Goal: Task Accomplishment & Management: Manage account settings

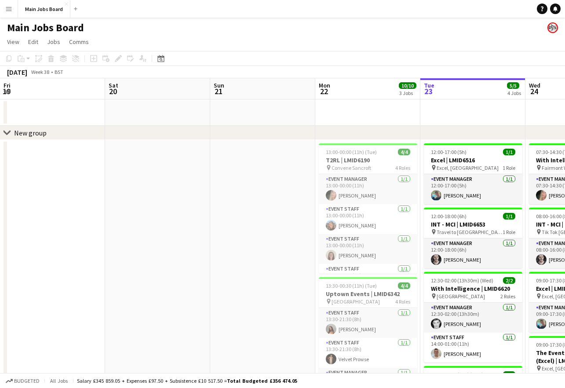
scroll to position [0, 210]
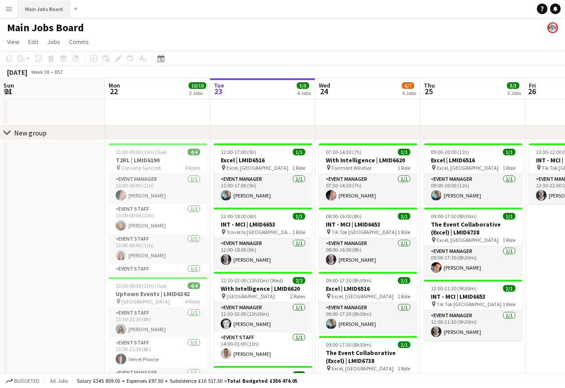
click at [46, 8] on button "Main Jobs Board Close" at bounding box center [44, 8] width 52 height 17
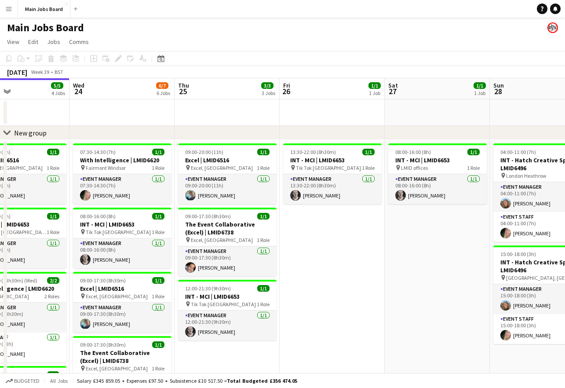
scroll to position [0, 396]
drag, startPoint x: 461, startPoint y: 263, endPoint x: 274, endPoint y: 263, distance: 187.2
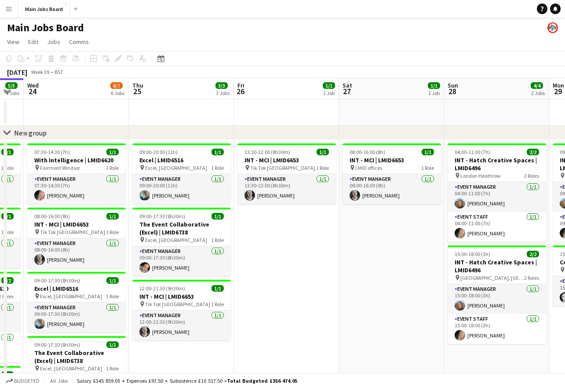
click at [275, 262] on app-calendar-viewport "Sat 20 Sun 21 Mon 22 10/10 3 Jobs Tue 23 5/5 4 Jobs Wed 24 6/7 6 Jobs Thu 25 3/…" at bounding box center [282, 335] width 565 height 514
click at [9, 13] on button "Menu" at bounding box center [9, 9] width 18 height 18
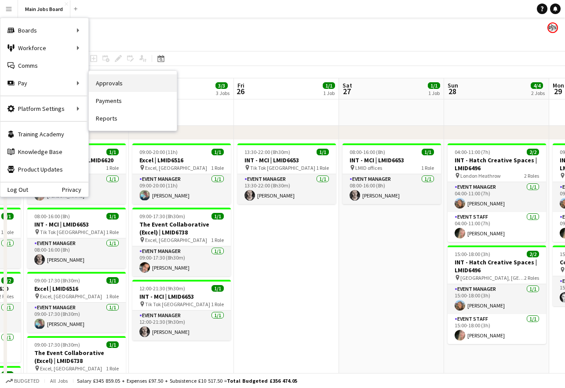
click at [130, 77] on link "Approvals" at bounding box center [133, 83] width 88 height 18
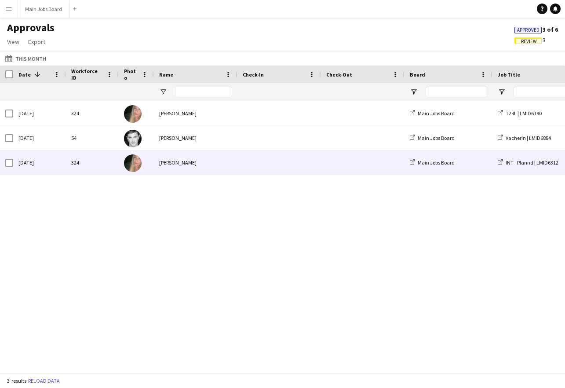
click at [191, 165] on div "[PERSON_NAME]" at bounding box center [195, 162] width 83 height 24
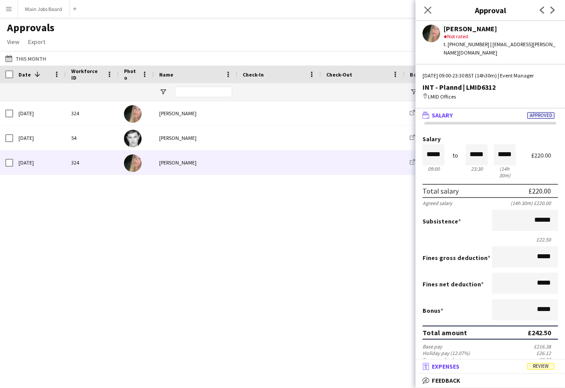
click at [472, 370] on mat-panel-title "receipt Expenses Review" at bounding box center [488, 366] width 146 height 8
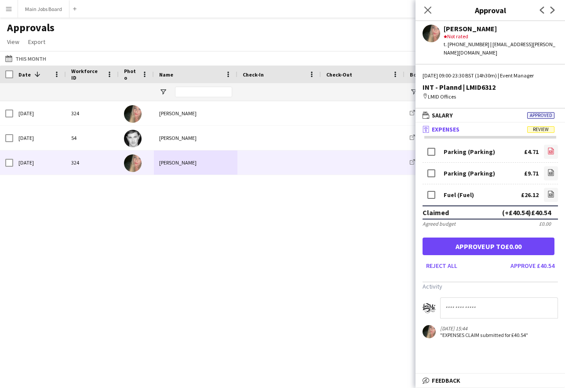
click at [551, 151] on icon at bounding box center [551, 151] width 1 height 1
click at [553, 169] on icon "file-image" at bounding box center [550, 172] width 7 height 7
click at [551, 190] on icon "file-image" at bounding box center [550, 193] width 7 height 7
click at [528, 260] on button "Approve £40.54" at bounding box center [532, 265] width 51 height 14
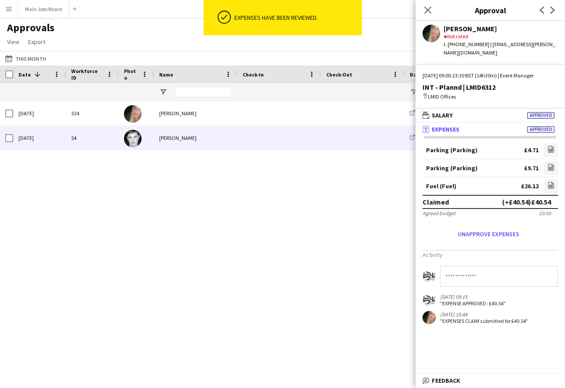
click at [226, 142] on div "[PERSON_NAME]" at bounding box center [195, 138] width 83 height 24
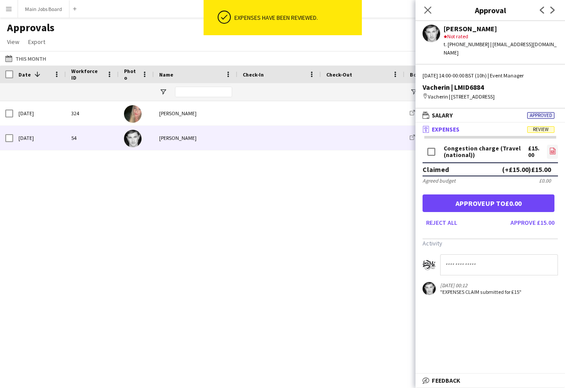
click at [554, 152] on icon "file-image" at bounding box center [552, 150] width 7 height 7
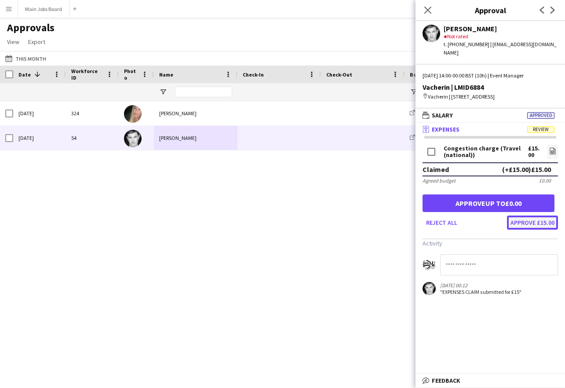
click at [542, 222] on button "Approve £15.00" at bounding box center [532, 222] width 51 height 14
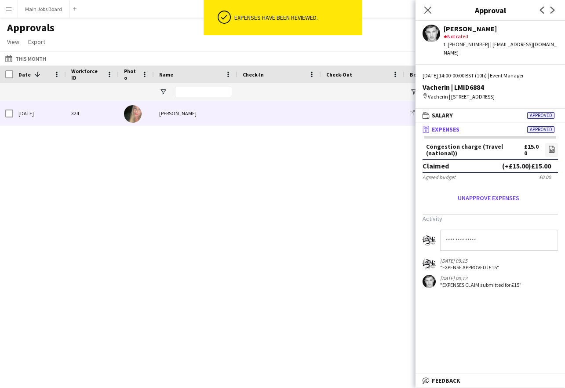
click at [220, 112] on div "[PERSON_NAME]" at bounding box center [195, 113] width 83 height 24
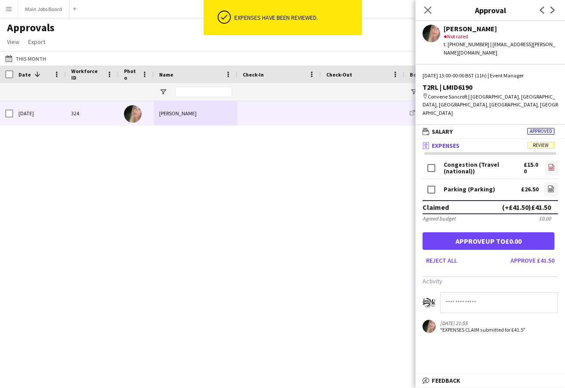
click at [553, 163] on icon "file-image" at bounding box center [551, 166] width 7 height 7
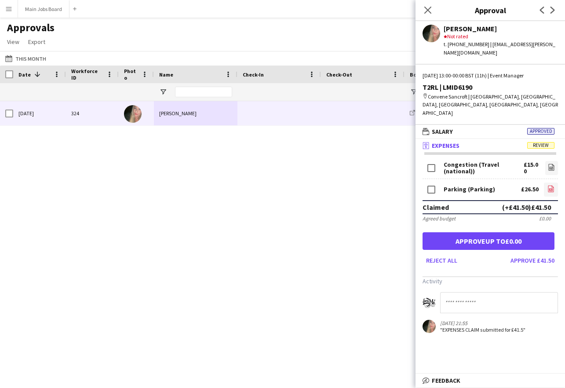
click at [553, 185] on icon at bounding box center [551, 188] width 6 height 7
click at [533, 253] on button "Approve £41.50" at bounding box center [532, 260] width 51 height 14
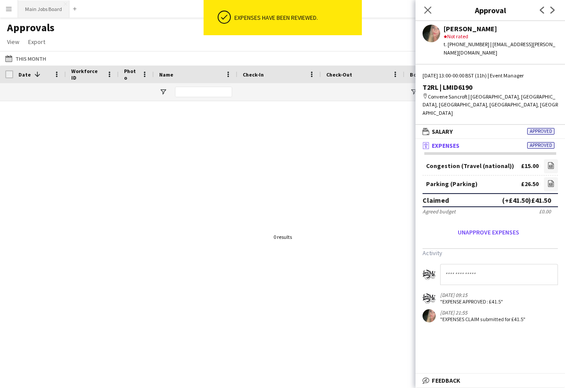
click at [54, 13] on button "Main Jobs Board Close" at bounding box center [43, 8] width 51 height 17
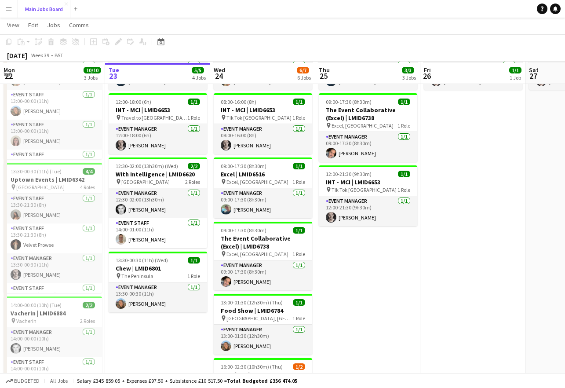
scroll to position [109, 0]
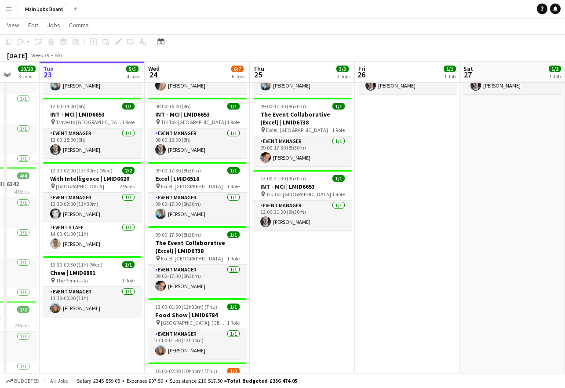
drag, startPoint x: 384, startPoint y: 250, endPoint x: 293, endPoint y: 261, distance: 91.6
click at [293, 261] on app-calendar-viewport "Sat 20 Sun 21 Mon 22 10/10 3 Jobs Tue 23 5/5 4 Jobs Wed 24 6/7 6 Jobs Thu 25 3/…" at bounding box center [282, 203] width 565 height 557
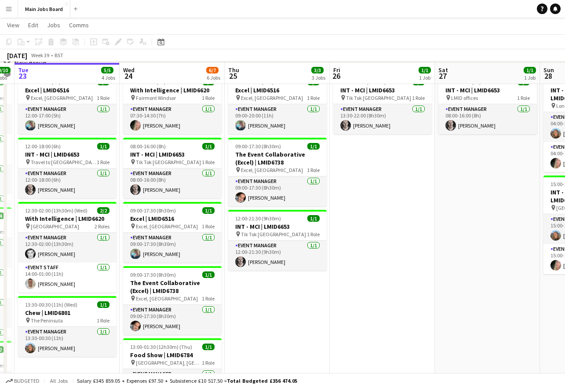
scroll to position [69, 0]
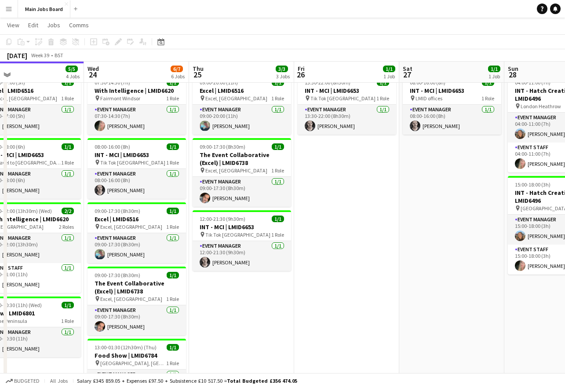
drag, startPoint x: 440, startPoint y: 278, endPoint x: 192, endPoint y: 288, distance: 248.5
click at [193, 289] on app-calendar-viewport "Sat 20 Sun 21 Mon 22 10/10 3 Jobs Tue 23 5/5 4 Jobs Wed 24 6/7 6 Jobs Thu 25 3/…" at bounding box center [282, 244] width 565 height 557
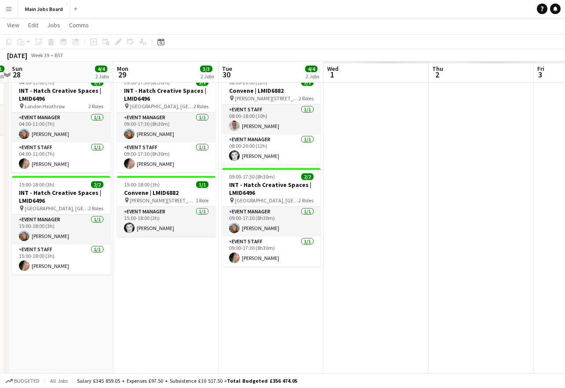
scroll to position [0, 262]
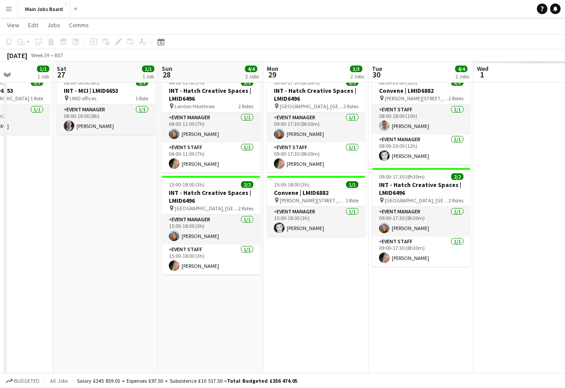
drag, startPoint x: 319, startPoint y: 304, endPoint x: 184, endPoint y: 304, distance: 135.3
click at [184, 304] on app-calendar-viewport "Wed 24 6/7 6 Jobs Thu 25 3/3 3 Jobs Fri 26 1/1 1 Job Sat 27 1/1 1 Job Sun 28 4/…" at bounding box center [282, 244] width 565 height 557
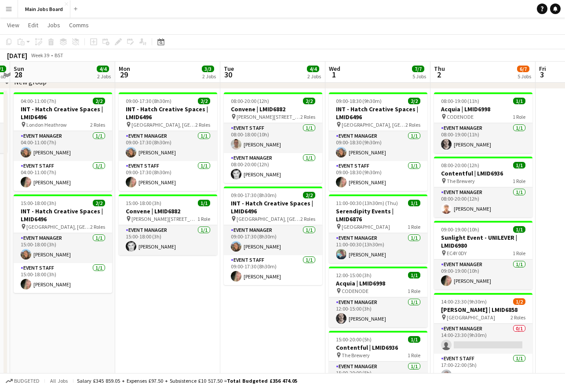
scroll to position [0, 412]
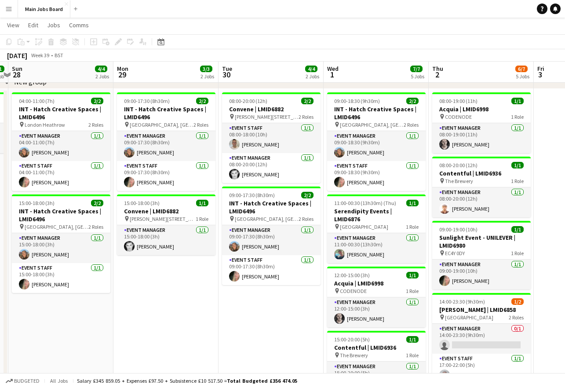
drag, startPoint x: 346, startPoint y: 297, endPoint x: 196, endPoint y: 302, distance: 149.9
click at [196, 302] on app-calendar-viewport "Wed 24 6/7 6 Jobs Thu 25 3/3 3 Jobs Fri 26 1/1 1 Job Sat 27 1/1 1 Job Sun 28 4/…" at bounding box center [282, 262] width 565 height 557
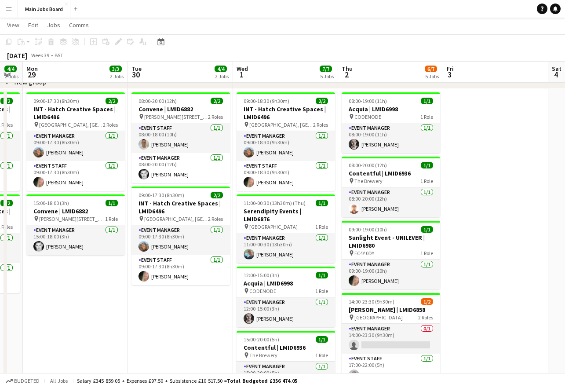
scroll to position [0, 402]
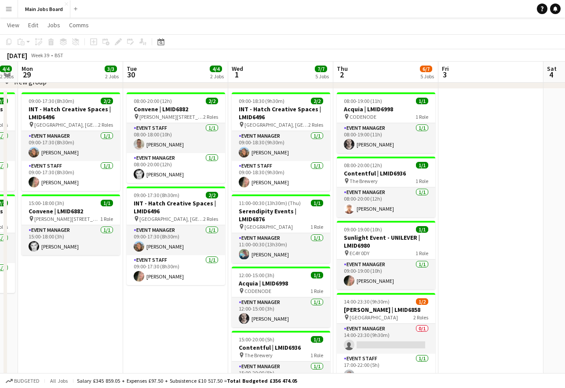
drag, startPoint x: 266, startPoint y: 316, endPoint x: 170, endPoint y: 316, distance: 95.8
click at [170, 316] on app-calendar-viewport "Thu 25 3/3 3 Jobs Fri 26 1/1 1 Job Sat 27 1/1 1 Job Sun 28 4/4 2 Jobs Mon 29 3/…" at bounding box center [282, 262] width 565 height 557
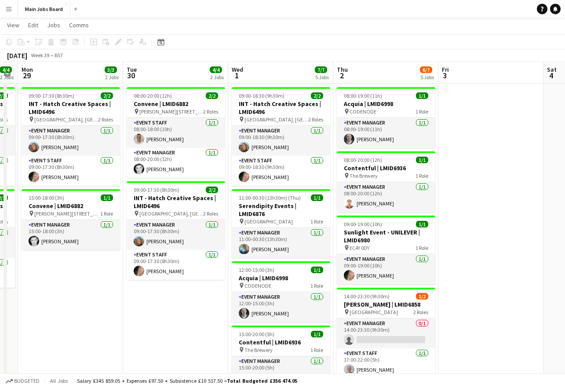
scroll to position [56, 0]
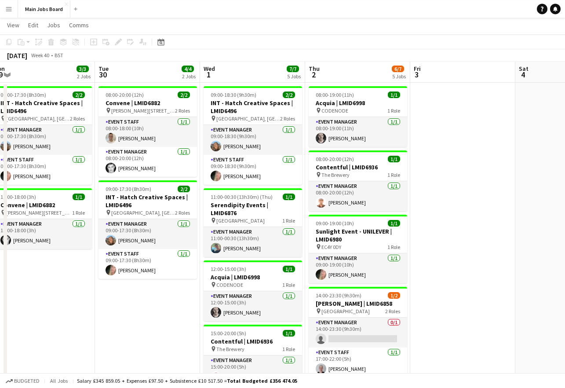
drag, startPoint x: 494, startPoint y: 220, endPoint x: 466, endPoint y: 215, distance: 29.0
click at [466, 215] on app-calendar-viewport "Fri 26 1/1 1 Job Sat 27 1/1 1 Job Sun 28 4/4 2 Jobs Mon 29 3/3 2 Jobs Tue 30 4/…" at bounding box center [282, 256] width 565 height 557
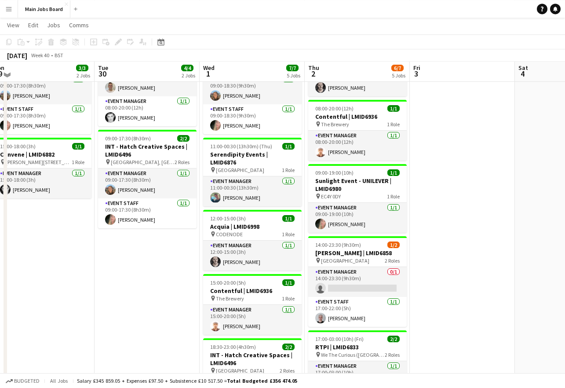
scroll to position [108, 0]
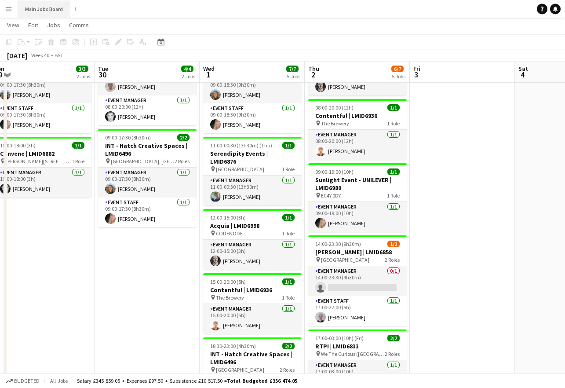
click at [41, 6] on button "Main Jobs Board Close" at bounding box center [44, 8] width 52 height 17
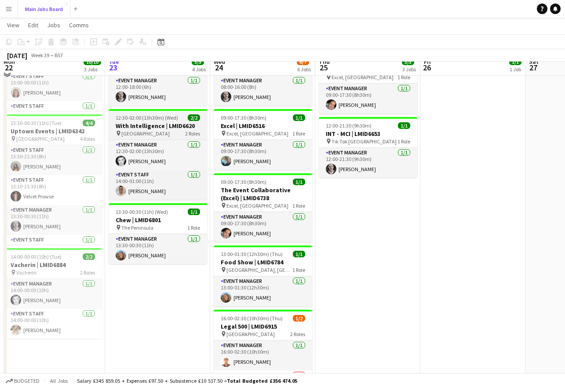
scroll to position [146, 0]
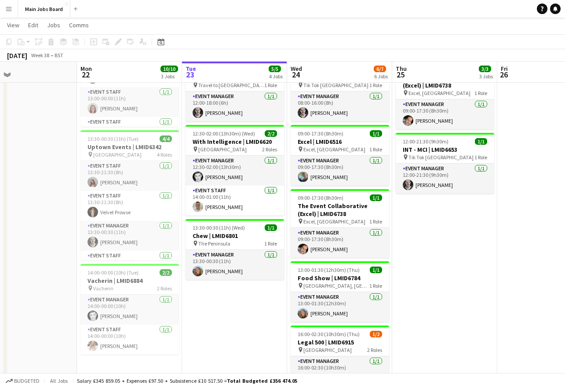
drag, startPoint x: 137, startPoint y: 299, endPoint x: 222, endPoint y: 299, distance: 85.2
click at [222, 299] on app-calendar-viewport "Fri 19 Sat 20 Sun 21 Mon 22 10/10 3 Jobs Tue 23 5/5 4 Jobs Wed 24 6/7 6 Jobs Th…" at bounding box center [282, 166] width 565 height 557
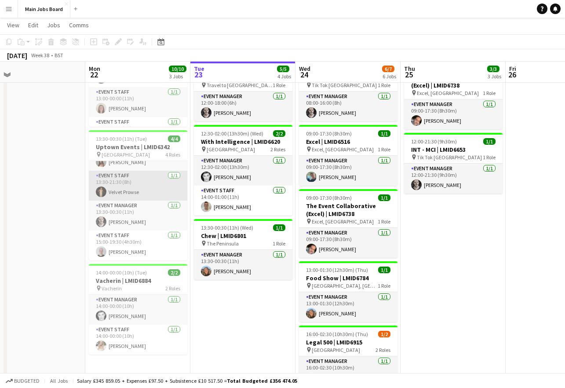
scroll to position [152, 0]
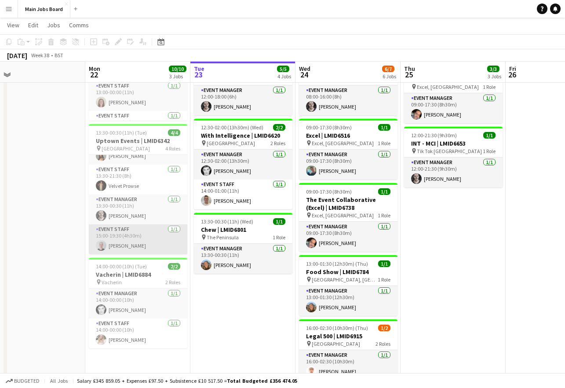
click at [117, 246] on app-card-role "Event Staff 1/1 15:00-19:30 (4h30m) ALEX PALMER" at bounding box center [138, 239] width 98 height 30
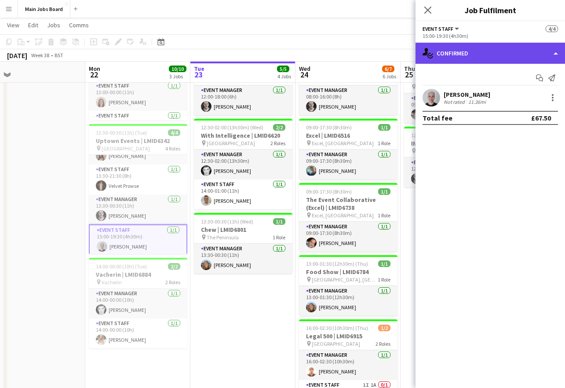
click at [487, 51] on div "single-neutral-actions-check-2 Confirmed" at bounding box center [489, 53] width 149 height 21
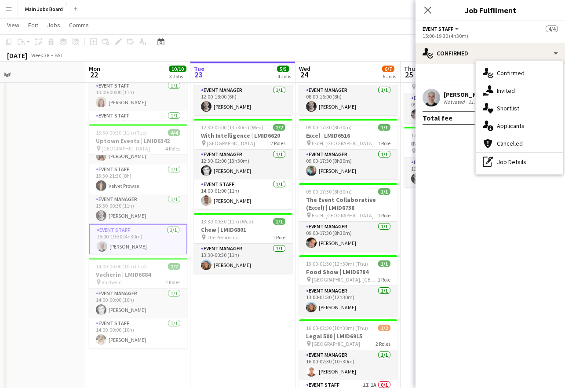
click at [438, 138] on mat-expansion-panel "check Confirmed Start chat Send notification ALEX PALMER Not rated 11.36mi Tota…" at bounding box center [489, 226] width 149 height 324
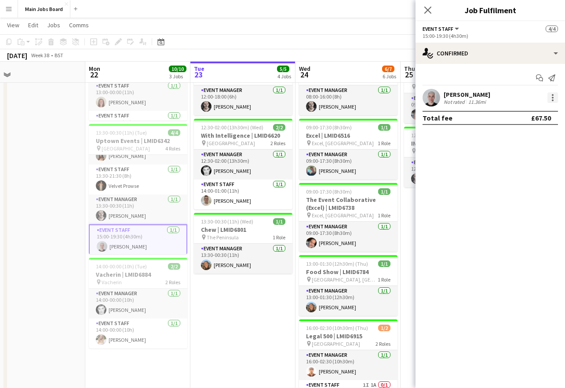
click at [551, 97] on div at bounding box center [552, 97] width 11 height 11
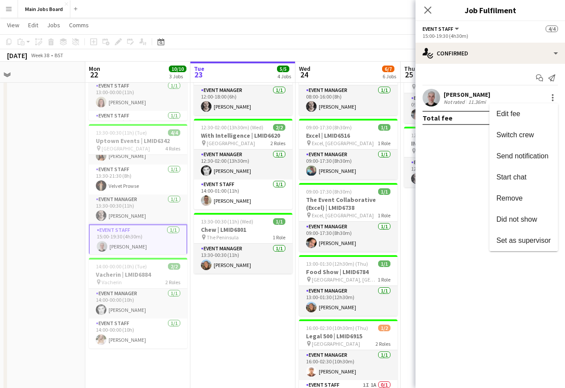
click at [453, 158] on div at bounding box center [282, 194] width 565 height 388
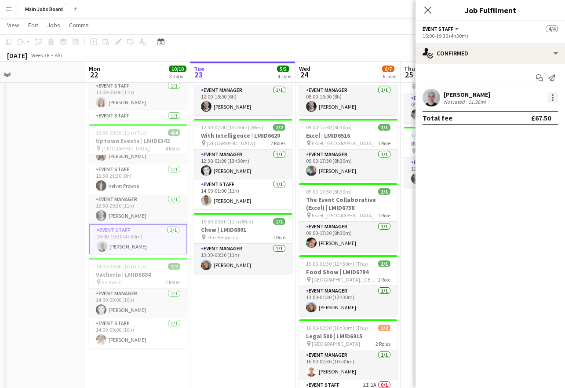
click at [554, 98] on div at bounding box center [552, 97] width 11 height 11
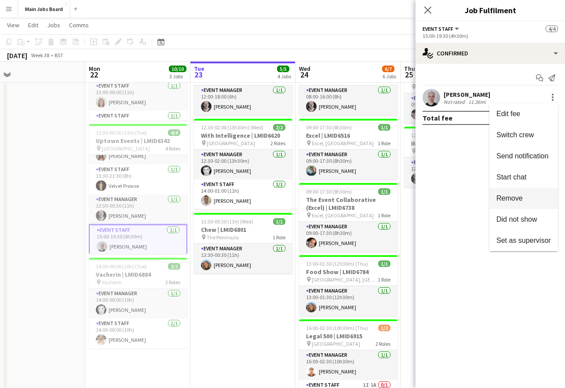
click at [524, 198] on span "Remove" at bounding box center [523, 198] width 54 height 8
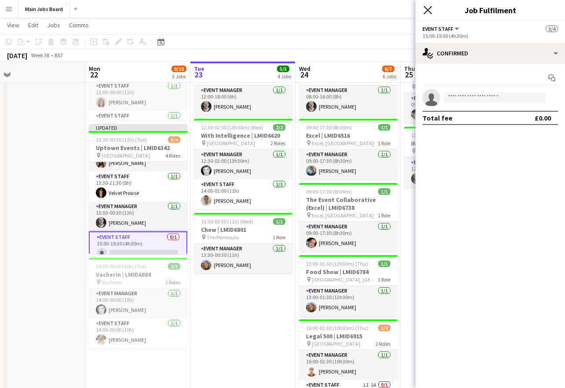
click at [426, 7] on icon "Close pop-in" at bounding box center [427, 10] width 8 height 8
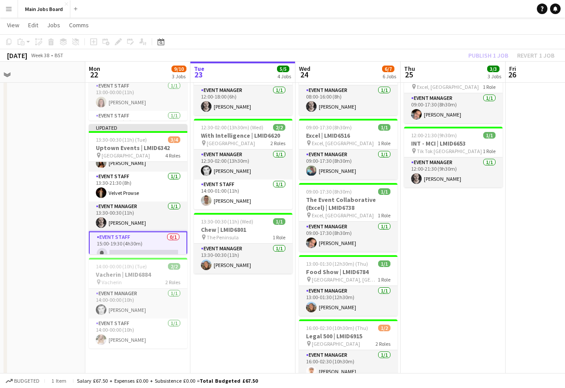
click at [144, 253] on app-card-role "Event Staff 0/1 15:00-19:30 (4h30m) single-neutral-actions" at bounding box center [138, 247] width 98 height 32
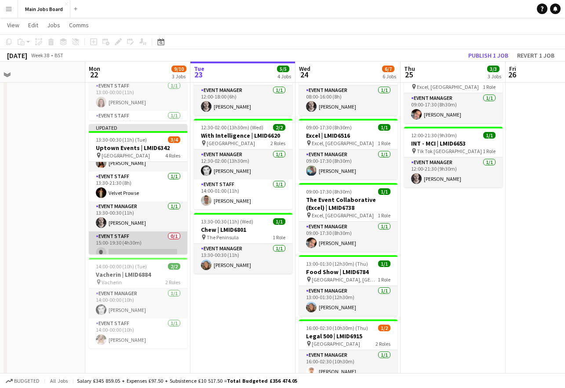
click at [144, 247] on app-card-role "Event Staff 0/1 15:00-19:30 (4h30m) single-neutral-actions" at bounding box center [138, 246] width 98 height 30
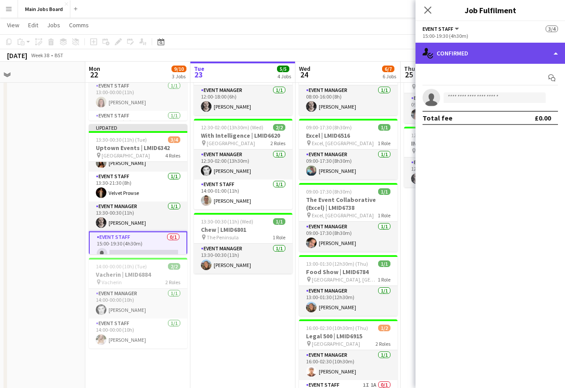
click at [453, 56] on div "single-neutral-actions-check-2 Confirmed" at bounding box center [489, 53] width 149 height 21
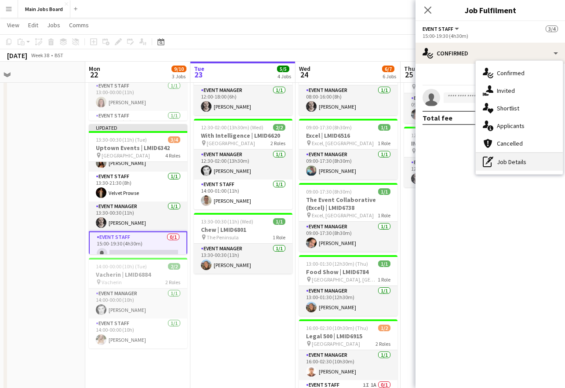
click at [498, 162] on div "pen-write Job Details" at bounding box center [518, 162] width 87 height 18
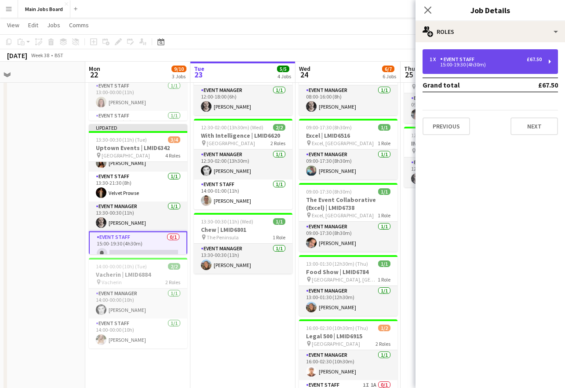
click at [452, 54] on div "1 x Event Staff £67.50 15:00-19:30 (4h30m)" at bounding box center [489, 61] width 135 height 25
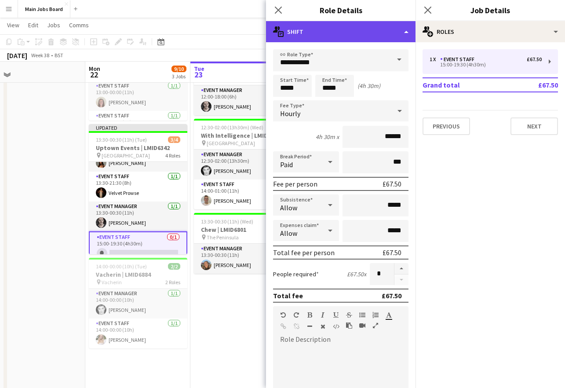
click at [377, 25] on div "multiple-actions-text Shift" at bounding box center [340, 31] width 149 height 21
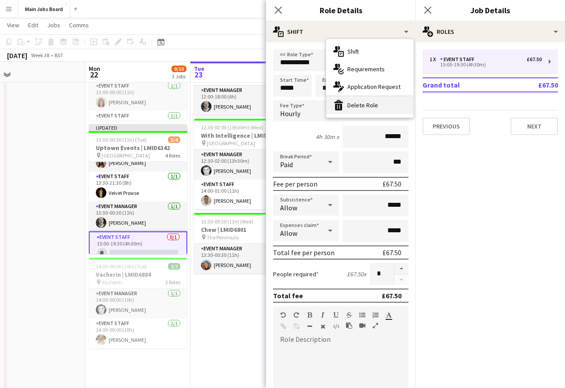
click at [378, 104] on div "bin-2 Delete Role" at bounding box center [369, 105] width 87 height 18
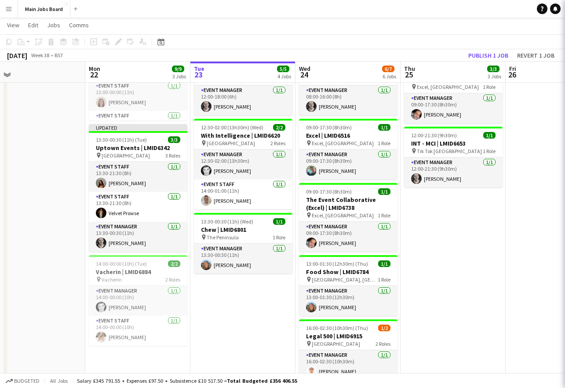
scroll to position [0, 0]
click at [501, 55] on button "Publish 1 job" at bounding box center [487, 55] width 47 height 11
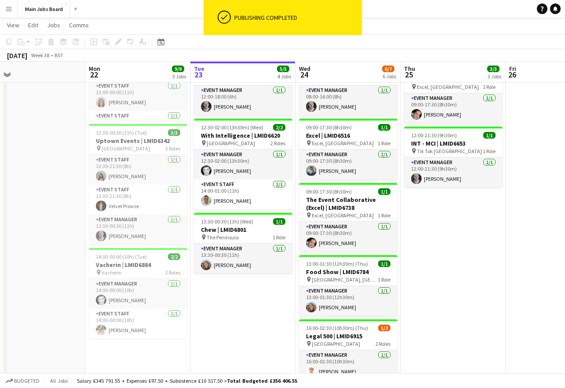
click at [208, 292] on app-date-cell "12:00-17:00 (5h) 1/1 Excel | LMID6516 pin Excel, London 1 Role Event Manager 1/…" at bounding box center [242, 213] width 105 height 452
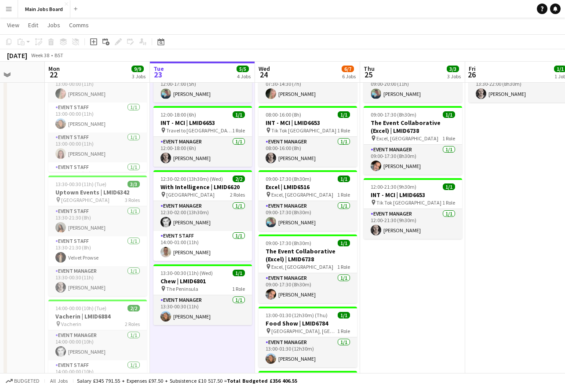
scroll to position [0, 298]
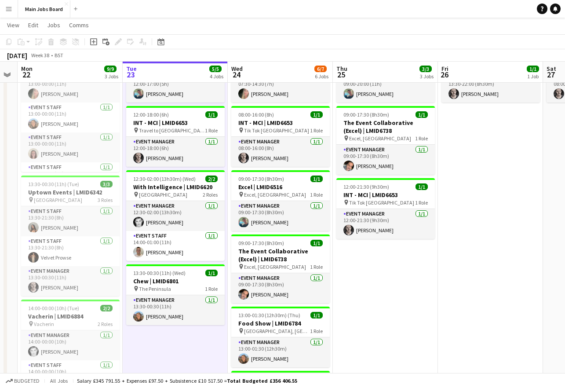
drag, startPoint x: 421, startPoint y: 275, endPoint x: 353, endPoint y: 276, distance: 68.6
click at [353, 276] on app-calendar-viewport "Fri 19 Sat 20 Sun 21 Mon 22 9/9 3 Jobs Tue 23 5/5 4 Jobs Wed 24 6/7 6 Jobs Thu …" at bounding box center [282, 212] width 565 height 557
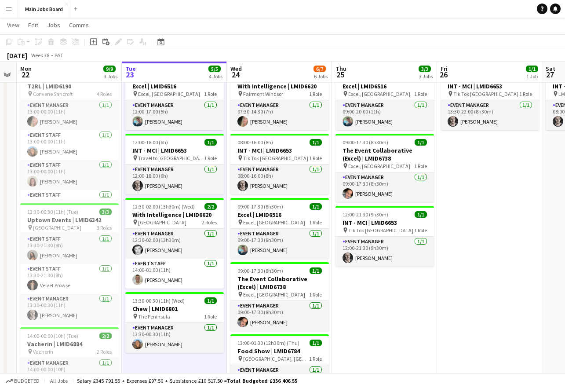
scroll to position [0, 301]
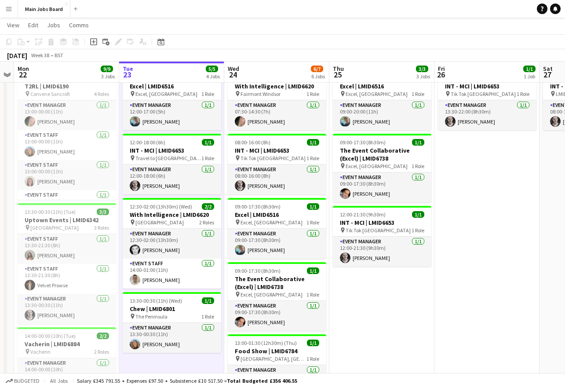
click at [399, 283] on app-calendar-viewport "Fri 19 Sat 20 Sun 21 Mon 22 9/9 3 Jobs Tue 23 5/5 4 Jobs Wed 24 6/7 6 Jobs Thu …" at bounding box center [282, 239] width 565 height 557
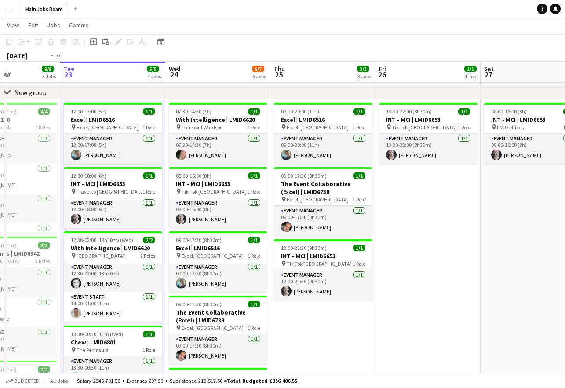
scroll to position [0, 389]
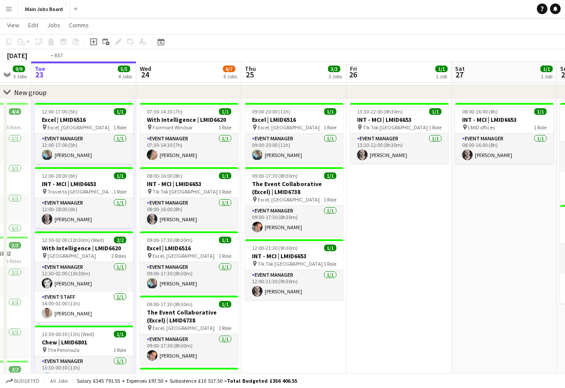
drag, startPoint x: 430, startPoint y: 314, endPoint x: 342, endPoint y: 315, distance: 87.9
click at [342, 315] on app-calendar-viewport "Fri 19 Sat 20 Sun 21 Mon 22 9/9 3 Jobs Tue 23 5/5 4 Jobs Wed 24 6/7 6 Jobs Thu …" at bounding box center [282, 273] width 565 height 557
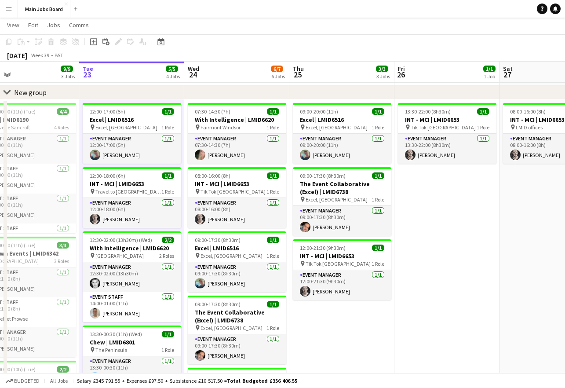
drag, startPoint x: 437, startPoint y: 255, endPoint x: 273, endPoint y: 262, distance: 163.6
click at [275, 262] on app-calendar-viewport "Fri 19 Sat 20 Sun 21 Mon 22 9/9 3 Jobs Tue 23 5/5 4 Jobs Wed 24 6/7 6 Jobs Thu …" at bounding box center [282, 273] width 565 height 557
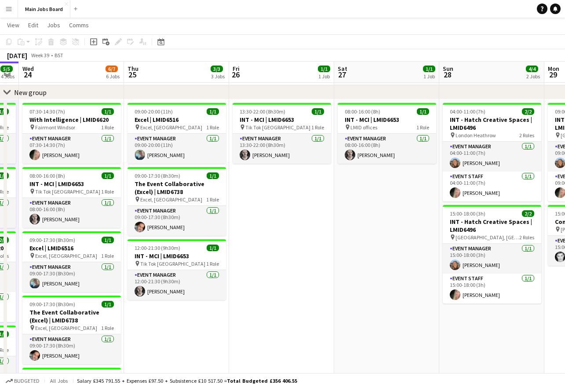
scroll to position [0, 235]
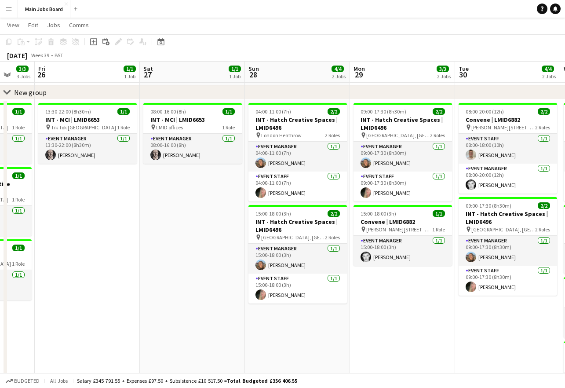
drag, startPoint x: 276, startPoint y: 291, endPoint x: 126, endPoint y: 310, distance: 151.0
click at [126, 310] on app-calendar-viewport "Tue 23 5/5 4 Jobs Wed 24 6/7 6 Jobs Thu 25 3/3 3 Jobs Fri 26 1/1 1 Job Sat 27 1…" at bounding box center [282, 273] width 565 height 557
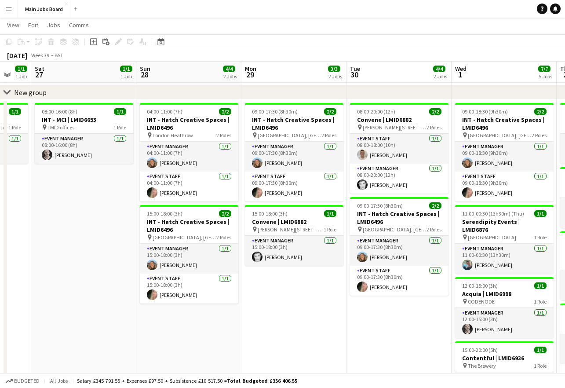
scroll to position [0, 392]
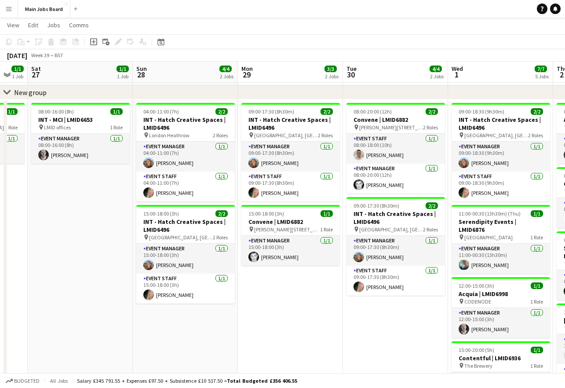
drag, startPoint x: 179, startPoint y: 313, endPoint x: 68, endPoint y: 323, distance: 112.1
click at [68, 323] on app-calendar-viewport "Tue 23 5/5 4 Jobs Wed 24 6/7 6 Jobs Thu 25 3/3 3 Jobs Fri 26 1/1 1 Job Sat 27 1…" at bounding box center [282, 273] width 565 height 557
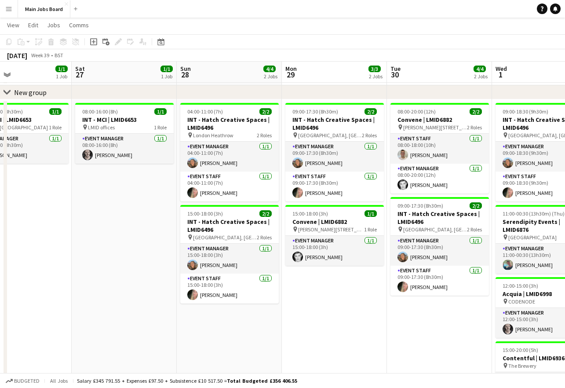
scroll to position [0, 338]
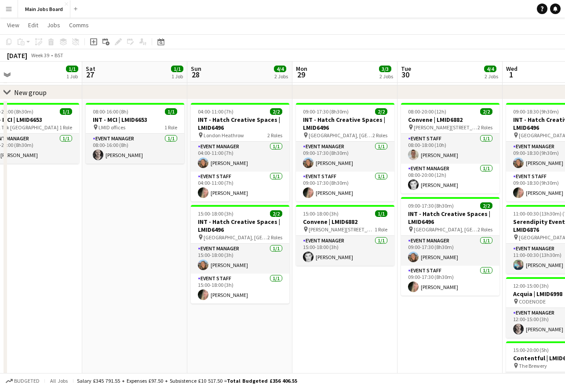
drag, startPoint x: 164, startPoint y: 316, endPoint x: 219, endPoint y: 316, distance: 54.5
click at [219, 316] on app-calendar-viewport "Tue 23 5/5 4 Jobs Wed 24 6/7 6 Jobs Thu 25 3/3 3 Jobs Fri 26 1/1 1 Job Sat 27 1…" at bounding box center [282, 273] width 565 height 557
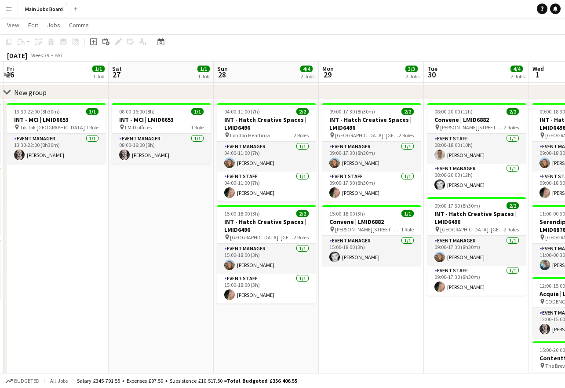
scroll to position [0, 299]
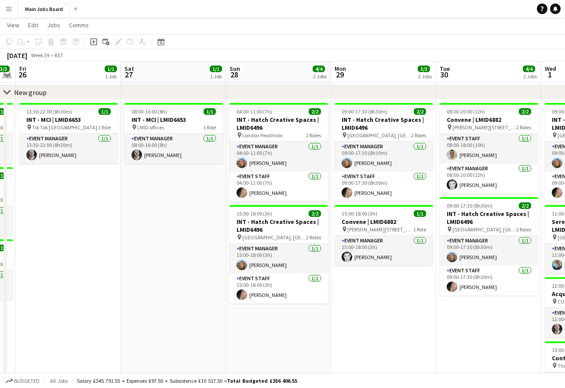
drag, startPoint x: 163, startPoint y: 310, endPoint x: 202, endPoint y: 310, distance: 38.7
click at [202, 310] on app-calendar-viewport "Tue 23 5/5 4 Jobs Wed 24 6/7 6 Jobs Thu 25 3/3 3 Jobs Fri 26 1/1 1 Job Sat 27 1…" at bounding box center [282, 273] width 565 height 557
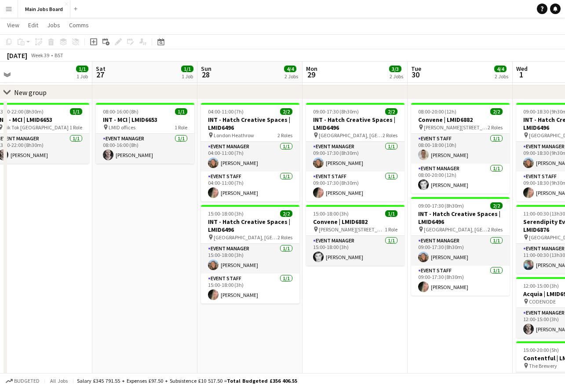
drag, startPoint x: 196, startPoint y: 240, endPoint x: 167, endPoint y: 240, distance: 29.0
click at [167, 240] on app-calendar-viewport "Tue 23 5/5 4 Jobs Wed 24 6/7 6 Jobs Thu 25 3/3 3 Jobs Fri 26 1/1 1 Job Sat 27 1…" at bounding box center [282, 273] width 565 height 557
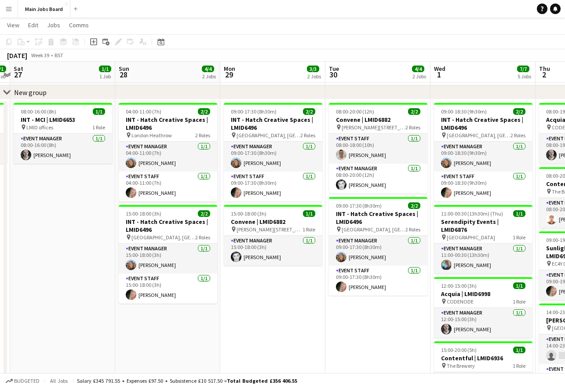
drag, startPoint x: 345, startPoint y: 315, endPoint x: 261, endPoint y: 317, distance: 83.9
click at [261, 317] on app-calendar-viewport "Tue 23 5/5 4 Jobs Wed 24 6/7 6 Jobs Thu 25 3/3 3 Jobs Fri 26 1/1 1 Job Sat 27 1…" at bounding box center [282, 273] width 565 height 557
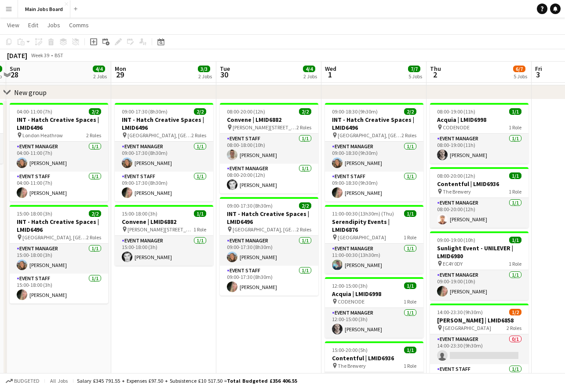
scroll to position [0, 316]
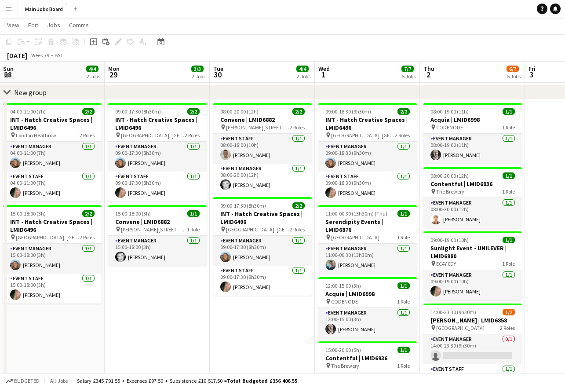
drag, startPoint x: 283, startPoint y: 312, endPoint x: 169, endPoint y: 312, distance: 113.4
click at [169, 312] on app-calendar-viewport "Thu 25 3/3 3 Jobs Fri 26 1/1 1 Job Sat 27 1/1 1 Job Sun 28 4/4 2 Jobs Mon 29 3/…" at bounding box center [282, 273] width 565 height 557
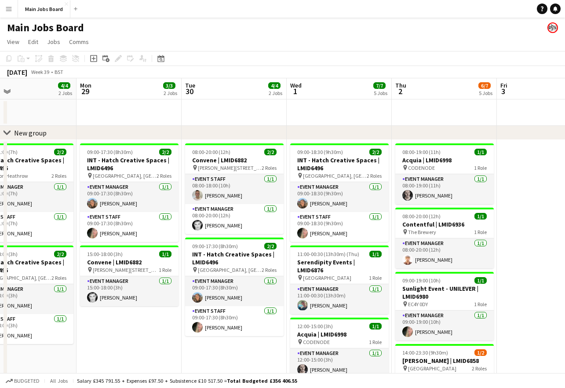
scroll to position [0, 352]
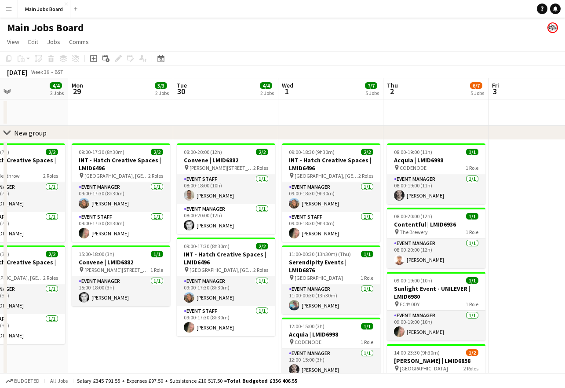
drag, startPoint x: 265, startPoint y: 349, endPoint x: 229, endPoint y: 349, distance: 36.5
click at [229, 349] on app-calendar-viewport "Thu 25 3/3 3 Jobs Fri 26 1/1 1 Job Sat 27 1/1 1 Job Sun 28 4/4 2 Jobs Mon 29 3/…" at bounding box center [282, 335] width 565 height 514
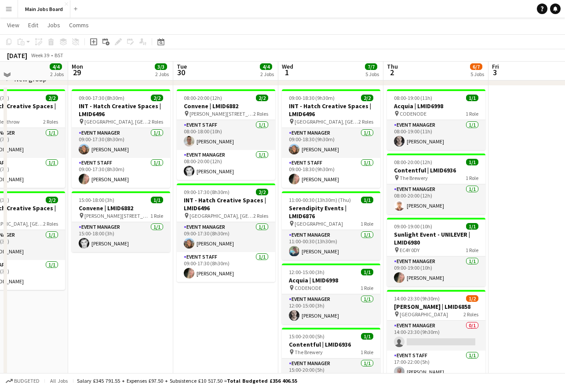
scroll to position [48, 0]
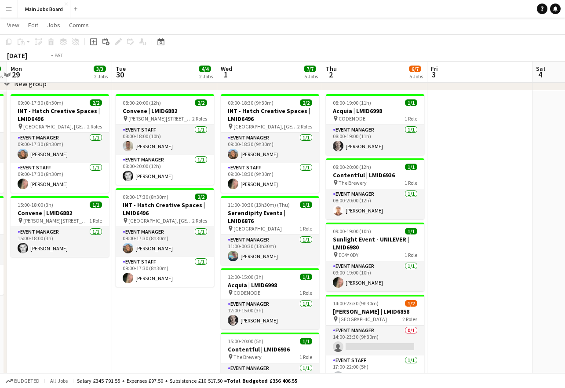
drag, startPoint x: 239, startPoint y: 310, endPoint x: 162, endPoint y: 310, distance: 76.9
click at [164, 310] on app-calendar-viewport "Thu 25 3/3 3 Jobs Fri 26 1/1 1 Job Sat 27 1/1 1 Job Sun 28 4/4 2 Jobs Mon 29 3/…" at bounding box center [282, 264] width 565 height 557
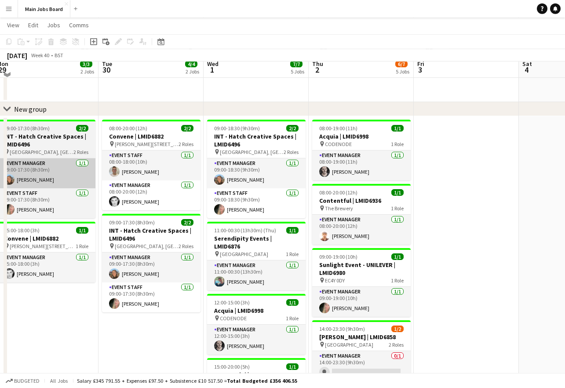
scroll to position [17, 0]
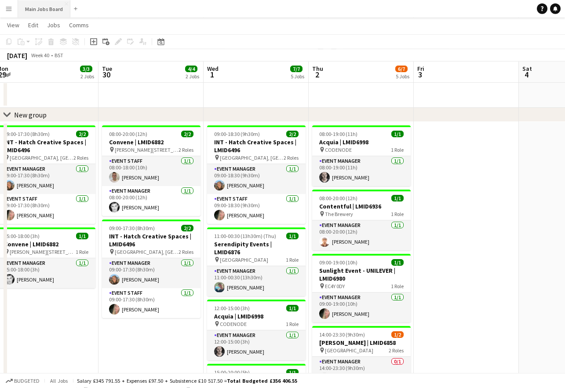
click at [35, 11] on button "Main Jobs Board Close" at bounding box center [44, 8] width 52 height 17
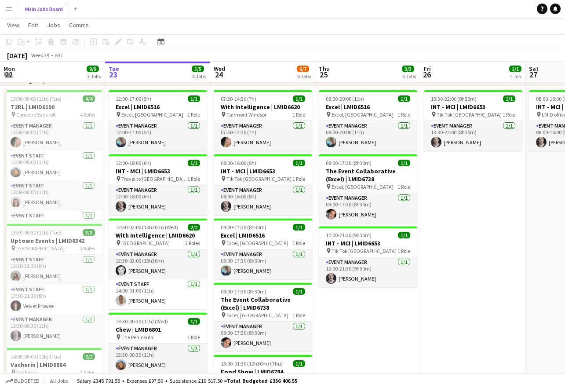
scroll to position [50, 0]
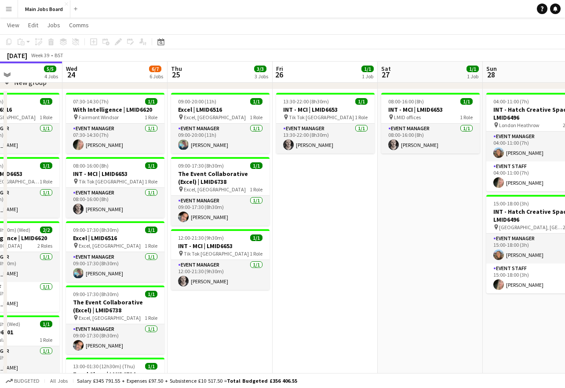
drag, startPoint x: 451, startPoint y: 273, endPoint x: 301, endPoint y: 273, distance: 149.8
click at [301, 273] on app-calendar-viewport "Sat 20 Sun 21 Mon 22 9/9 3 Jobs Tue 23 5/5 4 Jobs Wed 24 6/7 6 Jobs Thu 25 3/3 …" at bounding box center [282, 263] width 565 height 557
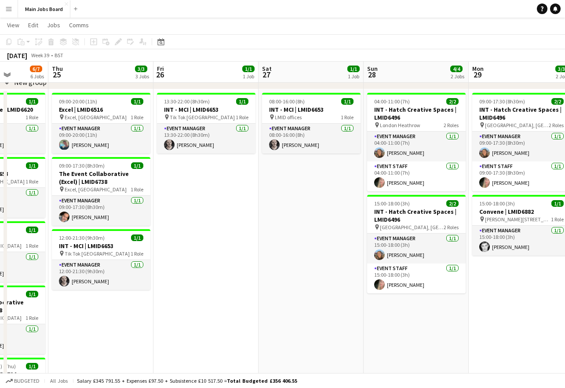
drag, startPoint x: 301, startPoint y: 273, endPoint x: 179, endPoint y: 273, distance: 121.3
click at [179, 273] on app-calendar-viewport "Mon 22 9/9 3 Jobs Tue 23 5/5 4 Jobs Wed 24 6/7 6 Jobs Thu 25 3/3 3 Jobs Fri 26 …" at bounding box center [282, 263] width 565 height 557
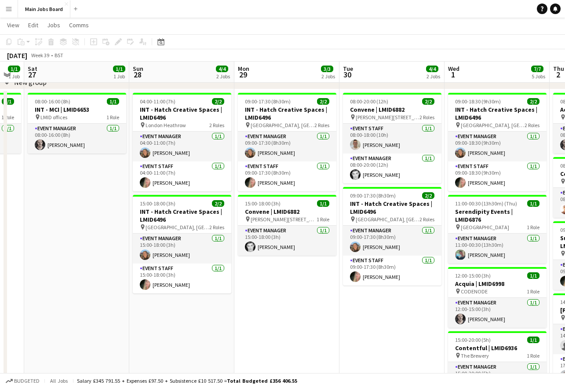
drag, startPoint x: 440, startPoint y: 265, endPoint x: 186, endPoint y: 267, distance: 253.6
click at [186, 267] on app-calendar-viewport "Wed 24 6/7 6 Jobs Thu 25 3/3 3 Jobs Fri 26 1/1 1 Job Sat 27 1/1 1 Job Sun 28 4/…" at bounding box center [282, 263] width 565 height 557
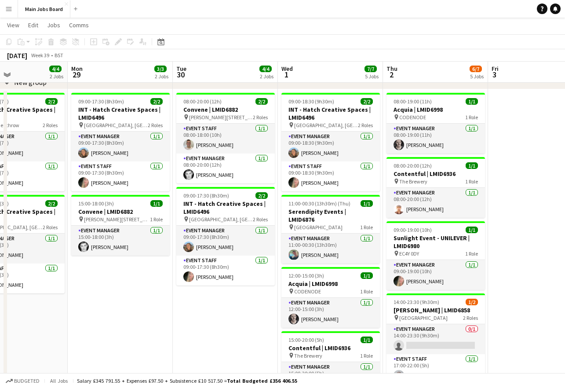
drag, startPoint x: 360, startPoint y: 263, endPoint x: 226, endPoint y: 263, distance: 133.6
click at [226, 263] on app-calendar-viewport "Fri 26 1/1 1 Job Sat 27 1/1 1 Job Sun 28 4/4 2 Jobs Mon 29 3/3 2 Jobs Tue 30 4/…" at bounding box center [282, 263] width 565 height 557
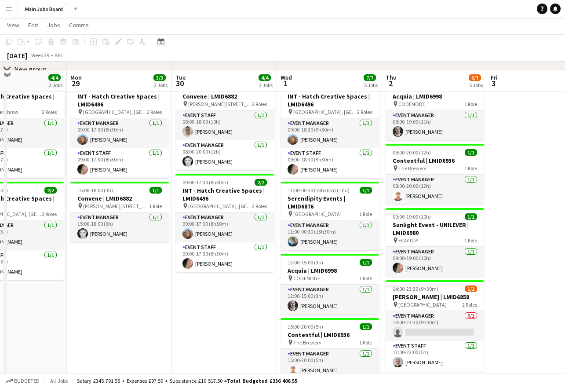
scroll to position [47, 0]
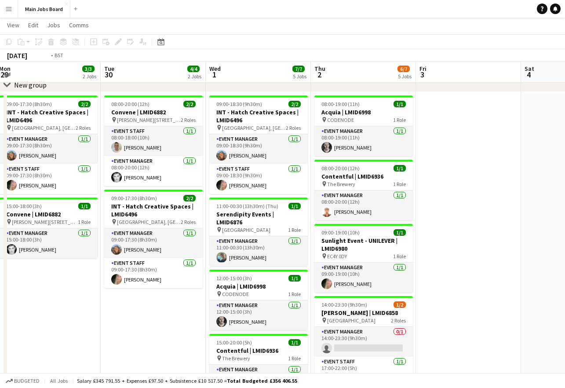
drag, startPoint x: 358, startPoint y: 268, endPoint x: 56, endPoint y: 279, distance: 302.1
click at [56, 279] on app-calendar-viewport "Fri 26 1/1 1 Job Sat 27 1/1 1 Job Sun 28 4/4 2 Jobs Mon 29 3/3 2 Jobs Tue 30 4/…" at bounding box center [282, 265] width 565 height 557
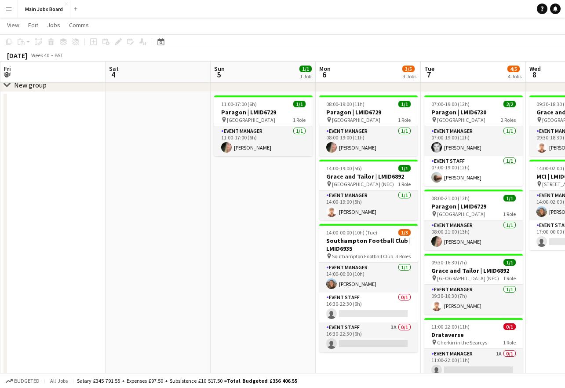
scroll to position [0, 352]
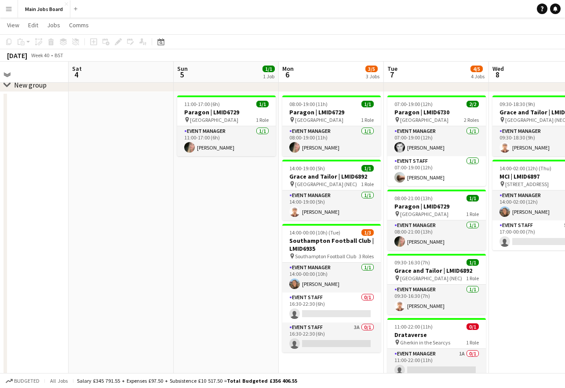
drag, startPoint x: 353, startPoint y: 242, endPoint x: 131, endPoint y: 242, distance: 221.9
click at [131, 242] on app-calendar-viewport "Tue 30 4/4 2 Jobs Wed 1 7/7 5 Jobs Thu 2 6/7 5 Jobs Fri 3 Sat 4 Sun 5 1/1 1 Job…" at bounding box center [282, 265] width 565 height 557
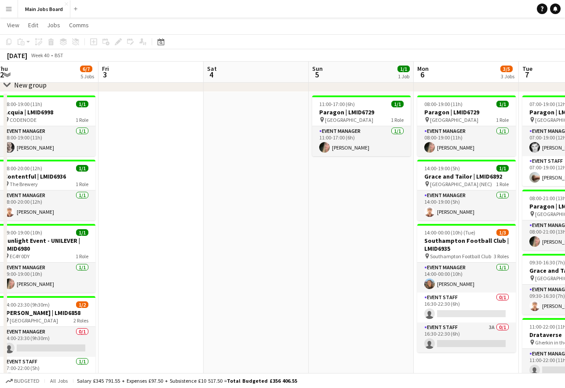
drag, startPoint x: 243, startPoint y: 227, endPoint x: 76, endPoint y: 230, distance: 166.6
click at [81, 230] on app-calendar-viewport "Tue 30 4/4 2 Jobs Wed 1 7/7 5 Jobs Thu 2 6/7 5 Jobs Fri 3 Sat 4 Sun 5 1/1 1 Job…" at bounding box center [282, 265] width 565 height 557
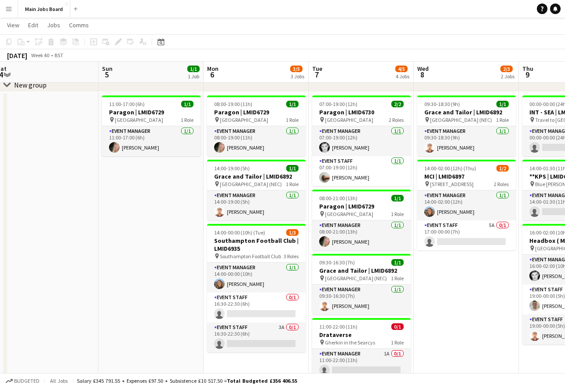
scroll to position [0, 303]
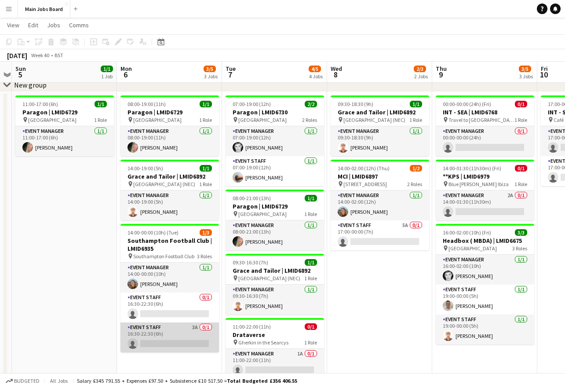
click at [196, 326] on app-card-role "Event Staff 3A 0/1 16:30-22:30 (6h) single-neutral-actions" at bounding box center [169, 337] width 98 height 30
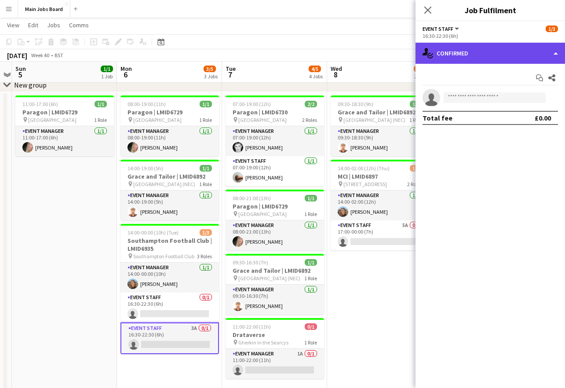
click at [467, 57] on div "single-neutral-actions-check-2 Confirmed" at bounding box center [489, 53] width 149 height 21
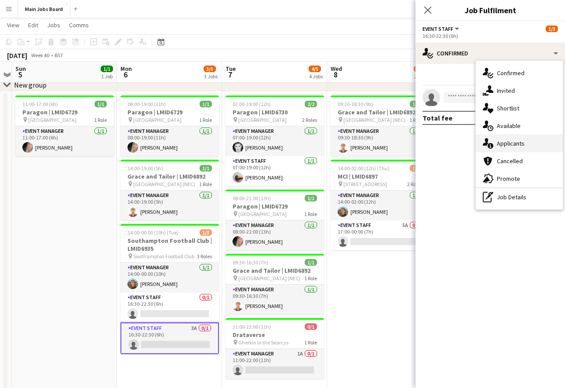
click at [513, 143] on span "Applicants" at bounding box center [511, 143] width 28 height 8
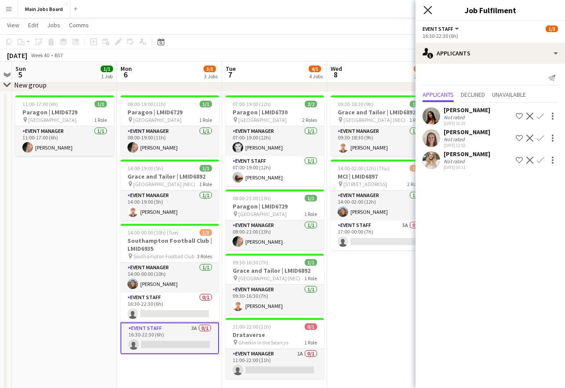
click at [428, 9] on icon "Close pop-in" at bounding box center [427, 10] width 8 height 8
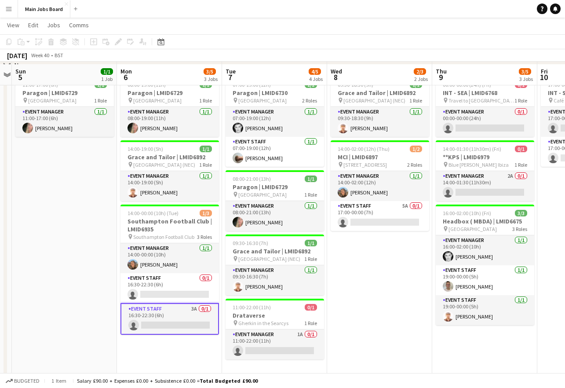
scroll to position [69, 0]
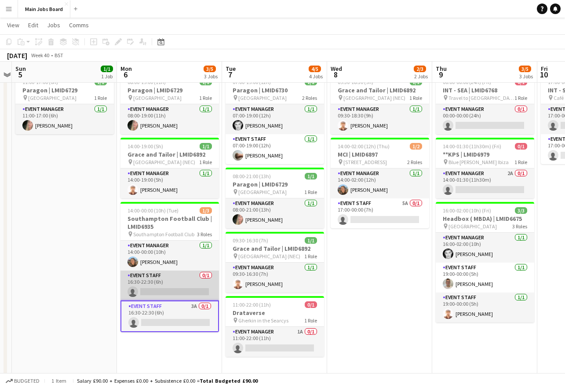
click at [175, 290] on app-card-role "Event Staff 0/1 16:30-22:30 (6h) single-neutral-actions" at bounding box center [169, 285] width 98 height 30
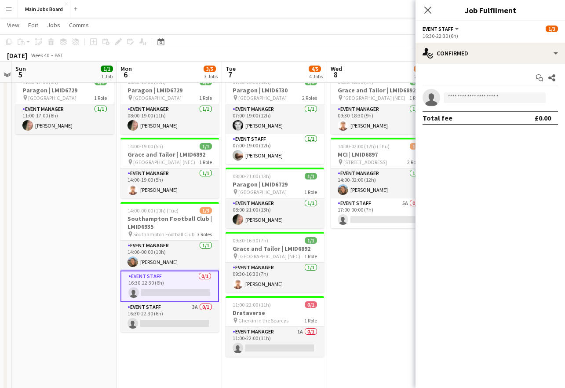
click at [28, 288] on app-date-cell "11:00-17:00 (6h) 1/1 Paragon | LMID6729 pin Manchester Central Convention Compl…" at bounding box center [64, 296] width 105 height 452
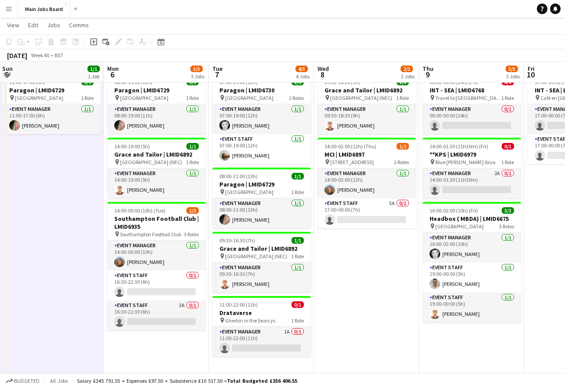
scroll to position [0, 327]
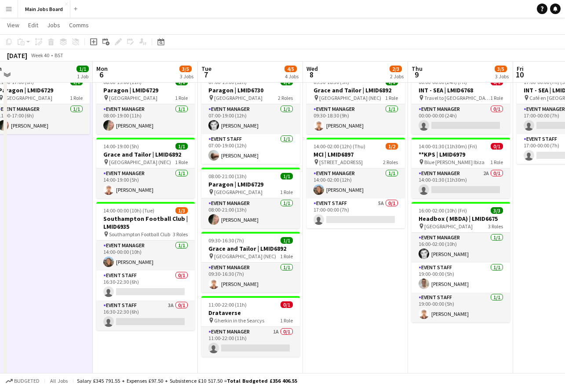
drag, startPoint x: 379, startPoint y: 280, endPoint x: 355, endPoint y: 280, distance: 24.2
click at [355, 280] on app-calendar-viewport "Thu 2 6/7 5 Jobs Fri 3 Sat 4 Sun 5 1/1 1 Job Mon 6 3/5 3 Jobs Tue 7 4/5 4 Jobs …" at bounding box center [282, 243] width 565 height 557
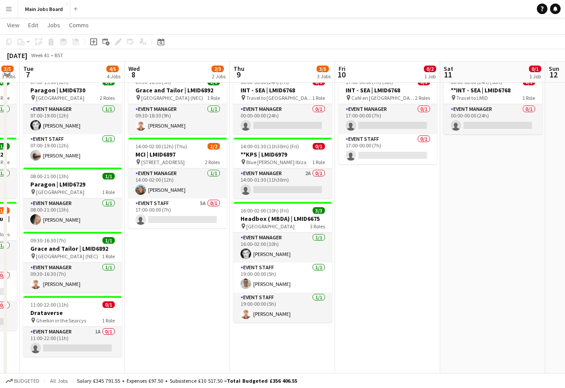
scroll to position [0, 347]
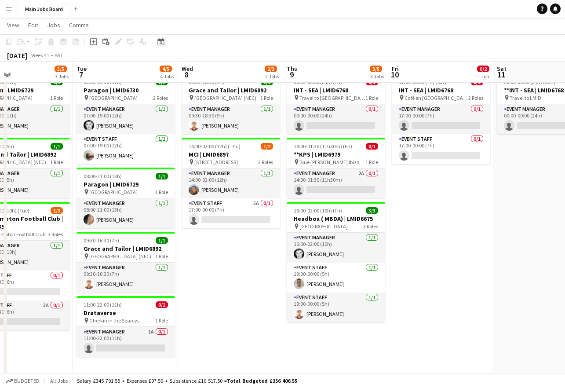
drag, startPoint x: 366, startPoint y: 280, endPoint x: 241, endPoint y: 285, distance: 125.3
click at [242, 285] on app-calendar-viewport "Fri 3 Sat 4 Sun 5 1/1 1 Job Mon 6 3/5 3 Jobs Tue 7 4/5 4 Jobs Wed 8 2/3 2 Jobs …" at bounding box center [282, 243] width 565 height 557
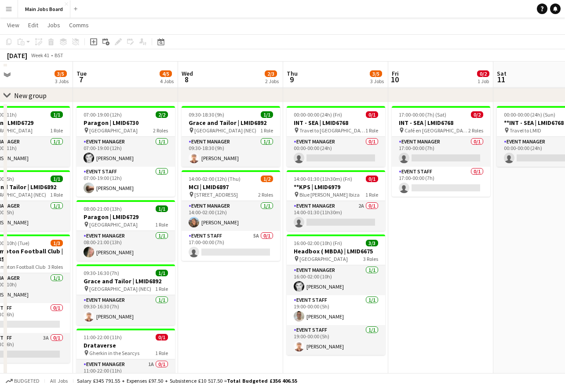
scroll to position [37, 0]
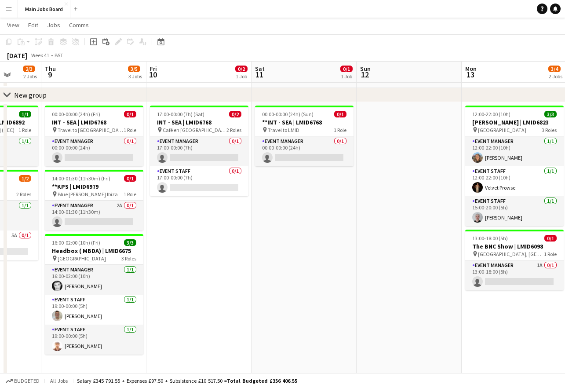
drag, startPoint x: 475, startPoint y: 261, endPoint x: 234, endPoint y: 289, distance: 243.2
click at [234, 288] on app-calendar-viewport "Sun 5 1/1 1 Job Mon 6 3/5 3 Jobs Tue 7 4/5 4 Jobs Wed 8 2/3 2 Jobs Thu 9 3/5 3 …" at bounding box center [282, 275] width 565 height 557
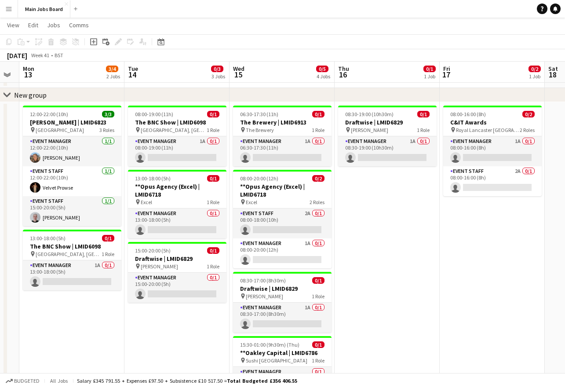
scroll to position [0, 243]
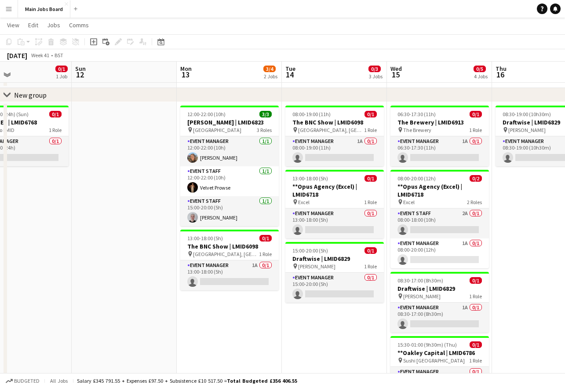
drag, startPoint x: 428, startPoint y: 261, endPoint x: 143, endPoint y: 275, distance: 285.1
click at [143, 275] on app-calendar-viewport "Thu 9 3/5 3 Jobs Fri 10 0/2 1 Job Sat 11 0/1 1 Job Sun 12 Mon 13 3/4 2 Jobs Tue…" at bounding box center [282, 275] width 565 height 557
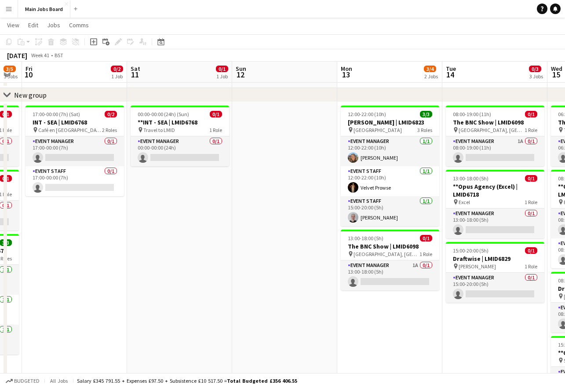
drag, startPoint x: 130, startPoint y: 278, endPoint x: 289, endPoint y: 256, distance: 160.6
click at [289, 256] on app-calendar-viewport "Wed 8 2/3 2 Jobs Thu 9 3/5 3 Jobs Fri 10 0/2 1 Job Sat 11 0/1 1 Job Sun 12 Mon …" at bounding box center [282, 275] width 565 height 557
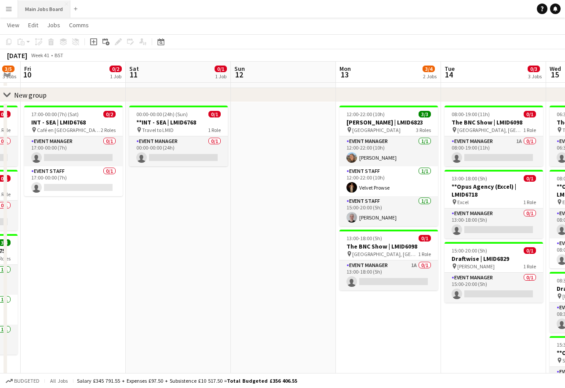
click at [42, 7] on button "Main Jobs Board Close" at bounding box center [44, 8] width 52 height 17
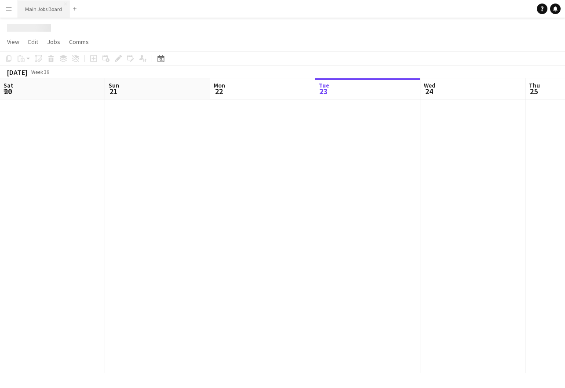
scroll to position [0, 210]
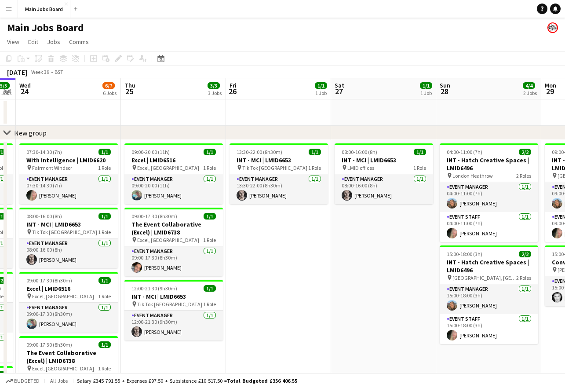
drag, startPoint x: 409, startPoint y: 270, endPoint x: 213, endPoint y: 270, distance: 195.5
click at [213, 270] on app-calendar-viewport "Sat 20 Sun 21 Mon 22 9/9 3 Jobs Tue 23 5/5 4 Jobs Wed 24 6/7 6 Jobs Thu 25 3/3 …" at bounding box center [282, 335] width 565 height 514
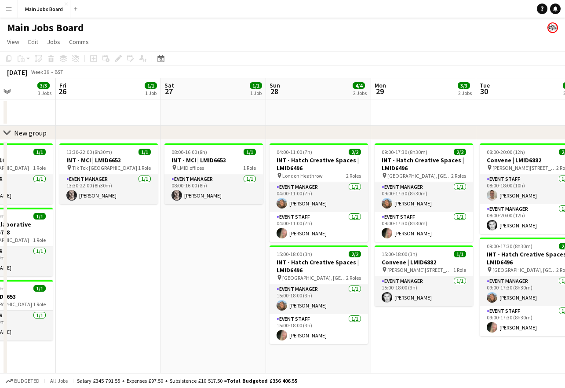
drag, startPoint x: 271, startPoint y: 272, endPoint x: 133, endPoint y: 272, distance: 138.0
click at [133, 272] on app-calendar-viewport "Mon 22 9/9 3 Jobs Tue 23 5/5 4 Jobs Wed 24 6/7 6 Jobs Thu 25 3/3 3 Jobs Fri 26 …" at bounding box center [282, 335] width 565 height 514
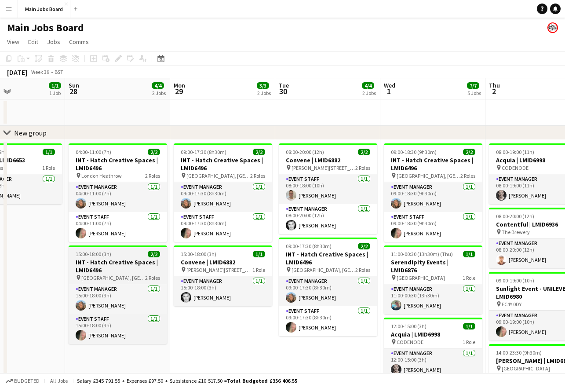
drag, startPoint x: 309, startPoint y: 270, endPoint x: 360, endPoint y: 248, distance: 55.5
click at [360, 248] on app-calendar-viewport "Thu 25 3/3 3 Jobs Fri 26 1/1 1 Job Sat 27 1/1 1 Job Sun 28 4/4 2 Jobs Mon 29 3/…" at bounding box center [282, 335] width 565 height 514
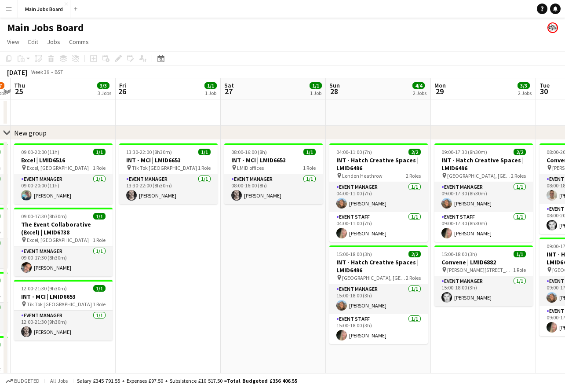
scroll to position [0, 193]
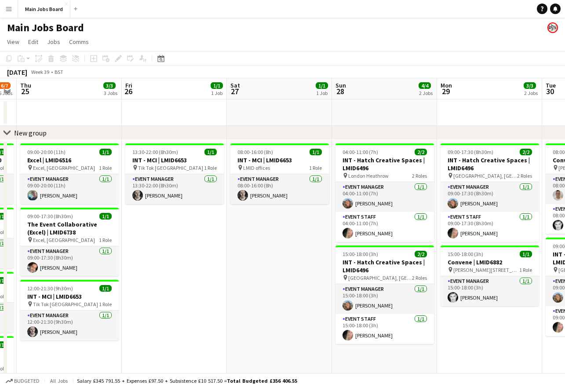
drag, startPoint x: 224, startPoint y: 250, endPoint x: 488, endPoint y: 250, distance: 263.7
click at [490, 250] on app-calendar-viewport "Tue 23 5/5 4 Jobs Wed 24 6/7 6 Jobs Thu 25 3/3 3 Jobs Fri 26 1/1 1 Job Sat 27 1…" at bounding box center [282, 335] width 565 height 514
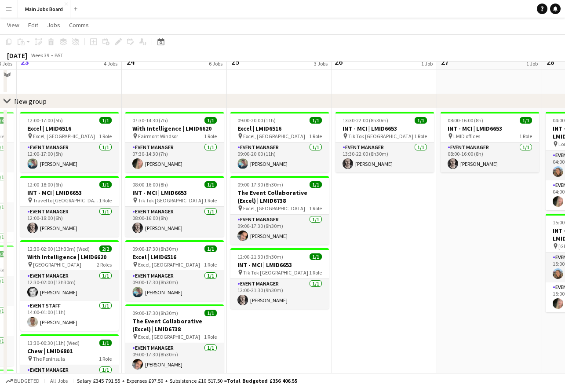
scroll to position [0, 0]
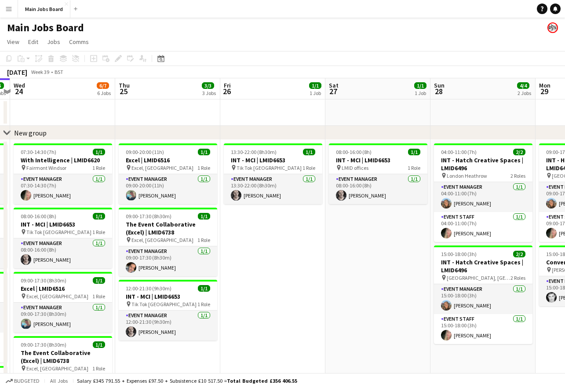
drag, startPoint x: 431, startPoint y: 261, endPoint x: 96, endPoint y: 278, distance: 335.7
click at [97, 278] on app-calendar-viewport "Sun 21 Mon 22 9/9 3 Jobs Tue 23 5/5 4 Jobs Wed 24 6/7 6 Jobs Thu 25 3/3 3 Jobs …" at bounding box center [282, 335] width 565 height 514
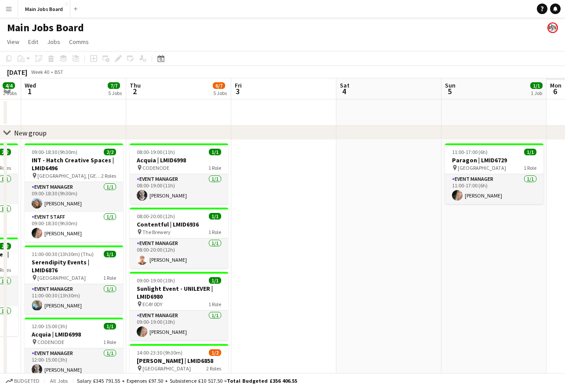
drag, startPoint x: 384, startPoint y: 257, endPoint x: 38, endPoint y: 270, distance: 346.5
click at [38, 271] on app-calendar-viewport "Sat 27 1/1 1 Job Sun 28 4/4 2 Jobs Mon 29 3/3 2 Jobs Tue 30 4/4 2 Jobs Wed 1 7/…" at bounding box center [282, 335] width 565 height 514
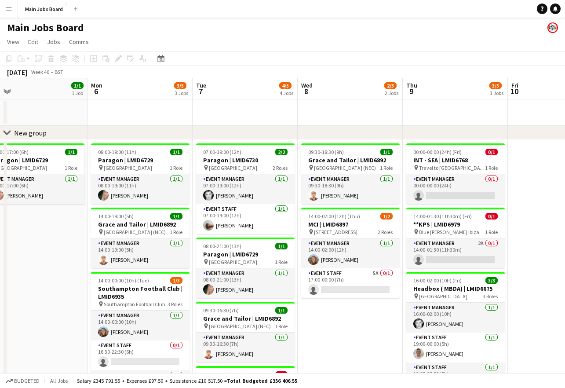
scroll to position [0, 259]
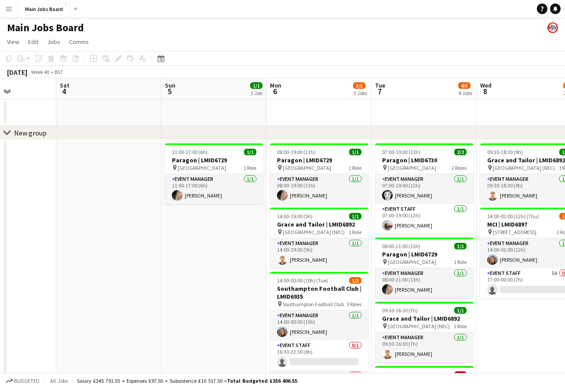
drag, startPoint x: 468, startPoint y: 212, endPoint x: 38, endPoint y: 244, distance: 431.4
click at [38, 244] on app-calendar-viewport "Wed 1 7/7 5 Jobs Thu 2 6/7 5 Jobs Fri 3 Sat 4 Sun 5 1/1 1 Job Mon 6 3/5 3 Jobs …" at bounding box center [282, 335] width 565 height 514
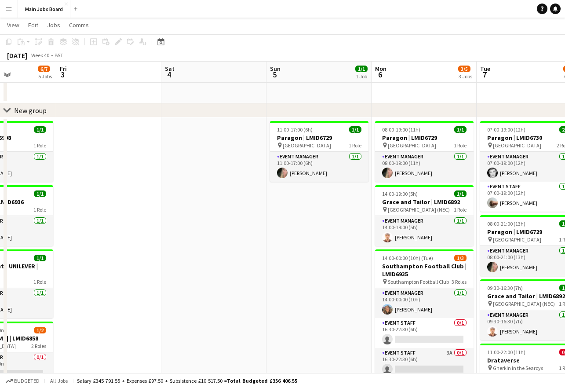
scroll to position [0, 191]
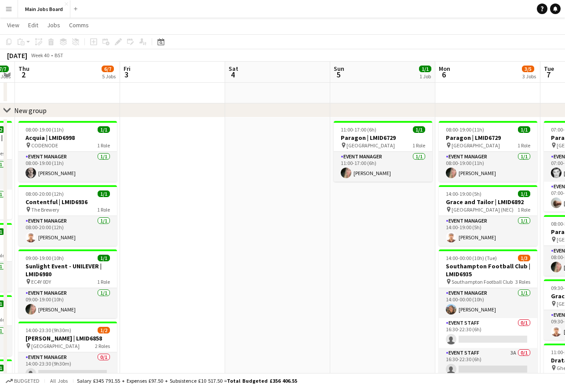
drag, startPoint x: 137, startPoint y: 261, endPoint x: 310, endPoint y: 231, distance: 176.2
click at [309, 232] on app-calendar-viewport "Tue 30 4/4 2 Jobs Wed 1 7/7 5 Jobs Thu 2 6/7 5 Jobs Fri 3 Sat 4 Sun 5 1/1 1 Job…" at bounding box center [282, 291] width 565 height 557
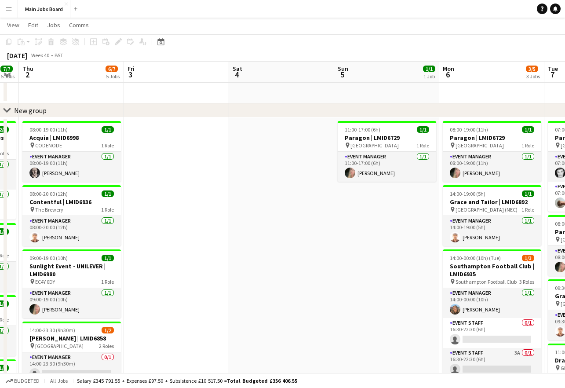
drag, startPoint x: 157, startPoint y: 237, endPoint x: 260, endPoint y: 237, distance: 103.3
click at [260, 237] on app-calendar-viewport "Tue 30 4/4 2 Jobs Wed 1 7/7 5 Jobs Thu 2 6/7 5 Jobs Fri 3 Sat 4 Sun 5 1/1 1 Job…" at bounding box center [282, 291] width 565 height 557
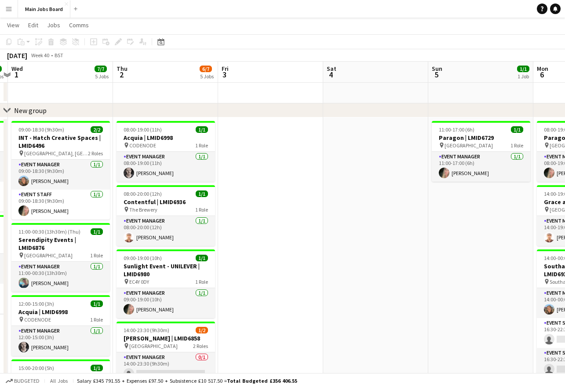
drag, startPoint x: 149, startPoint y: 250, endPoint x: 255, endPoint y: 250, distance: 105.9
click at [255, 250] on app-calendar-viewport "Mon 29 3/3 2 Jobs Tue 30 4/4 2 Jobs Wed 1 7/7 5 Jobs Thu 2 6/7 5 Jobs Fri 3 Sat…" at bounding box center [282, 291] width 565 height 557
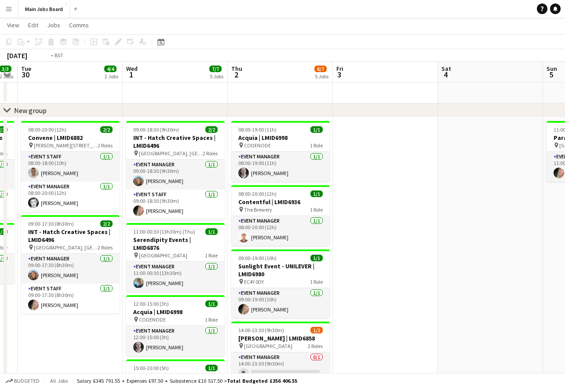
drag, startPoint x: 152, startPoint y: 253, endPoint x: 264, endPoint y: 253, distance: 111.6
click at [263, 253] on app-calendar-viewport "Sun 28 4/4 2 Jobs Mon 29 3/3 2 Jobs Tue 30 4/4 2 Jobs Wed 1 7/7 5 Jobs Thu 2 6/…" at bounding box center [282, 291] width 565 height 557
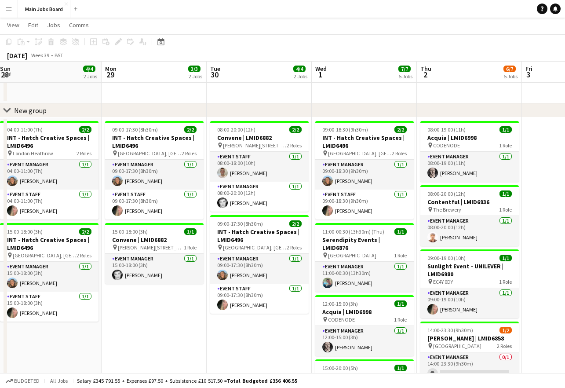
drag, startPoint x: 147, startPoint y: 272, endPoint x: 222, endPoint y: 272, distance: 75.1
click at [222, 272] on app-calendar-viewport "Fri 26 1/1 1 Job Sat 27 1/1 1 Job Sun 28 4/4 2 Jobs Mon 29 3/3 2 Jobs Tue 30 4/…" at bounding box center [282, 291] width 565 height 557
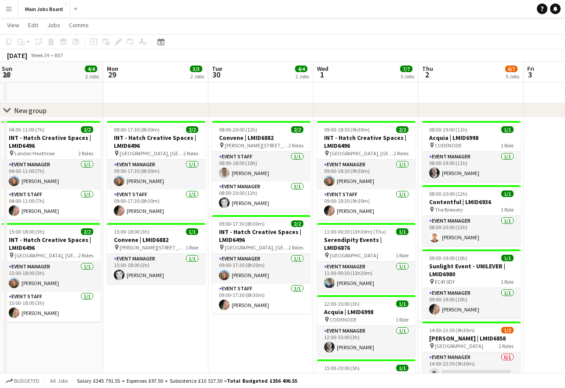
drag, startPoint x: 112, startPoint y: 294, endPoint x: 219, endPoint y: 294, distance: 106.8
click at [219, 294] on app-calendar-viewport "Fri 26 1/1 1 Job Sat 27 1/1 1 Job Sun 28 4/4 2 Jobs Mon 29 3/3 2 Jobs Tue 30 4/…" at bounding box center [282, 291] width 565 height 557
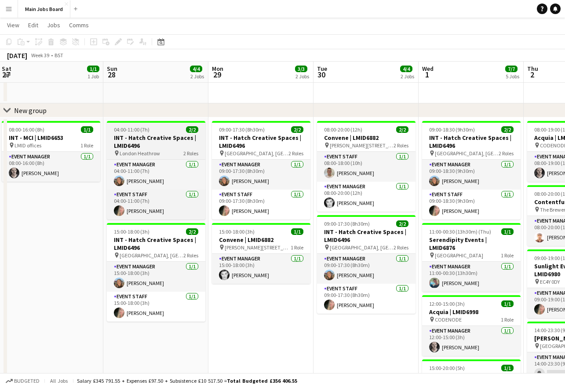
click at [134, 147] on h3 "INT - Hatch Creative Spaces | LMID6496" at bounding box center [156, 142] width 98 height 16
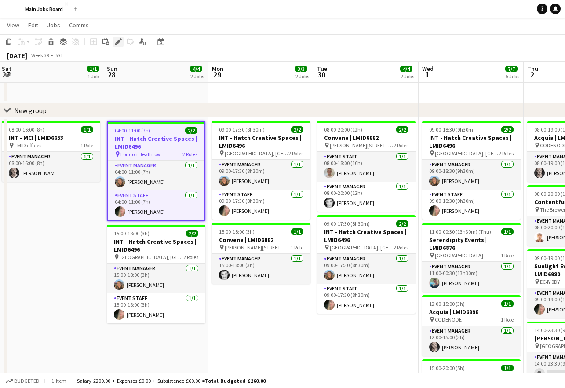
click at [115, 40] on icon "Edit" at bounding box center [118, 41] width 7 height 7
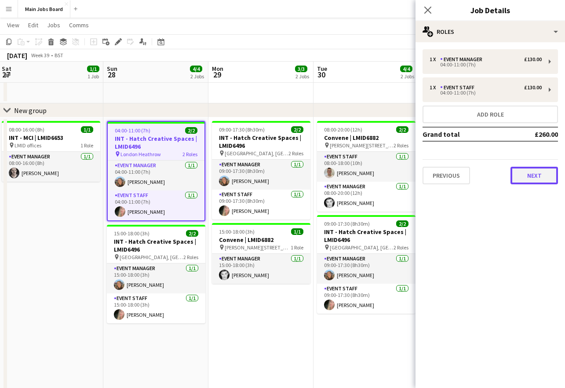
click at [527, 179] on button "Next" at bounding box center [533, 176] width 47 height 18
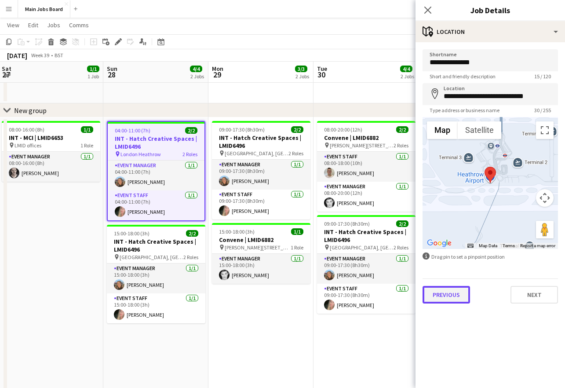
click at [456, 297] on button "Previous" at bounding box center [445, 295] width 47 height 18
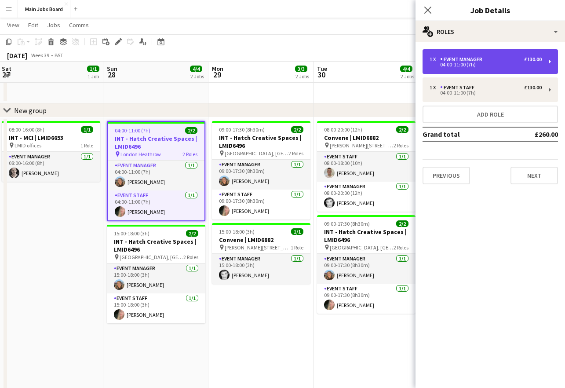
click at [462, 65] on div "04:00-11:00 (7h)" at bounding box center [485, 64] width 112 height 4
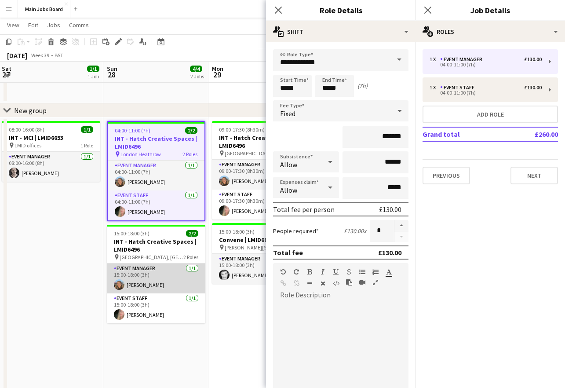
click at [141, 271] on app-card-role "Event Manager 1/1 15:00-18:00 (3h) Rebecca Kitto" at bounding box center [156, 278] width 98 height 30
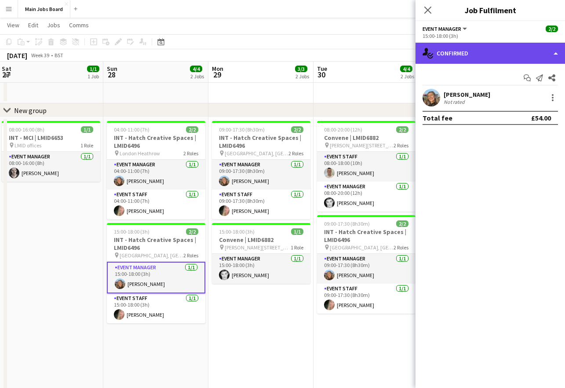
click at [459, 54] on div "single-neutral-actions-check-2 Confirmed" at bounding box center [489, 53] width 149 height 21
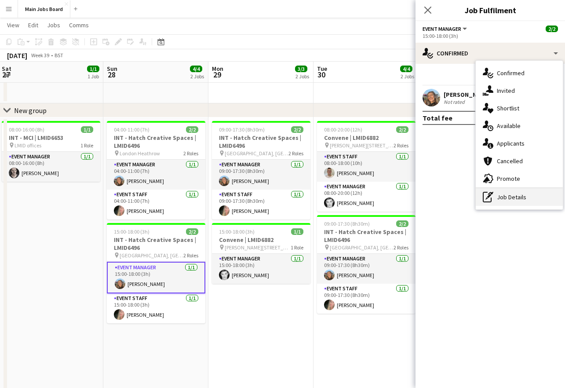
click at [501, 196] on div "pen-write Job Details" at bounding box center [518, 197] width 87 height 18
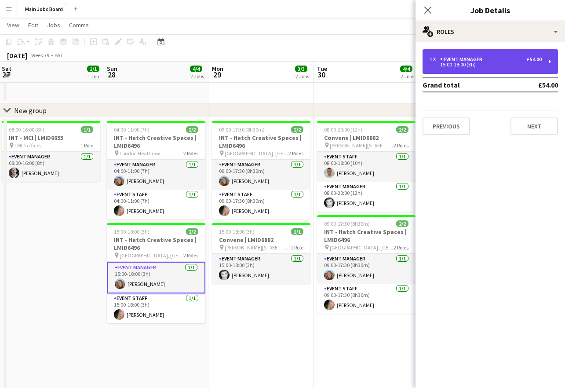
click at [485, 68] on div "1 x Event Manager £54.00 15:00-18:00 (3h)" at bounding box center [489, 61] width 135 height 25
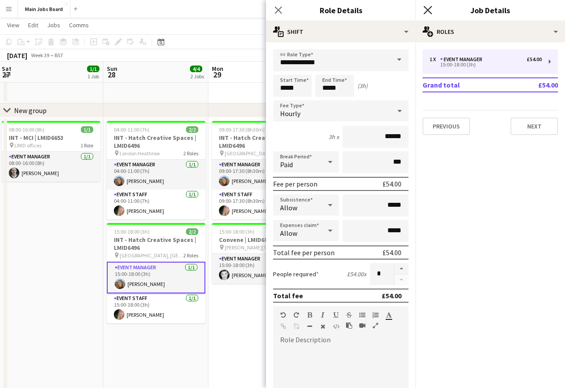
click at [424, 12] on icon "Close pop-in" at bounding box center [427, 10] width 8 height 8
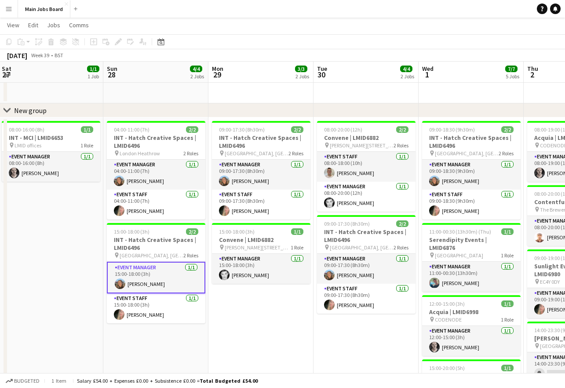
click at [223, 310] on app-date-cell "09:00-17:30 (8h30m) 2/2 INT - Hatch Creative Spaces | LMID6496 pin Frankfurt, G…" at bounding box center [260, 343] width 105 height 452
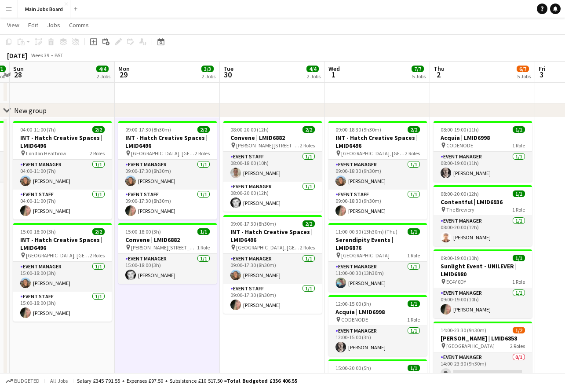
drag, startPoint x: 280, startPoint y: 309, endPoint x: 176, endPoint y: 309, distance: 103.7
click at [176, 309] on app-calendar-viewport "Thu 25 3/3 3 Jobs Fri 26 1/1 1 Job Sat 27 1/1 1 Job Sun 28 4/4 2 Jobs Mon 29 3/…" at bounding box center [282, 291] width 565 height 557
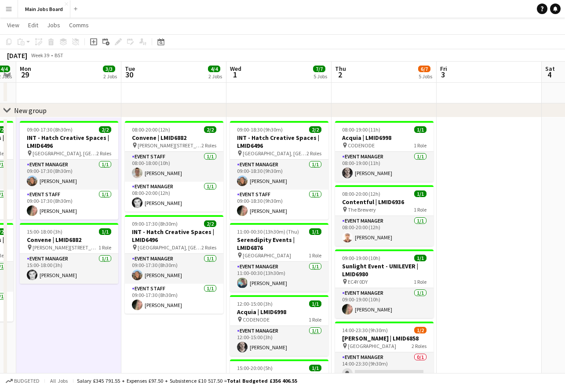
drag, startPoint x: 251, startPoint y: 292, endPoint x: 153, endPoint y: 292, distance: 98.0
click at [156, 292] on app-calendar-viewport "Thu 25 3/3 3 Jobs Fri 26 1/1 1 Job Sat 27 1/1 1 Job Sun 28 4/4 2 Jobs Mon 29 3/…" at bounding box center [282, 291] width 565 height 557
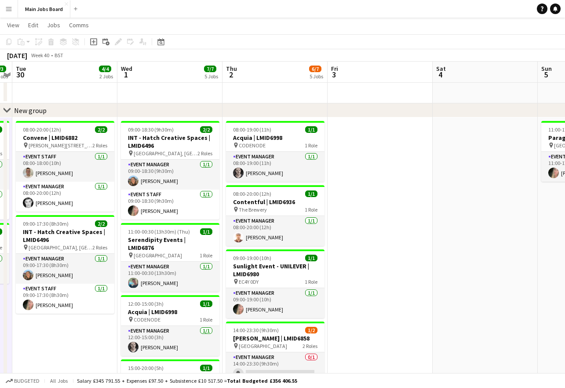
drag, startPoint x: 418, startPoint y: 241, endPoint x: 238, endPoint y: 241, distance: 180.2
click at [245, 241] on app-calendar-viewport "Fri 26 1/1 1 Job Sat 27 1/1 1 Job Sun 28 4/4 2 Jobs Mon 29 3/3 2 Jobs Tue 30 4/…" at bounding box center [282, 291] width 565 height 557
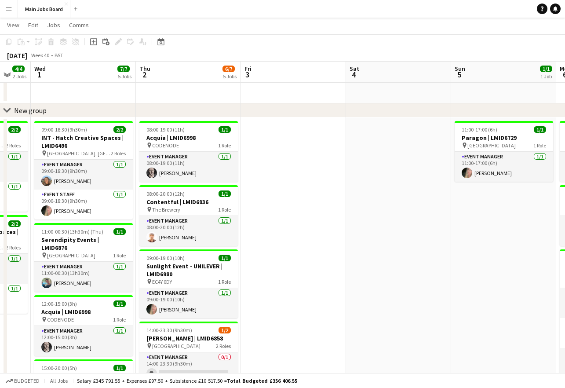
drag, startPoint x: 434, startPoint y: 226, endPoint x: -12, endPoint y: 244, distance: 446.4
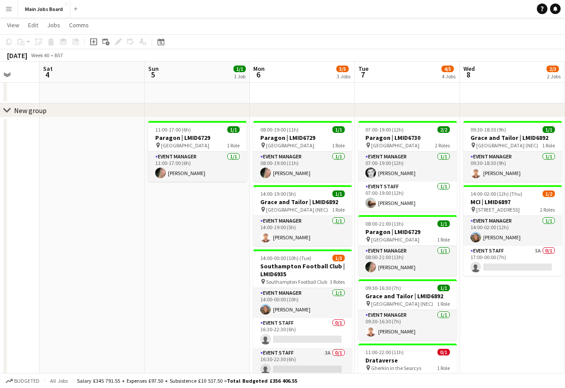
drag, startPoint x: 233, startPoint y: 194, endPoint x: 217, endPoint y: 194, distance: 16.3
click at [232, 194] on app-calendar-viewport "Wed 1 7/7 5 Jobs Thu 2 6/7 5 Jobs Fri 3 Sat 4 Sun 5 1/1 1 Job Mon 6 3/5 3 Jobs …" at bounding box center [282, 291] width 565 height 557
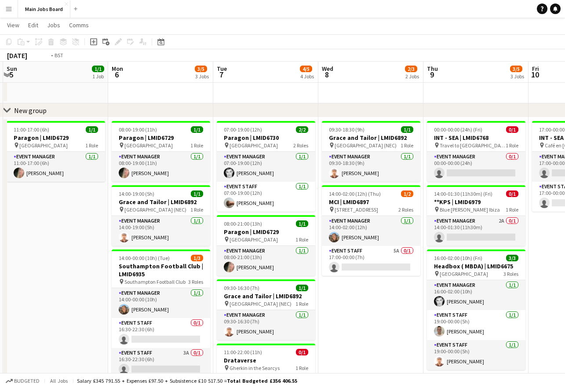
drag, startPoint x: 443, startPoint y: 199, endPoint x: 195, endPoint y: 199, distance: 247.4
click at [206, 199] on app-calendar-viewport "Thu 2 6/7 5 Jobs Fri 3 Sat 4 Sun 5 1/1 1 Job Mon 6 3/5 3 Jobs Tue 7 4/5 4 Jobs …" at bounding box center [282, 291] width 565 height 557
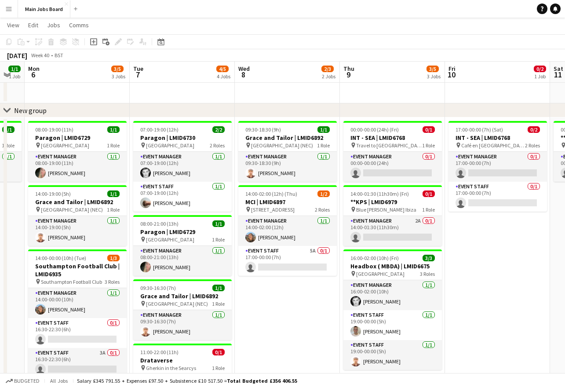
drag, startPoint x: 126, startPoint y: 295, endPoint x: 279, endPoint y: 272, distance: 155.1
click at [278, 272] on app-calendar-viewport "Sat 4 Sun 5 1/1 1 Job Mon 6 3/5 3 Jobs Tue 7 4/5 4 Jobs Wed 8 2/3 2 Jobs Thu 9 …" at bounding box center [282, 291] width 565 height 557
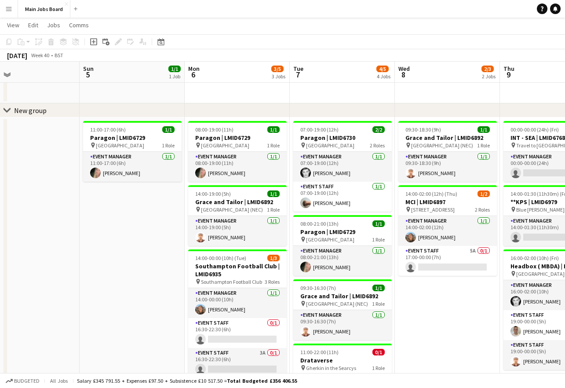
drag, startPoint x: 67, startPoint y: 290, endPoint x: 238, endPoint y: 285, distance: 171.0
click at [232, 287] on app-calendar-viewport "Thu 2 6/7 5 Jobs Fri 3 Sat 4 Sun 5 1/1 1 Job Mon 6 3/5 3 Jobs Tue 7 4/5 4 Jobs …" at bounding box center [282, 291] width 565 height 557
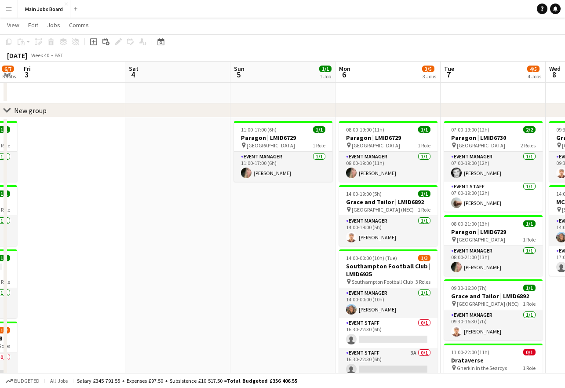
drag, startPoint x: 209, startPoint y: 274, endPoint x: 381, endPoint y: 266, distance: 172.9
click at [377, 266] on app-calendar-viewport "Wed 1 7/7 5 Jobs Thu 2 6/7 5 Jobs Fri 3 Sat 4 Sun 5 1/1 1 Job Mon 6 3/5 3 Jobs …" at bounding box center [282, 291] width 565 height 557
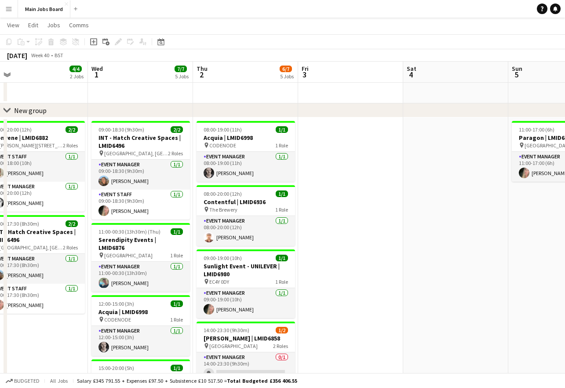
scroll to position [0, 235]
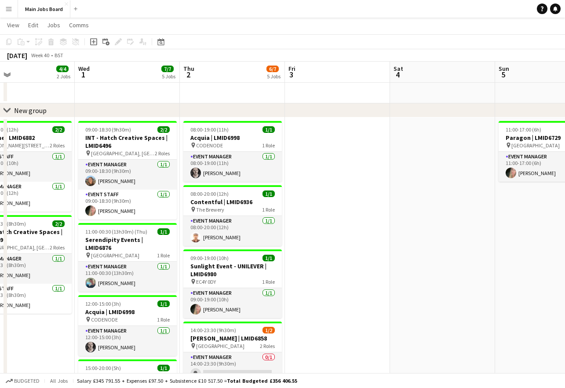
drag, startPoint x: 127, startPoint y: 266, endPoint x: 378, endPoint y: 256, distance: 250.7
click at [375, 256] on app-calendar-viewport "Sun 28 4/4 2 Jobs Mon 29 3/3 2 Jobs Tue 30 4/4 2 Jobs Wed 1 7/7 5 Jobs Thu 2 6/…" at bounding box center [282, 291] width 565 height 557
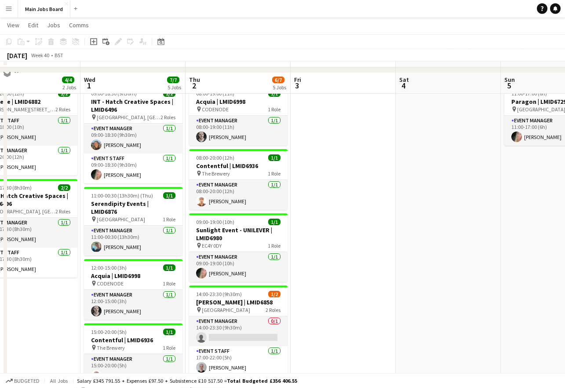
scroll to position [53, 0]
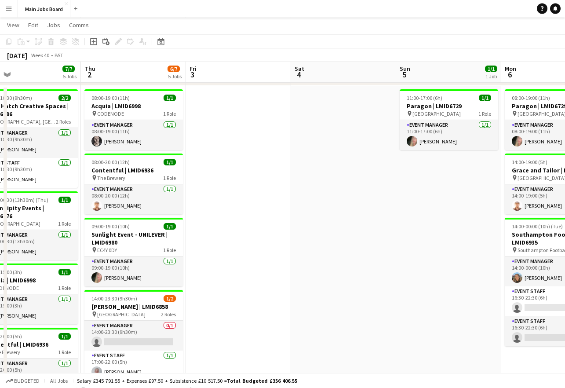
drag, startPoint x: 383, startPoint y: 243, endPoint x: 278, endPoint y: 243, distance: 104.6
click at [278, 243] on app-calendar-viewport "Sun 28 4/4 2 Jobs Mon 29 3/3 2 Jobs Tue 30 4/4 2 Jobs Wed 1 7/7 5 Jobs Thu 2 6/…" at bounding box center [282, 259] width 565 height 557
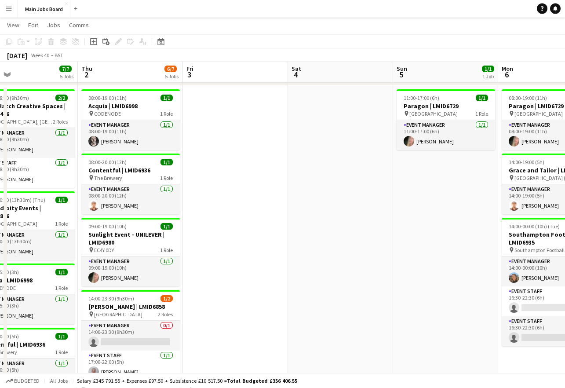
click at [411, 236] on app-calendar-viewport "Sun 28 4/4 2 Jobs Mon 29 3/3 2 Jobs Tue 30 4/4 2 Jobs Wed 1 7/7 5 Jobs Thu 2 6/…" at bounding box center [282, 259] width 565 height 557
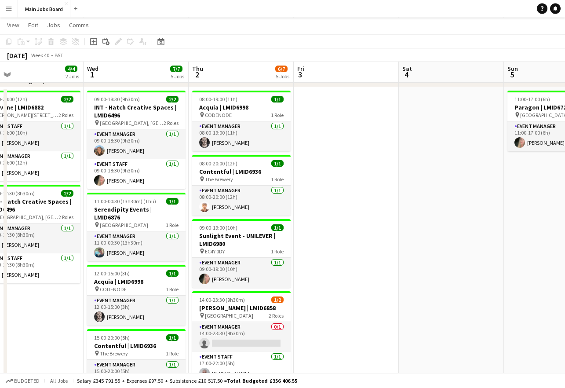
drag, startPoint x: 256, startPoint y: 256, endPoint x: 364, endPoint y: 256, distance: 108.5
click at [366, 256] on app-calendar-viewport "Sun 28 4/4 2 Jobs Mon 29 3/3 2 Jobs Tue 30 4/4 2 Jobs Wed 1 7/7 5 Jobs Thu 2 6/…" at bounding box center [282, 260] width 565 height 557
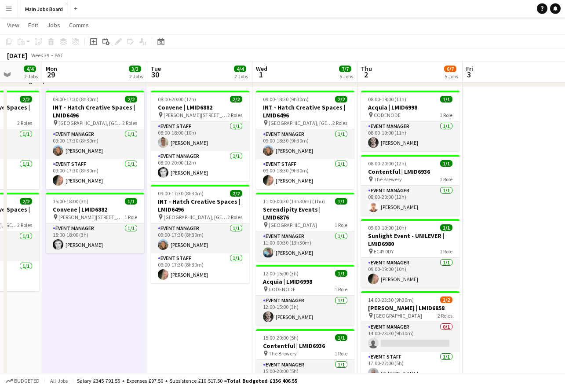
drag, startPoint x: 167, startPoint y: 282, endPoint x: 336, endPoint y: 279, distance: 169.6
click at [337, 279] on app-calendar-viewport "Fri 26 1/1 1 Job Sat 27 1/1 1 Job Sun 28 4/4 2 Jobs Mon 29 3/3 2 Jobs Tue 30 4/…" at bounding box center [282, 260] width 565 height 557
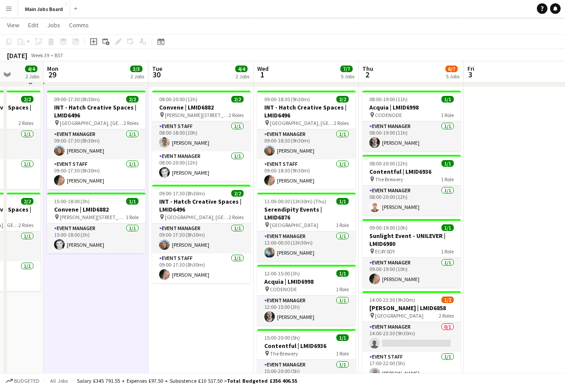
drag, startPoint x: 171, startPoint y: 315, endPoint x: 220, endPoint y: 315, distance: 48.8
click at [220, 315] on app-calendar-viewport "Fri 26 1/1 1 Job Sat 27 1/1 1 Job Sun 28 4/4 2 Jobs Mon 29 3/3 2 Jobs Tue 30 4/…" at bounding box center [282, 260] width 565 height 557
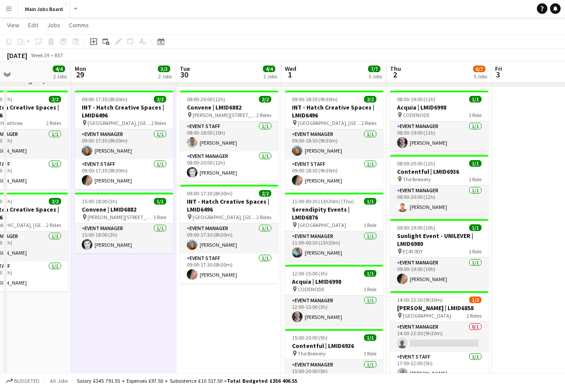
drag, startPoint x: 209, startPoint y: 319, endPoint x: 172, endPoint y: 319, distance: 36.5
click at [174, 319] on app-calendar-viewport "Fri 26 1/1 1 Job Sat 27 1/1 1 Job Sun 28 4/4 2 Jobs Mon 29 3/3 2 Jobs Tue 30 4/…" at bounding box center [282, 260] width 565 height 557
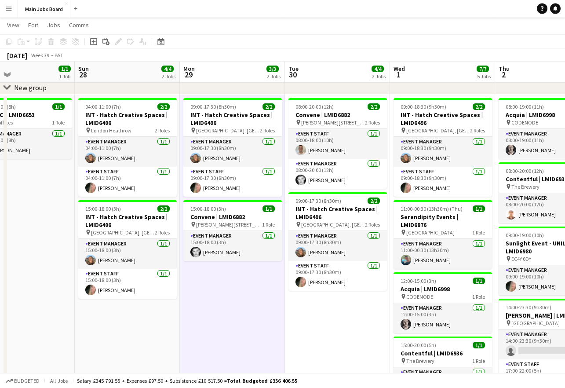
scroll to position [0, 290]
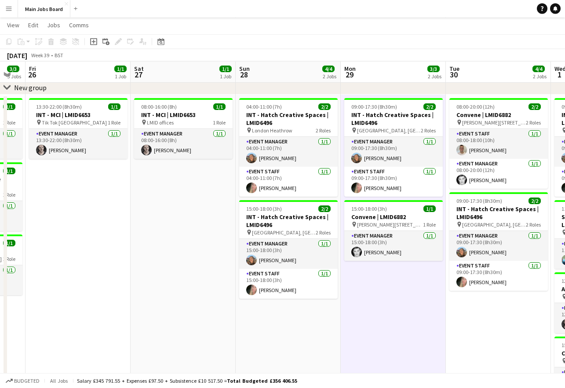
drag, startPoint x: 102, startPoint y: 299, endPoint x: 385, endPoint y: 254, distance: 287.0
click at [385, 254] on app-calendar-viewport "Tue 23 5/5 4 Jobs Wed 24 6/7 6 Jobs Thu 25 3/3 3 Jobs Fri 26 1/1 1 Job Sat 27 1…" at bounding box center [282, 268] width 565 height 557
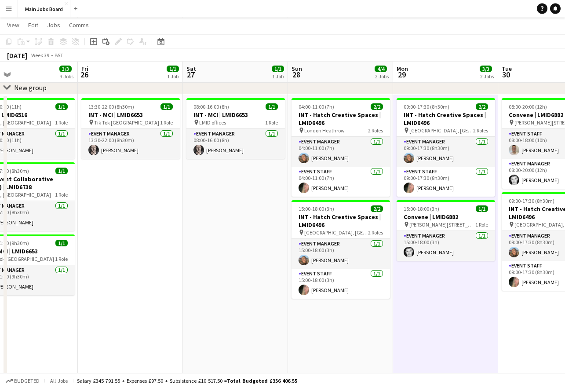
drag, startPoint x: 117, startPoint y: 218, endPoint x: 169, endPoint y: 215, distance: 52.0
click at [170, 215] on app-calendar-viewport "Tue 23 5/5 4 Jobs Wed 24 6/7 6 Jobs Thu 25 3/3 3 Jobs Fri 26 1/1 1 Job Sat 27 1…" at bounding box center [282, 268] width 565 height 557
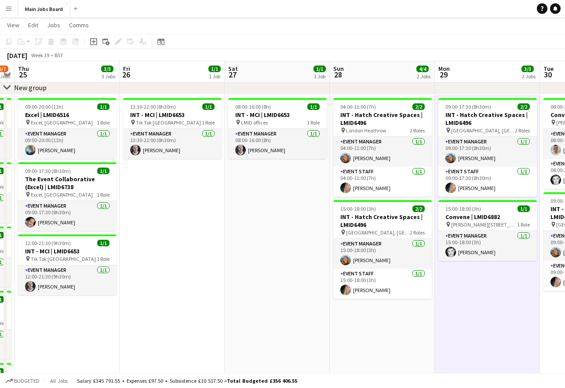
scroll to position [0, 182]
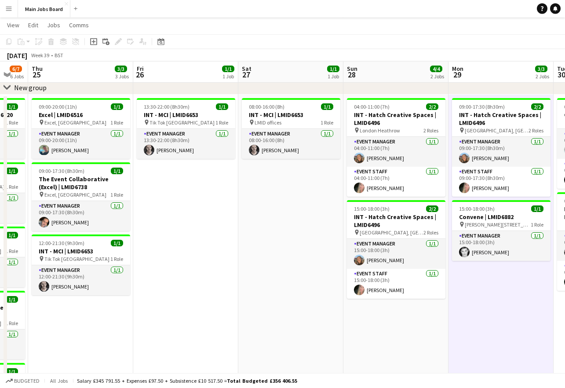
drag, startPoint x: 166, startPoint y: 214, endPoint x: 221, endPoint y: 213, distance: 55.4
click at [221, 213] on app-calendar-viewport "Tue 23 5/5 4 Jobs Wed 24 6/7 6 Jobs Thu 25 3/3 3 Jobs Fri 26 1/1 1 Job Sat 27 1…" at bounding box center [282, 268] width 565 height 557
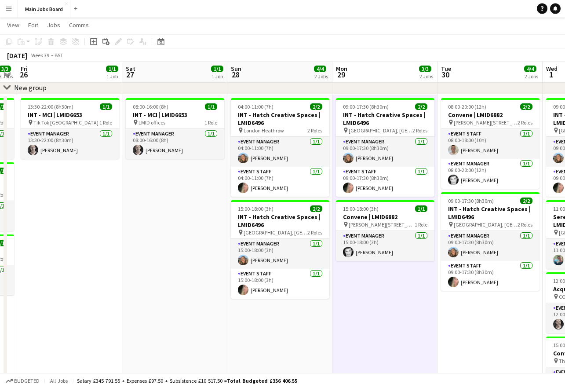
drag, startPoint x: 230, startPoint y: 251, endPoint x: 107, endPoint y: 243, distance: 123.3
click at [108, 243] on app-calendar-viewport "Tue 23 5/5 4 Jobs Wed 24 6/7 6 Jobs Thu 25 3/3 3 Jobs Fri 26 1/1 1 Job Sat 27 1…" at bounding box center [282, 268] width 565 height 557
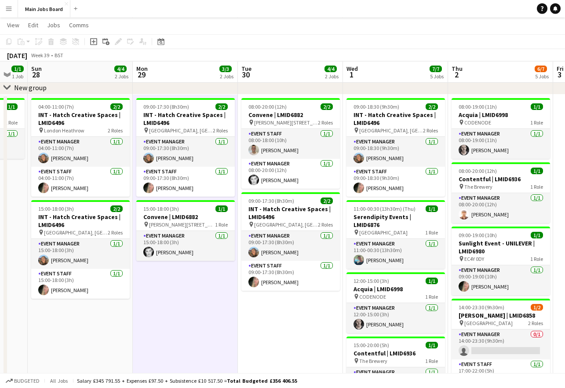
scroll to position [0, 300]
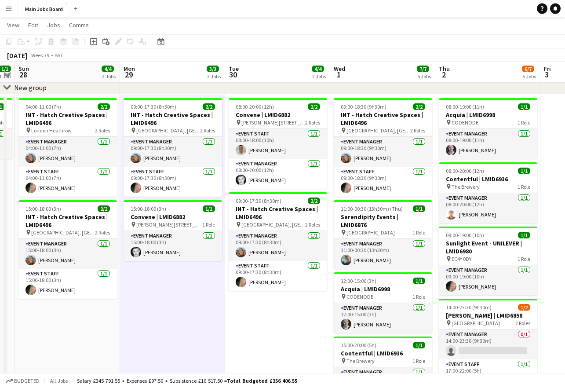
drag, startPoint x: 334, startPoint y: 236, endPoint x: 128, endPoint y: 278, distance: 210.4
click at [128, 278] on app-calendar-viewport "Thu 25 3/3 3 Jobs Fri 26 1/1 1 Job Sat 27 1/1 1 Job Sun 28 4/4 2 Jobs Mon 29 3/…" at bounding box center [282, 268] width 565 height 557
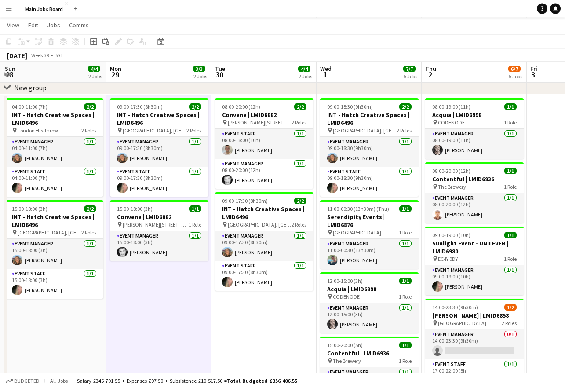
drag, startPoint x: 252, startPoint y: 311, endPoint x: 235, endPoint y: 311, distance: 17.1
click at [236, 312] on app-calendar-viewport "Thu 25 3/3 3 Jobs Fri 26 1/1 1 Job Sat 27 1/1 1 Job Sun 28 4/4 2 Jobs Mon 29 3/…" at bounding box center [282, 268] width 565 height 557
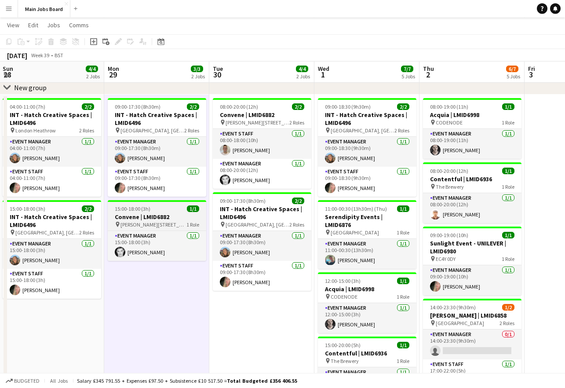
click at [146, 210] on span "15:00-18:00 (3h)" at bounding box center [133, 208] width 36 height 7
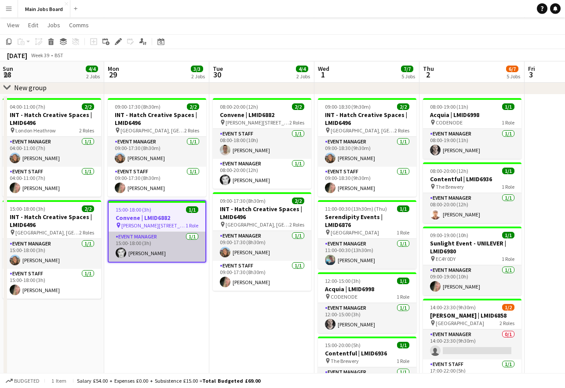
click at [142, 245] on app-card-role "Event Manager 1/1 15:00-18:00 (3h) Jay Slovick" at bounding box center [157, 247] width 97 height 30
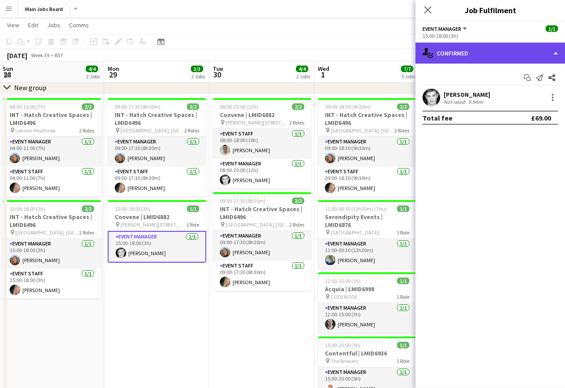
click at [508, 55] on div "single-neutral-actions-check-2 Confirmed" at bounding box center [489, 53] width 149 height 21
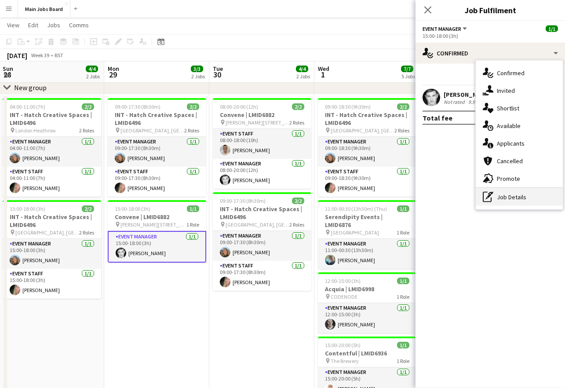
click at [504, 200] on div "pen-write Job Details" at bounding box center [518, 197] width 87 height 18
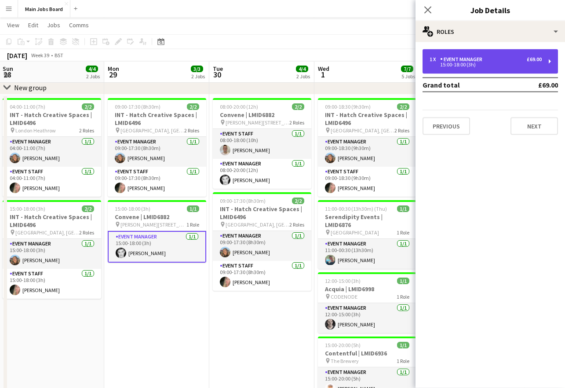
click at [477, 61] on div "Event Manager" at bounding box center [463, 59] width 46 height 6
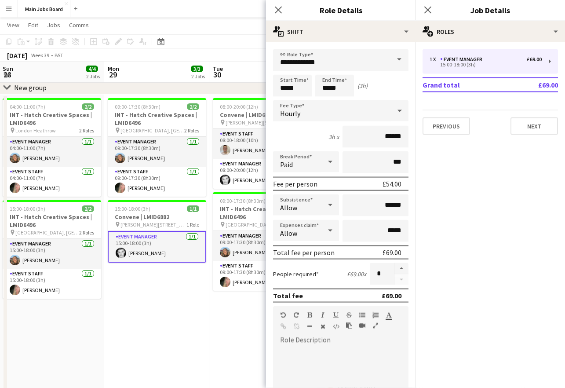
click at [159, 333] on app-date-cell "09:00-17:30 (8h30m) 2/2 INT - Hatch Creative Spaces | LMID6496 pin Frankfurt, G…" at bounding box center [156, 320] width 105 height 452
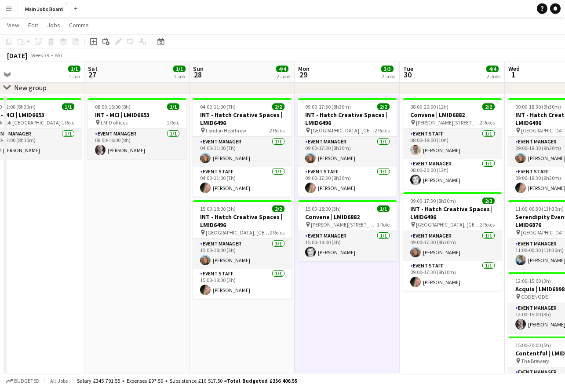
drag, startPoint x: 158, startPoint y: 326, endPoint x: 360, endPoint y: 294, distance: 204.7
click at [354, 300] on app-calendar-viewport "Wed 24 6/7 6 Jobs Thu 25 3/3 3 Jobs Fri 26 1/1 1 Job Sat 27 1/1 1 Job Sun 28 4/…" at bounding box center [282, 268] width 565 height 557
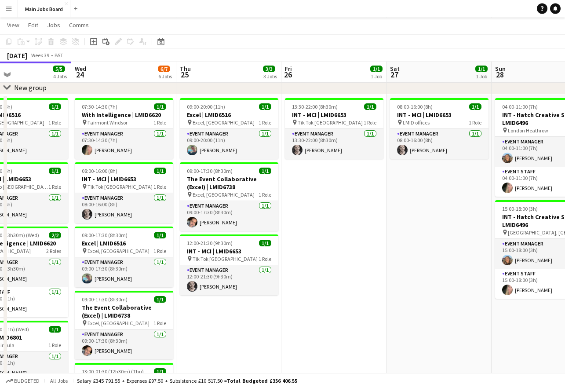
drag, startPoint x: 121, startPoint y: 295, endPoint x: 472, endPoint y: 258, distance: 353.1
click at [468, 258] on app-calendar-viewport "Sun 21 Mon 22 9/9 3 Jobs Tue 23 5/5 4 Jobs Wed 24 6/7 6 Jobs Thu 25 3/3 3 Jobs …" at bounding box center [282, 268] width 565 height 557
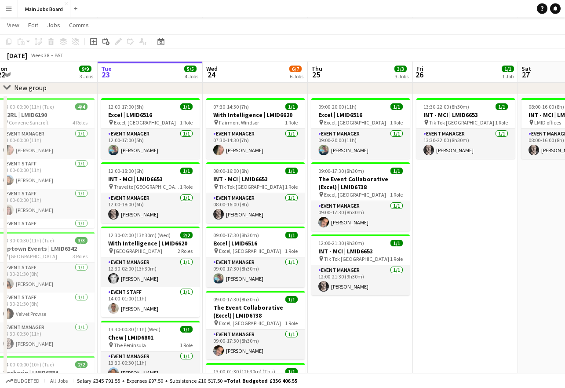
scroll to position [0, 184]
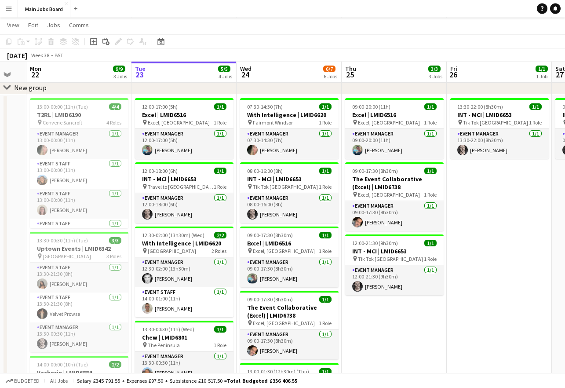
drag, startPoint x: 201, startPoint y: 254, endPoint x: 316, endPoint y: 254, distance: 115.6
click at [316, 254] on app-calendar-viewport "Sat 20 Sun 21 Mon 22 9/9 3 Jobs Tue 23 5/5 4 Jobs Wed 24 6/7 6 Jobs Thu 25 3/3 …" at bounding box center [282, 268] width 565 height 557
click at [176, 138] on app-card-role "Event Manager 1/1 12:00-17:00 (5h) Jack Pattinson" at bounding box center [184, 144] width 98 height 30
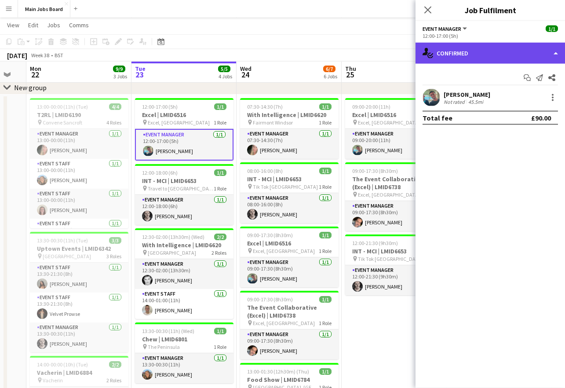
click at [481, 51] on div "single-neutral-actions-check-2 Confirmed" at bounding box center [489, 53] width 149 height 21
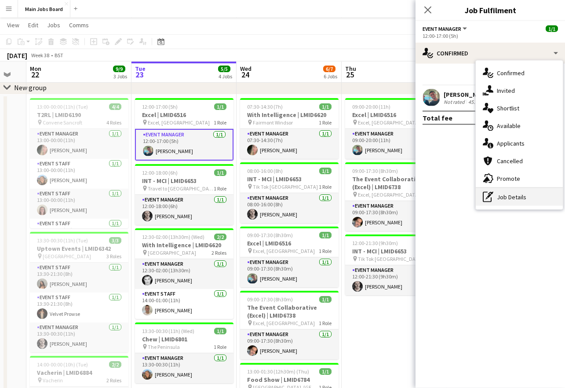
click at [497, 196] on div "pen-write Job Details" at bounding box center [518, 197] width 87 height 18
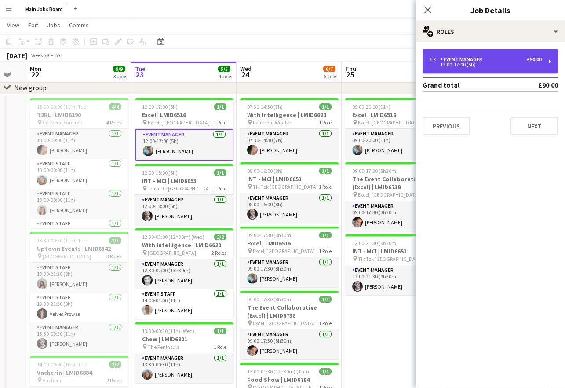
click at [491, 68] on div "1 x Event Manager £90.00 12:00-17:00 (5h)" at bounding box center [489, 61] width 135 height 25
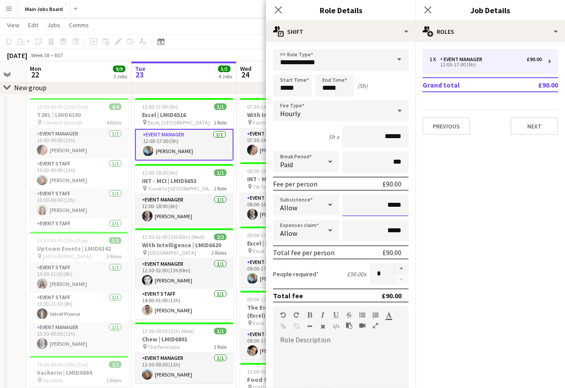
click at [404, 207] on input "*****" at bounding box center [375, 205] width 66 height 22
type input "**"
type input "******"
click at [500, 242] on mat-expansion-panel "pencil3 General details 1 x Event Manager £90.00 12:00-17:00 (5h) Grand total £…" at bounding box center [489, 214] width 149 height 345
click at [429, 9] on icon at bounding box center [427, 10] width 8 height 8
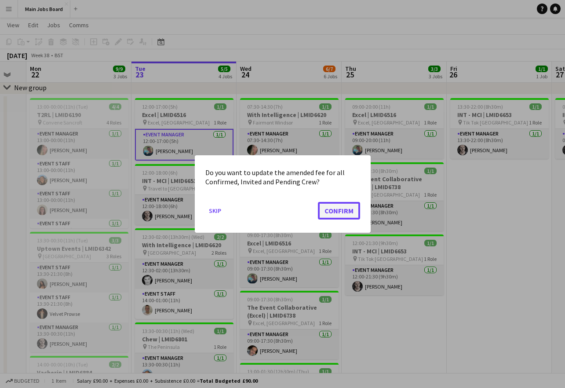
click at [342, 210] on button "Confirm" at bounding box center [339, 211] width 42 height 18
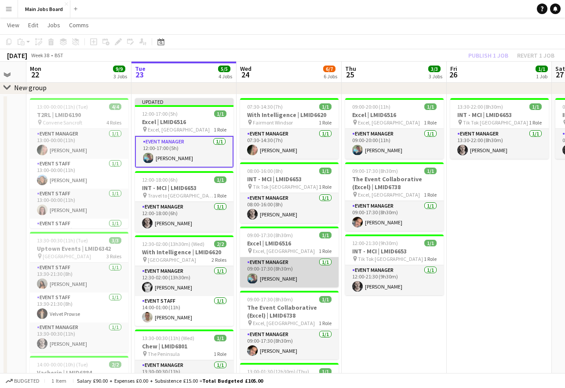
click at [297, 274] on app-card-role "Event Manager 1/1 09:00-17:30 (8h30m) Jack Pattinson" at bounding box center [289, 272] width 98 height 30
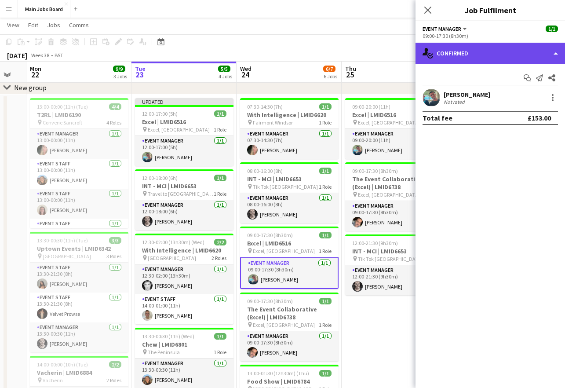
click at [463, 56] on div "single-neutral-actions-check-2 Confirmed" at bounding box center [489, 53] width 149 height 21
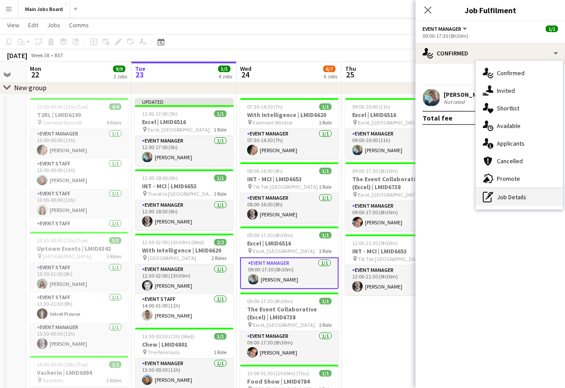
click at [501, 193] on div "pen-write Job Details" at bounding box center [518, 197] width 87 height 18
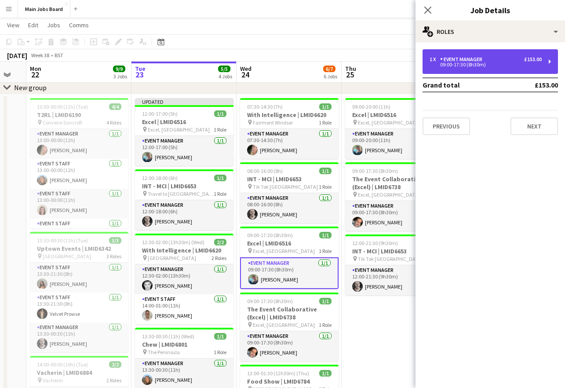
click at [511, 61] on div "1 x Event Manager £153.00" at bounding box center [485, 59] width 112 height 6
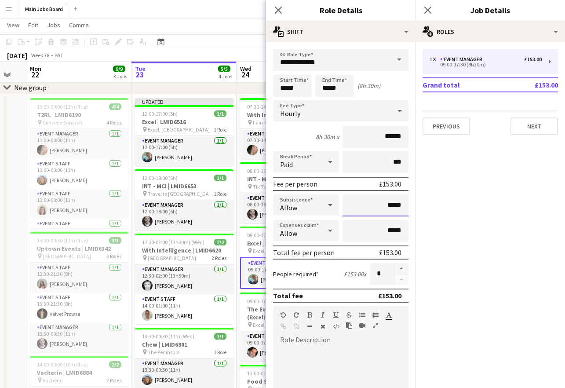
click at [403, 205] on input "*****" at bounding box center [375, 205] width 66 height 22
type input "**"
type input "******"
click at [464, 222] on mat-expansion-panel "pencil3 General details 1 x Event Manager £153.00 09:00-17:30 (8h30m) Grand tot…" at bounding box center [489, 214] width 149 height 345
click at [426, 10] on icon "Close pop-in" at bounding box center [427, 10] width 8 height 8
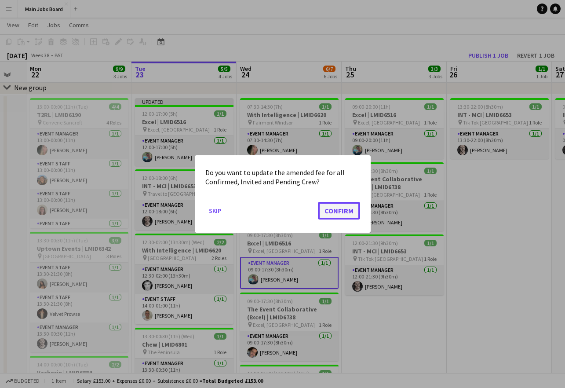
click at [341, 211] on button "Confirm" at bounding box center [339, 211] width 42 height 18
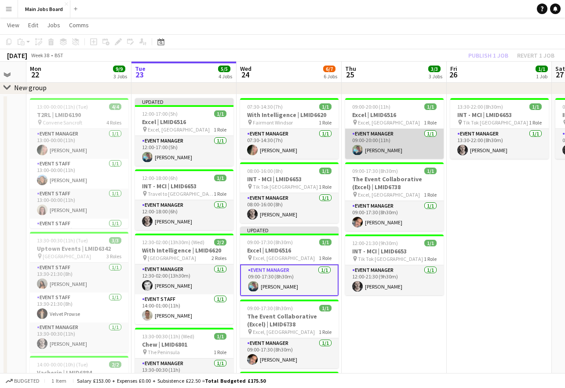
click at [396, 142] on app-card-role "Event Manager 1/1 09:00-20:00 (11h) Jack Pattinson" at bounding box center [394, 144] width 98 height 30
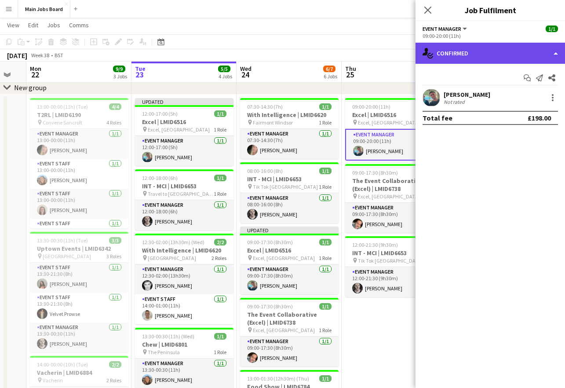
click at [455, 51] on div "single-neutral-actions-check-2 Confirmed" at bounding box center [489, 53] width 149 height 21
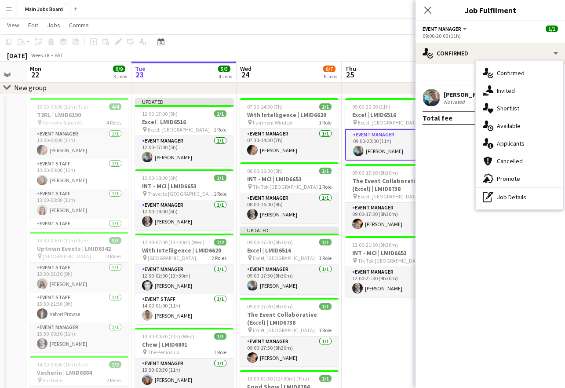
click at [493, 207] on div "single-neutral-actions-check-2 Confirmed single-neutral-actions-share-1 Invited…" at bounding box center [518, 135] width 87 height 149
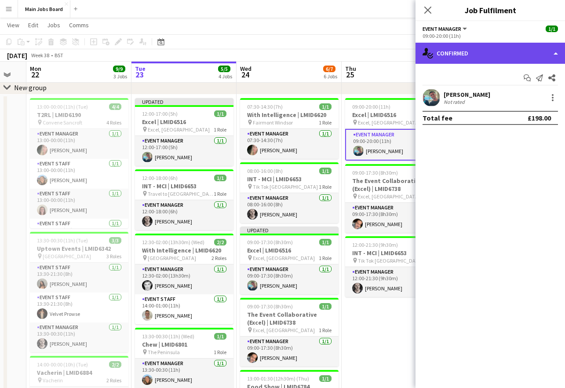
click at [470, 61] on div "single-neutral-actions-check-2 Confirmed" at bounding box center [489, 53] width 149 height 21
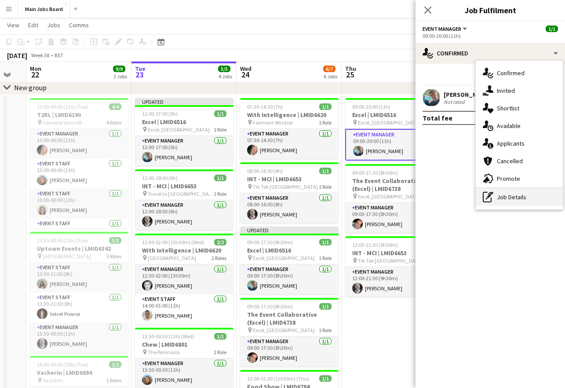
click at [498, 195] on div "pen-write Job Details" at bounding box center [518, 197] width 87 height 18
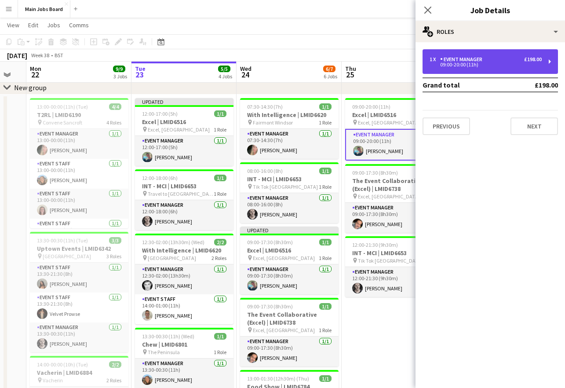
click at [491, 62] on div "1 x Event Manager £198.00" at bounding box center [485, 59] width 112 height 6
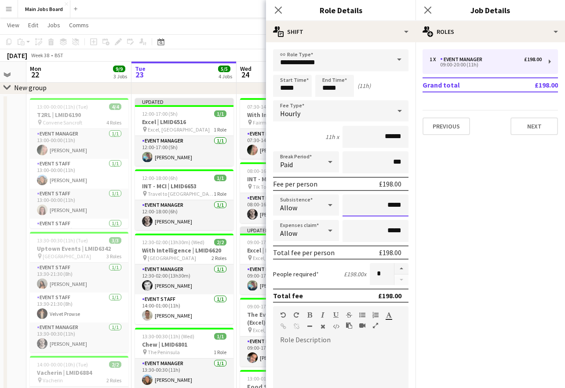
click at [406, 208] on input "*****" at bounding box center [375, 205] width 66 height 22
type input "**"
type input "*****"
click at [434, 2] on div "Close pop-in" at bounding box center [427, 10] width 25 height 20
click at [432, 7] on app-icon "Close pop-in" at bounding box center [427, 10] width 13 height 13
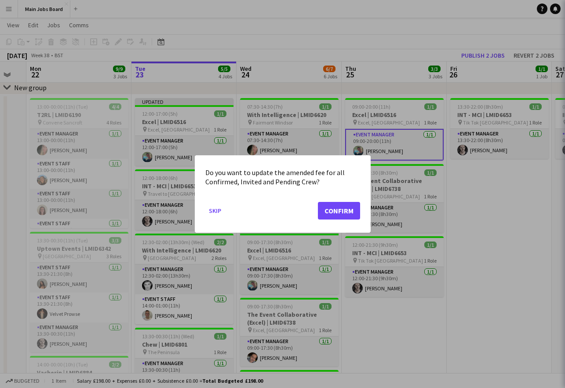
scroll to position [0, 0]
click at [340, 212] on button "Confirm" at bounding box center [339, 211] width 42 height 18
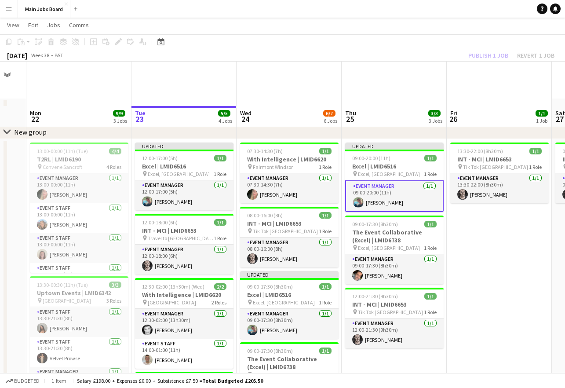
scroll to position [0, 184]
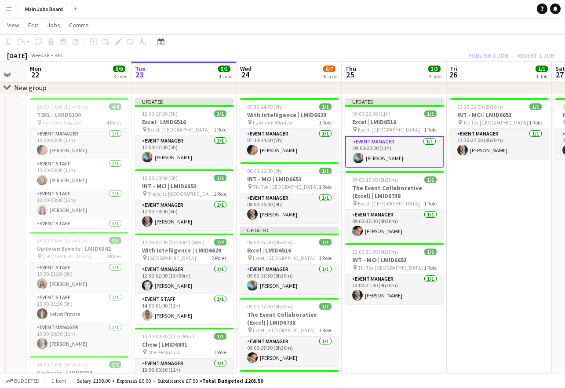
click at [486, 56] on div "Publish 1 job Revert 1 job" at bounding box center [510, 55] width 107 height 11
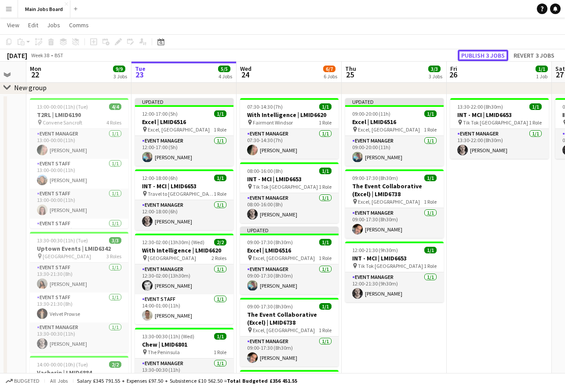
click at [486, 56] on button "Publish 3 jobs" at bounding box center [482, 55] width 51 height 11
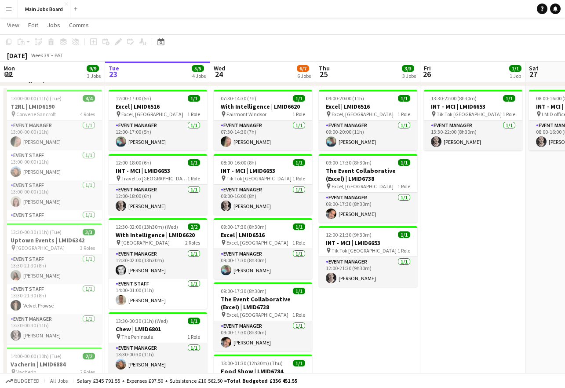
scroll to position [52, 0]
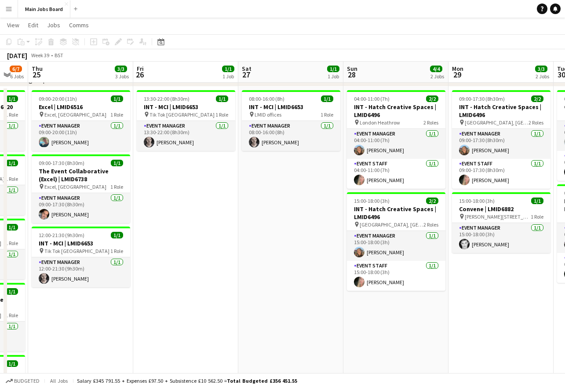
drag, startPoint x: 499, startPoint y: 220, endPoint x: 212, endPoint y: 251, distance: 288.6
click at [212, 251] on app-calendar-viewport "Mon 22 9/9 3 Jobs Tue 23 5/5 4 Jobs Wed 24 6/7 6 Jobs Thu 25 3/3 3 Jobs Fri 26 …" at bounding box center [282, 260] width 565 height 557
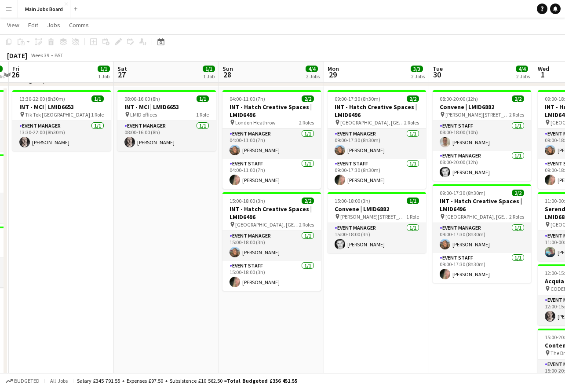
drag, startPoint x: 351, startPoint y: 264, endPoint x: 203, endPoint y: 264, distance: 147.6
click at [204, 264] on app-calendar-viewport "Mon 22 9/9 3 Jobs Tue 23 5/5 4 Jobs Wed 24 6/7 6 Jobs Thu 25 3/3 3 Jobs Fri 26 …" at bounding box center [282, 260] width 565 height 557
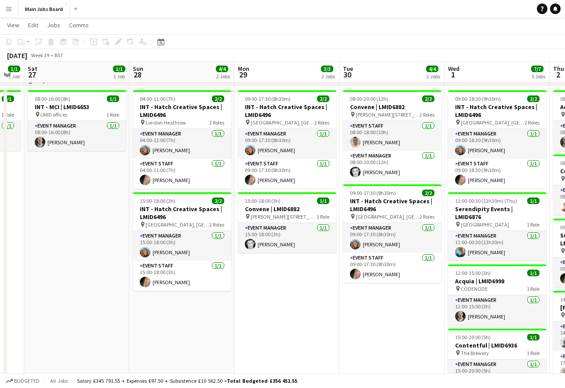
drag, startPoint x: 338, startPoint y: 263, endPoint x: 276, endPoint y: 263, distance: 62.8
click at [280, 263] on app-calendar-viewport "Wed 24 6/7 6 Jobs Thu 25 3/3 3 Jobs Fri 26 1/1 1 Job Sat 27 1/1 1 Job Sun 28 4/…" at bounding box center [282, 260] width 565 height 557
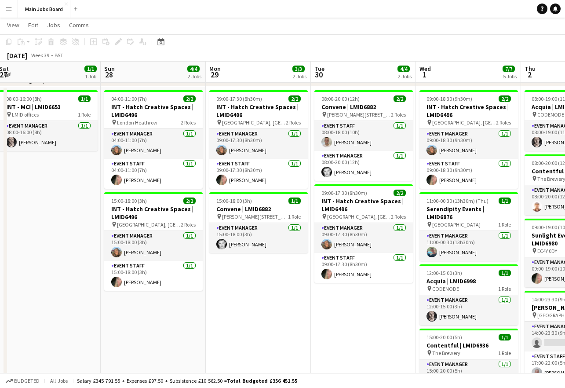
scroll to position [0, 322]
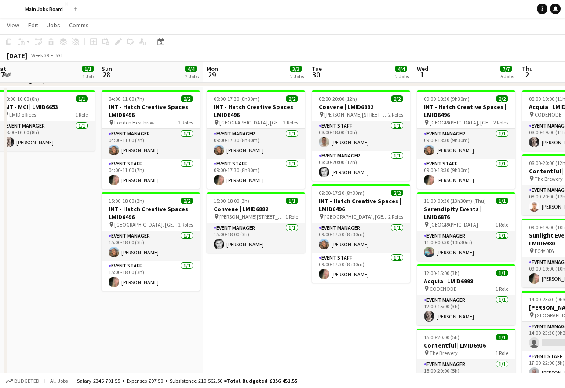
drag, startPoint x: 345, startPoint y: 308, endPoint x: 330, endPoint y: 299, distance: 18.3
click at [330, 301] on app-calendar-viewport "Wed 24 6/7 6 Jobs Thu 25 3/3 3 Jobs Fri 26 1/1 1 Job Sat 27 1/1 1 Job Sun 28 4/…" at bounding box center [282, 260] width 565 height 557
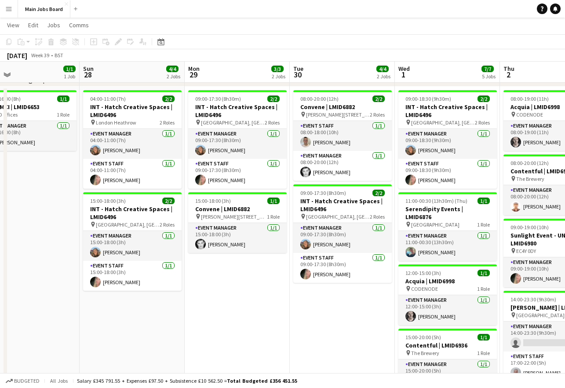
scroll to position [0, 371]
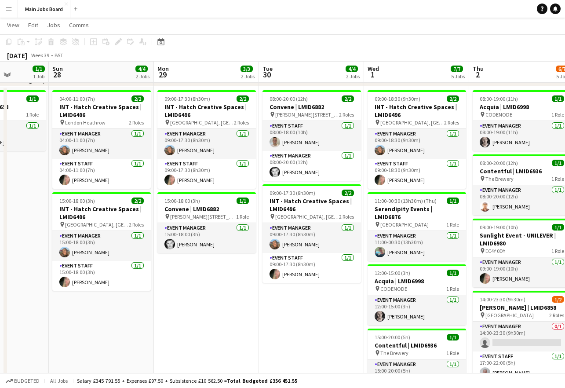
drag, startPoint x: 356, startPoint y: 305, endPoint x: 307, endPoint y: 303, distance: 49.3
click at [307, 303] on app-calendar-viewport "Wed 24 6/7 6 Jobs Thu 25 3/3 3 Jobs Fri 26 1/1 1 Job Sat 27 1/1 1 Job Sun 28 4/…" at bounding box center [282, 260] width 565 height 557
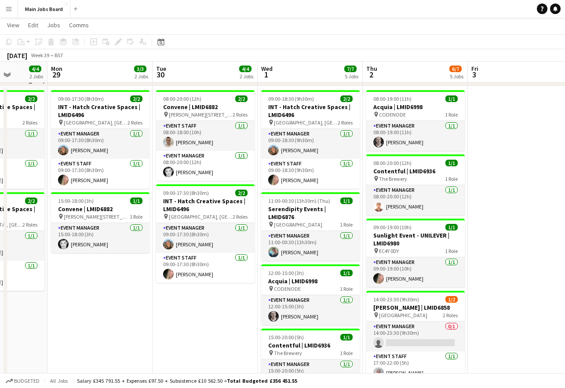
drag, startPoint x: 265, startPoint y: 326, endPoint x: 148, endPoint y: 326, distance: 117.3
click at [149, 326] on app-calendar-viewport "Fri 26 1/1 1 Job Sat 27 1/1 1 Job Sun 28 4/4 2 Jobs Mon 29 3/3 2 Jobs Tue 30 4/…" at bounding box center [282, 260] width 565 height 557
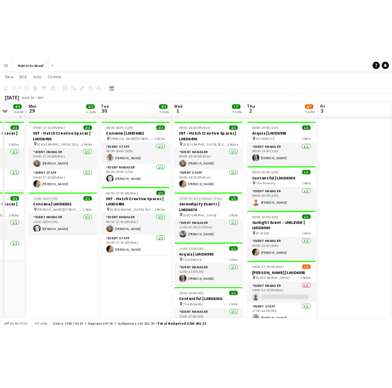
scroll to position [51, 0]
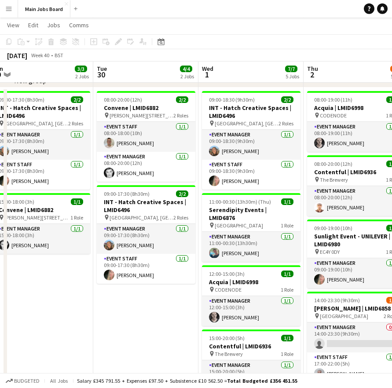
drag, startPoint x: 217, startPoint y: 337, endPoint x: 60, endPoint y: 337, distance: 156.9
click at [61, 337] on app-calendar-viewport "Fri 26 1/1 1 Job Sat 27 1/1 1 Job Sun 28 4/4 2 Jobs Mon 29 3/3 2 Jobs Tue 30 4/…" at bounding box center [196, 261] width 392 height 557
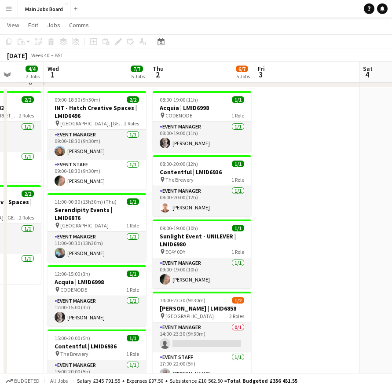
drag, startPoint x: 356, startPoint y: 281, endPoint x: 308, endPoint y: 281, distance: 48.3
click at [308, 281] on app-calendar-viewport "Sat 27 1/1 1 Job Sun 28 4/4 2 Jobs Mon 29 3/3 2 Jobs Tue 30 4/4 2 Jobs Wed 1 7/…" at bounding box center [196, 261] width 392 height 557
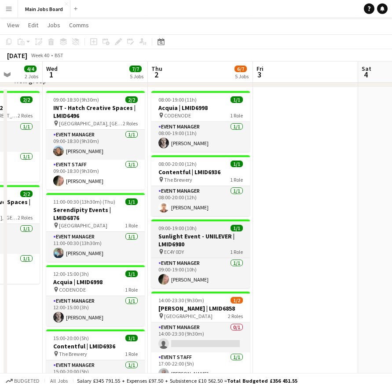
click at [201, 232] on h3 "Sunlight Event - UNILEVER | LMID6980" at bounding box center [200, 240] width 98 height 16
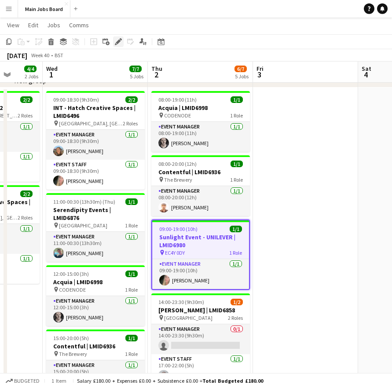
click at [118, 39] on icon "Edit" at bounding box center [118, 41] width 7 height 7
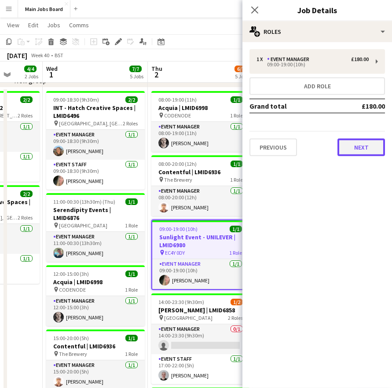
click at [348, 153] on button "Next" at bounding box center [360, 147] width 47 height 18
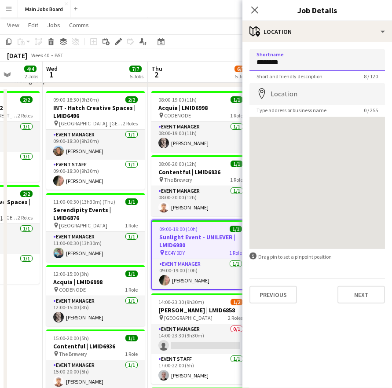
drag, startPoint x: 296, startPoint y: 61, endPoint x: 244, endPoint y: 61, distance: 52.3
click at [249, 61] on input "********" at bounding box center [316, 60] width 135 height 22
type input "********"
click at [285, 95] on input "Location" at bounding box center [316, 94] width 135 height 22
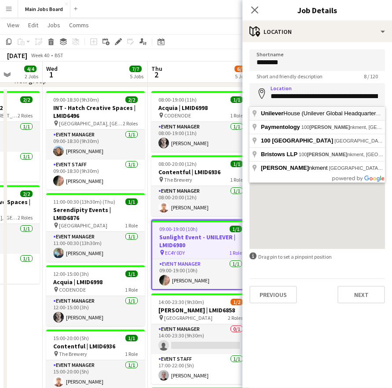
type input "**********"
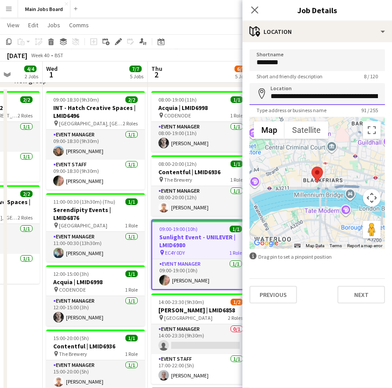
click at [325, 95] on input "**********" at bounding box center [316, 94] width 135 height 22
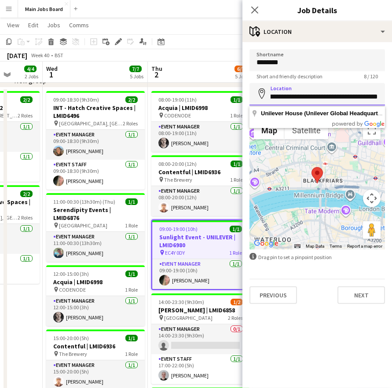
scroll to position [0, 165]
click at [366, 300] on button "Next" at bounding box center [360, 295] width 47 height 18
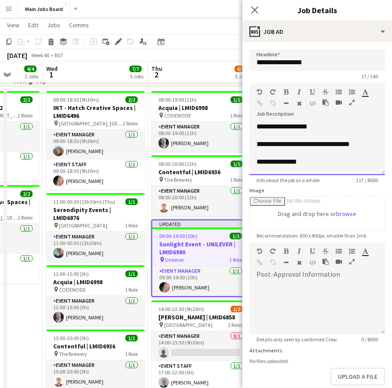
click at [315, 160] on div "**********" at bounding box center [316, 148] width 135 height 53
paste div
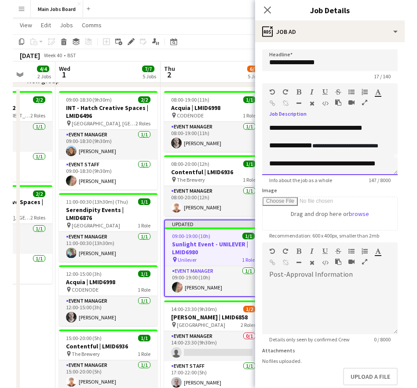
scroll to position [8, 0]
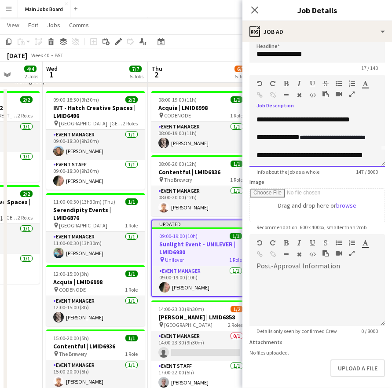
click at [332, 156] on div "**********" at bounding box center [316, 140] width 135 height 53
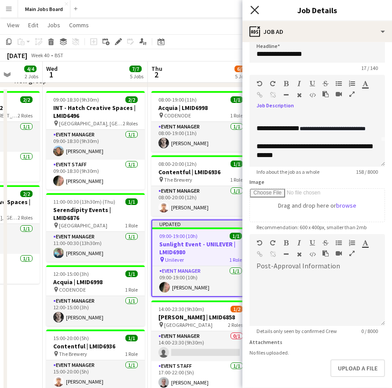
click at [252, 9] on icon "Close pop-in" at bounding box center [254, 10] width 8 height 8
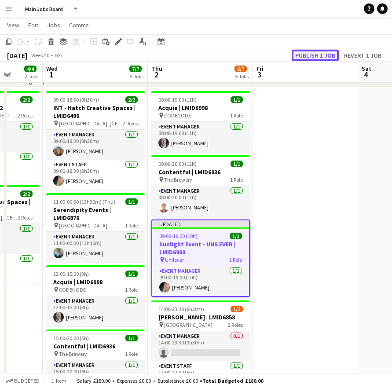
click at [304, 54] on button "Publish 1 job" at bounding box center [314, 55] width 47 height 11
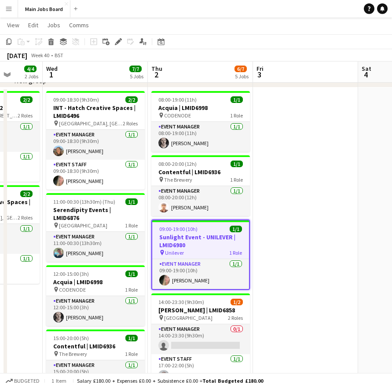
click at [308, 236] on app-date-cell at bounding box center [305, 313] width 105 height 452
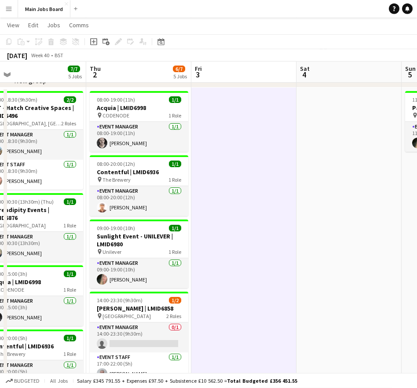
scroll to position [0, 227]
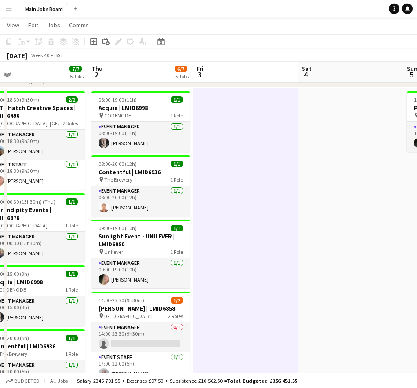
drag, startPoint x: 229, startPoint y: 178, endPoint x: 273, endPoint y: 178, distance: 44.4
click at [274, 178] on app-calendar-viewport "Mon 29 3/3 2 Jobs Tue 30 4/4 2 Jobs Wed 1 7/7 5 Jobs Thu 2 6/7 5 Jobs Fri 3 Sat…" at bounding box center [208, 261] width 417 height 557
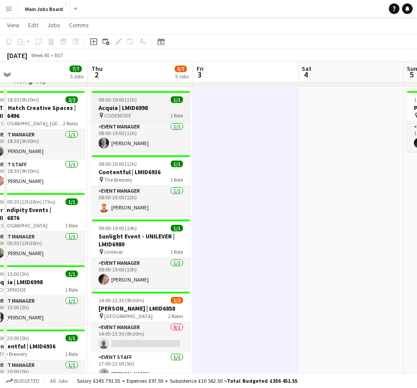
click at [120, 104] on h3 "Acquia | LMID6998" at bounding box center [140, 108] width 98 height 8
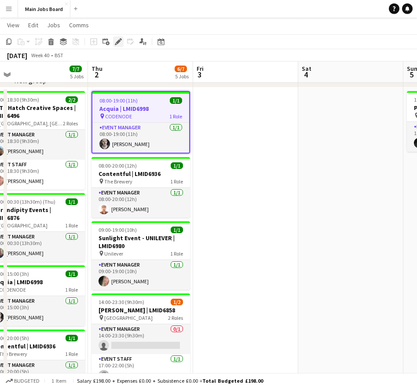
click at [119, 43] on icon "Edit" at bounding box center [118, 41] width 7 height 7
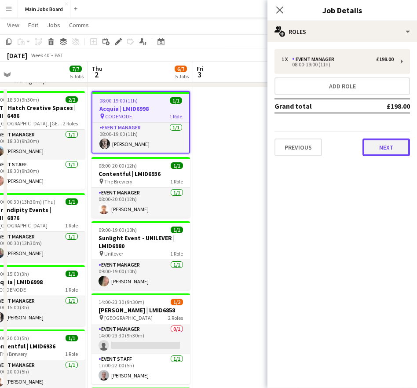
click at [384, 145] on button "Next" at bounding box center [385, 147] width 47 height 18
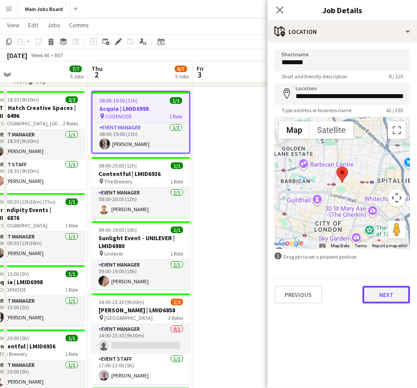
click at [399, 301] on button "Next" at bounding box center [385, 295] width 47 height 18
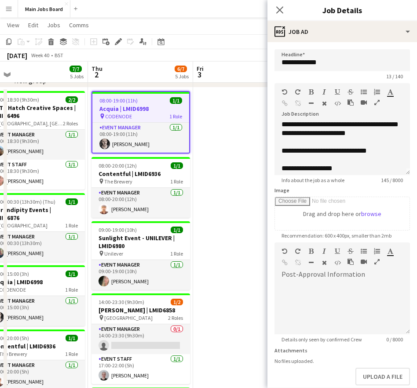
scroll to position [0, 0]
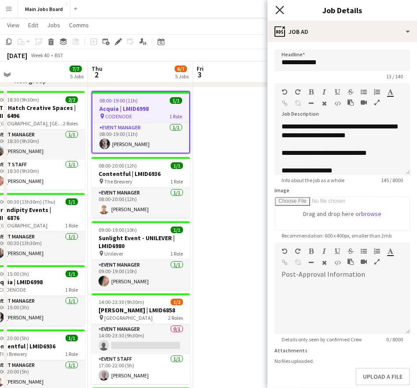
click at [279, 9] on icon at bounding box center [279, 10] width 8 height 8
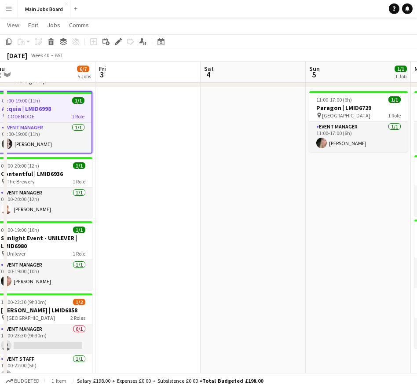
drag, startPoint x: 318, startPoint y: 189, endPoint x: 221, endPoint y: 190, distance: 97.6
click at [221, 190] on app-calendar-viewport "Mon 29 3/3 2 Jobs Tue 30 4/4 2 Jobs Wed 1 7/7 5 Jobs Thu 2 6/7 5 Jobs Fri 3 Sat…" at bounding box center [208, 261] width 417 height 557
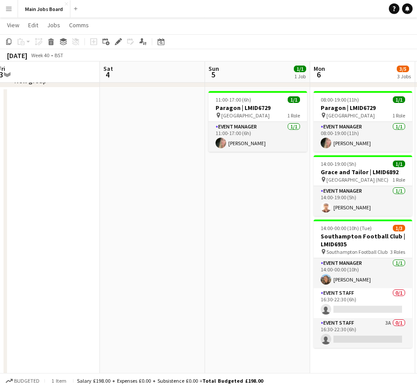
drag, startPoint x: 319, startPoint y: 219, endPoint x: 195, endPoint y: 219, distance: 124.4
click at [196, 219] on app-calendar-viewport "Tue 30 4/4 2 Jobs Wed 1 7/7 5 Jobs Thu 2 6/7 5 Jobs Fri 3 Sat 4 Sun 5 1/1 1 Job…" at bounding box center [208, 261] width 417 height 557
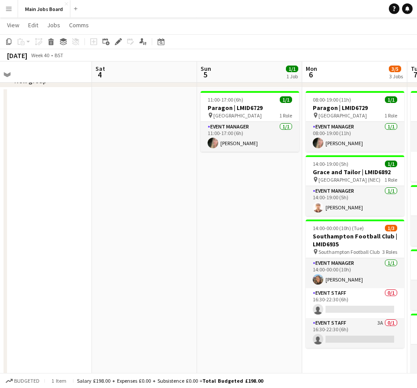
scroll to position [0, 345]
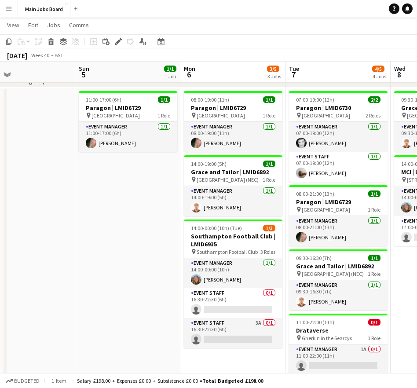
drag, startPoint x: 266, startPoint y: 221, endPoint x: 159, endPoint y: 228, distance: 107.9
click at [159, 228] on app-calendar-viewport "Wed 1 7/7 5 Jobs Thu 2 6/7 5 Jobs Fri 3 Sat 4 Sun 5 1/1 1 Job Mon 6 3/5 3 Jobs …" at bounding box center [208, 261] width 417 height 557
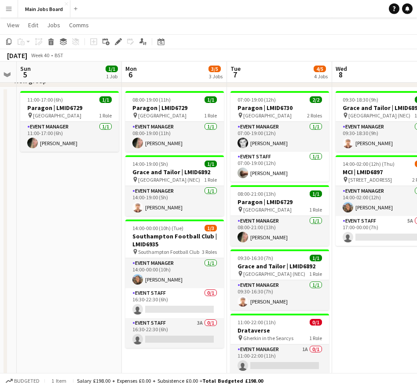
scroll to position [0, 302]
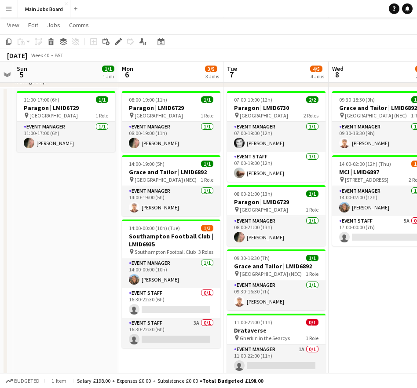
drag, startPoint x: 243, startPoint y: 232, endPoint x: 181, endPoint y: 232, distance: 62.0
click at [181, 232] on app-calendar-viewport "Thu 2 6/7 5 Jobs Fri 3 Sat 4 Sun 5 1/1 1 Job Mon 6 3/5 3 Jobs Tue 7 4/5 4 Jobs …" at bounding box center [208, 261] width 417 height 557
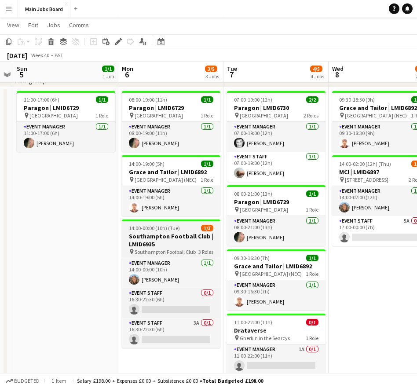
click at [161, 236] on h3 "Southampton Football Club | LMID6935" at bounding box center [171, 240] width 98 height 16
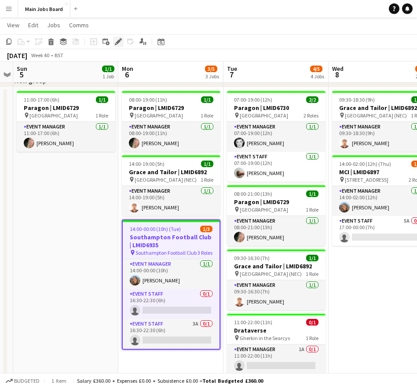
click at [116, 42] on icon "Edit" at bounding box center [118, 41] width 7 height 7
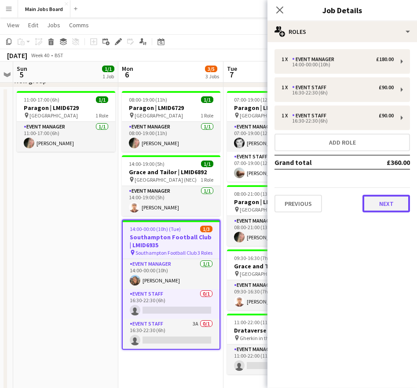
click at [381, 201] on button "Next" at bounding box center [385, 204] width 47 height 18
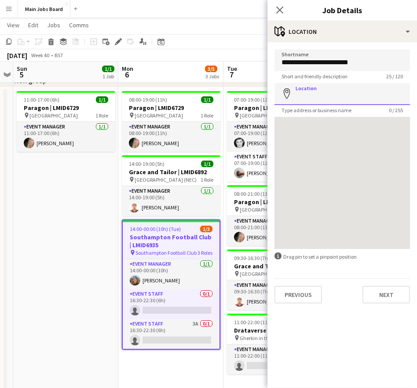
click at [338, 97] on input "Location" at bounding box center [341, 94] width 135 height 22
paste input "**********"
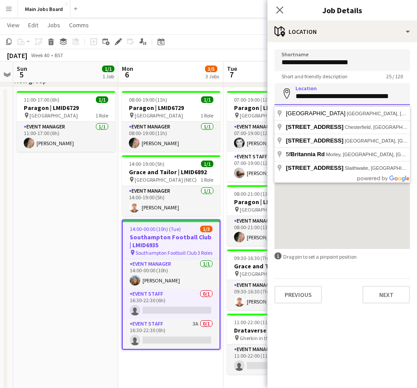
scroll to position [0, 3]
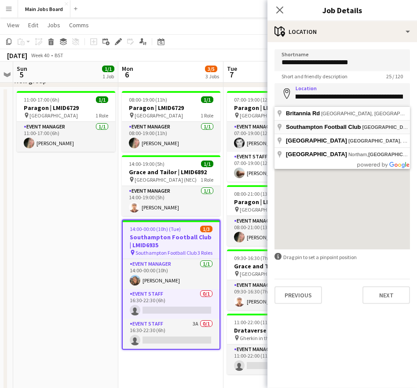
type input "**********"
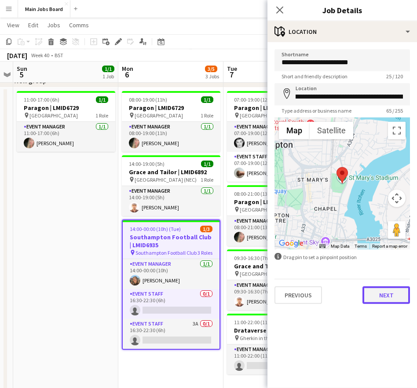
click at [382, 296] on button "Next" at bounding box center [385, 295] width 47 height 18
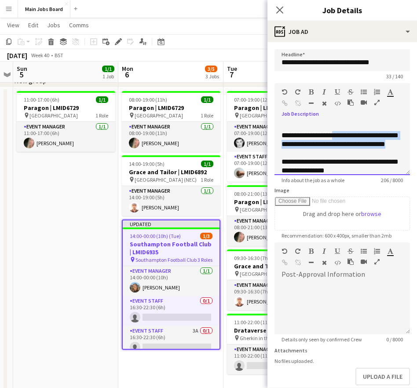
drag, startPoint x: 307, startPoint y: 156, endPoint x: 337, endPoint y: 137, distance: 36.0
click at [337, 137] on div "**********" at bounding box center [341, 148] width 135 height 53
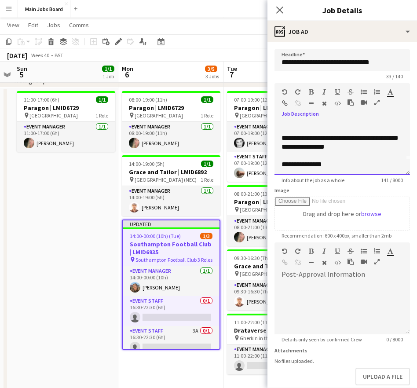
scroll to position [16, 0]
drag, startPoint x: 386, startPoint y: 136, endPoint x: 319, endPoint y: 136, distance: 66.8
click at [319, 136] on div "**********" at bounding box center [341, 148] width 135 height 53
click at [348, 158] on div "**********" at bounding box center [341, 148] width 135 height 53
click at [341, 167] on div "**********" at bounding box center [341, 148] width 135 height 53
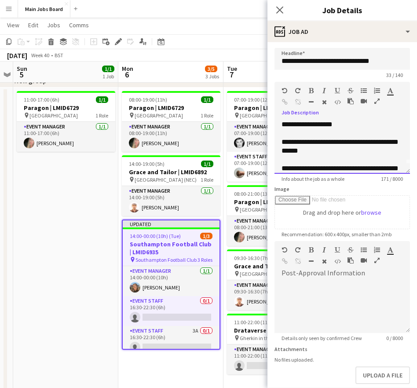
scroll to position [0, 0]
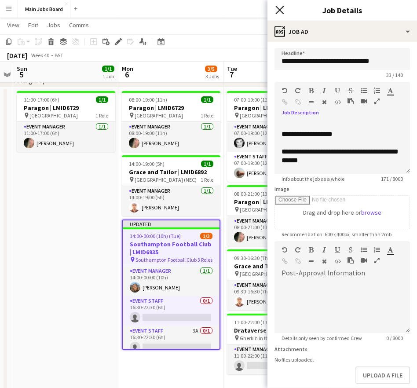
click at [277, 12] on icon at bounding box center [279, 10] width 8 height 8
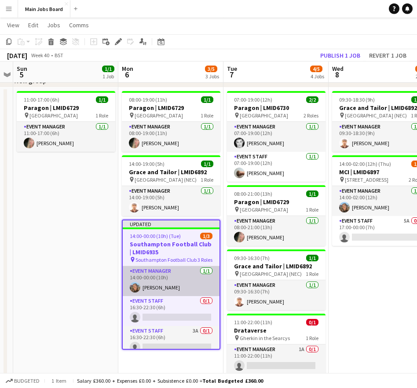
scroll to position [7, 0]
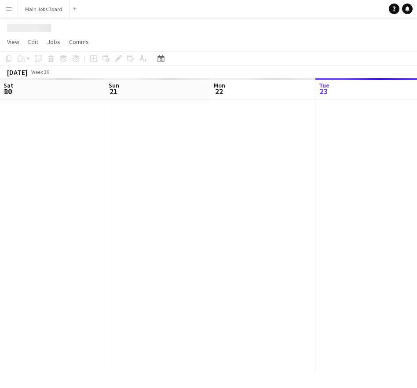
scroll to position [0, 210]
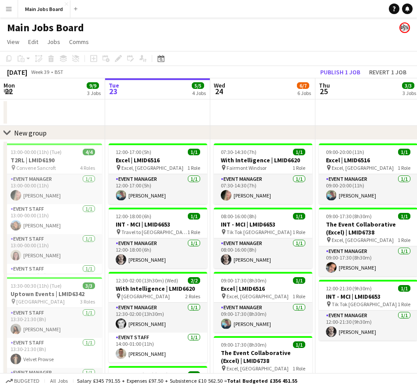
click at [7, 11] on app-icon "Menu" at bounding box center [8, 8] width 7 height 7
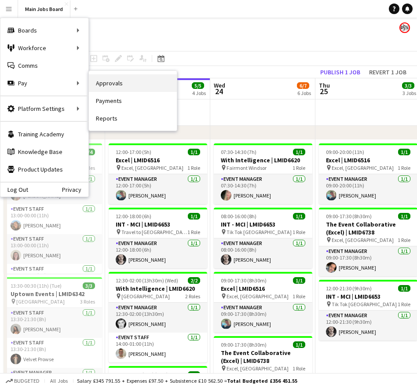
click at [104, 83] on link "Approvals" at bounding box center [133, 83] width 88 height 18
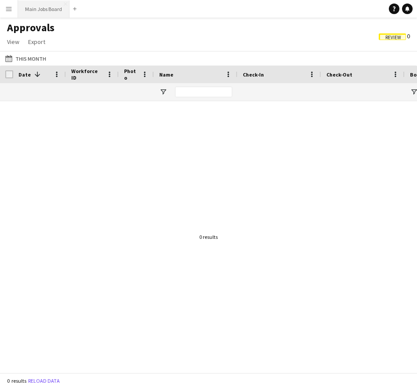
click at [41, 9] on button "Main Jobs Board Close" at bounding box center [43, 8] width 51 height 17
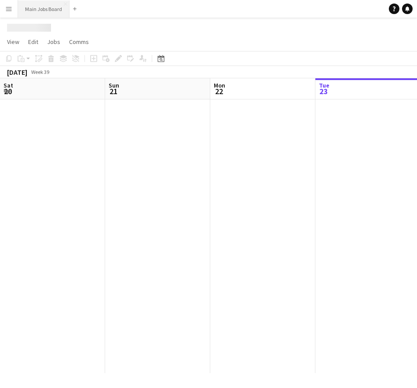
scroll to position [0, 210]
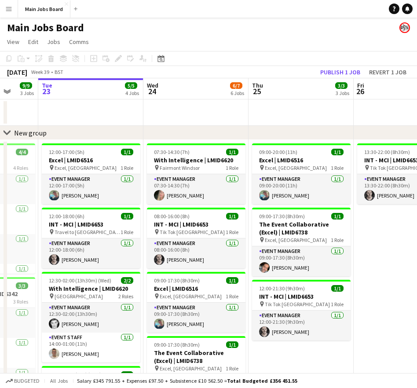
drag, startPoint x: 395, startPoint y: 334, endPoint x: 302, endPoint y: 334, distance: 93.6
click at [305, 334] on app-calendar-viewport "Sat 20 Sun 21 Mon 22 9/9 3 Jobs Tue 23 5/5 4 Jobs Wed 24 6/7 6 Jobs Thu 25 3/3 …" at bounding box center [208, 335] width 417 height 514
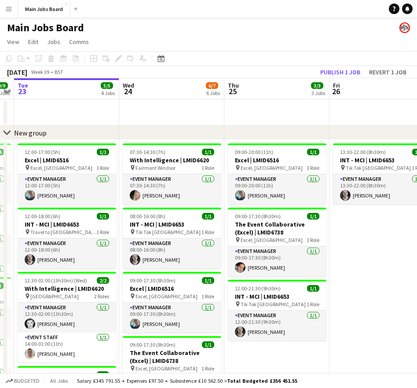
drag, startPoint x: 364, startPoint y: 347, endPoint x: 214, endPoint y: 347, distance: 150.3
click at [214, 347] on app-calendar-viewport "Sat 20 Sun 21 Mon 22 9/9 3 Jobs Tue 23 5/5 4 Jobs Wed 24 6/7 6 Jobs Thu 25 3/3 …" at bounding box center [208, 335] width 417 height 514
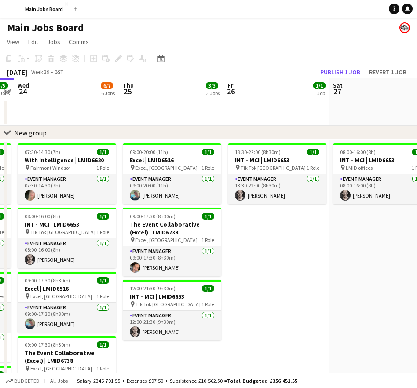
scroll to position [0, 346]
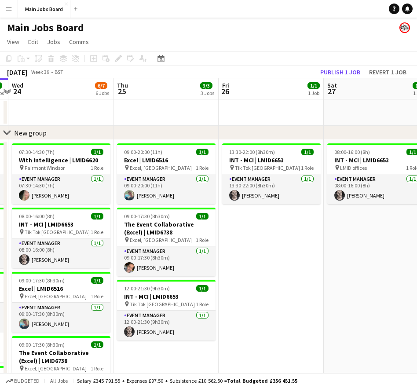
drag, startPoint x: 316, startPoint y: 318, endPoint x: 238, endPoint y: 318, distance: 78.7
click at [238, 318] on app-calendar-viewport "Sun 21 Mon 22 9/9 3 Jobs Tue 23 5/5 4 Jobs Wed 24 6/7 6 Jobs Thu 25 3/3 3 Jobs …" at bounding box center [208, 335] width 417 height 514
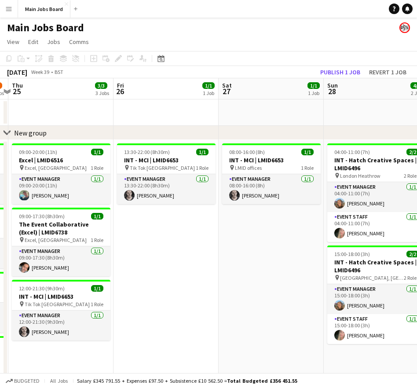
scroll to position [0, 319]
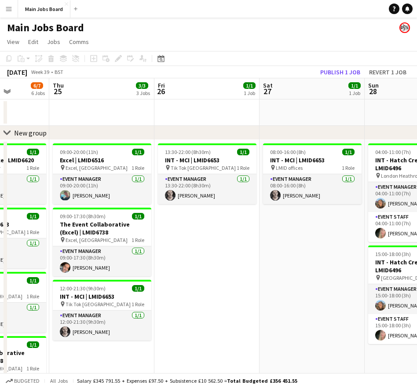
drag, startPoint x: 293, startPoint y: 311, endPoint x: 237, endPoint y: 311, distance: 55.4
click at [237, 311] on app-calendar-viewport "Mon 22 9/9 3 Jobs Tue 23 5/5 4 Jobs Wed 24 6/7 6 Jobs Thu 25 3/3 3 Jobs Fri 26 …" at bounding box center [208, 335] width 417 height 514
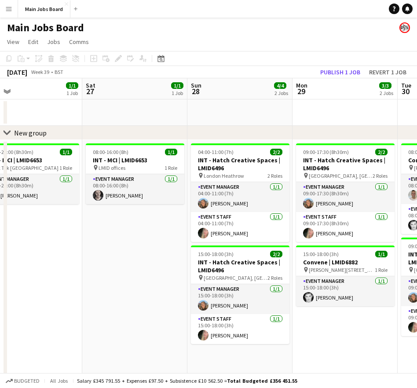
drag, startPoint x: 321, startPoint y: 315, endPoint x: 135, endPoint y: 315, distance: 185.4
click at [138, 315] on app-calendar-viewport "Tue 23 5/5 4 Jobs Wed 24 6/7 6 Jobs Thu 25 3/3 3 Jobs Fri 26 1/1 1 Job Sat 27 1…" at bounding box center [208, 335] width 417 height 514
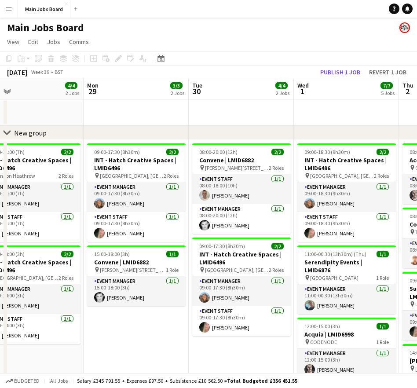
drag, startPoint x: 233, startPoint y: 318, endPoint x: 146, endPoint y: 318, distance: 86.6
click at [146, 318] on app-calendar-viewport "Thu 25 3/3 3 Jobs Fri 26 1/1 1 Job Sat 27 1/1 1 Job Sun 28 4/4 2 Jobs Mon 29 3/…" at bounding box center [208, 335] width 417 height 514
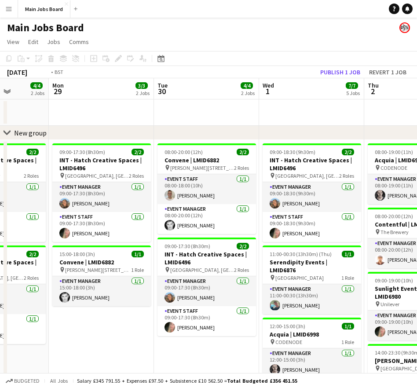
drag, startPoint x: 277, startPoint y: 305, endPoint x: 131, endPoint y: 305, distance: 145.5
click at [132, 305] on app-calendar-viewport "Thu 25 3/3 3 Jobs Fri 26 1/1 1 Job Sat 27 1/1 1 Job Sun 28 4/4 2 Jobs Mon 29 3/…" at bounding box center [208, 335] width 417 height 514
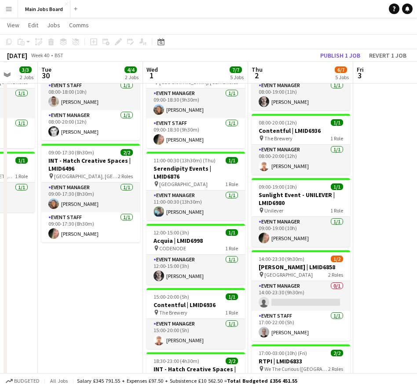
scroll to position [88, 0]
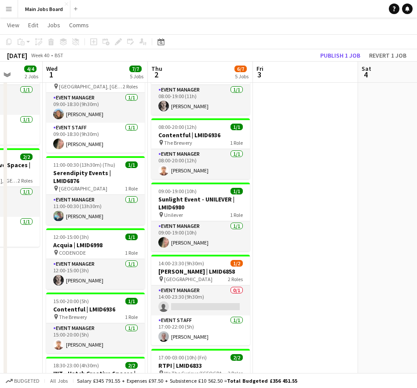
drag, startPoint x: 305, startPoint y: 293, endPoint x: 156, endPoint y: 293, distance: 149.4
click at [156, 293] on app-calendar-viewport "Sun 28 4/4 2 Jobs Mon 29 3/3 2 Jobs Tue 30 4/4 2 Jobs Wed 1 7/7 5 Jobs Thu 2 6/…" at bounding box center [208, 224] width 417 height 557
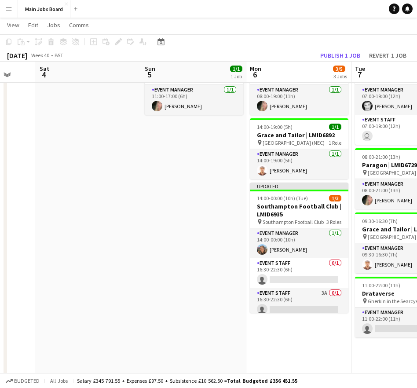
drag, startPoint x: 301, startPoint y: 287, endPoint x: 9, endPoint y: 287, distance: 291.3
click at [15, 287] on app-calendar-viewport "Tue 30 4/4 2 Jobs Wed 1 7/7 5 Jobs Thu 2 6/7 5 Jobs Fri 3 Sat 4 Sun 5 1/1 1 Job…" at bounding box center [208, 224] width 417 height 557
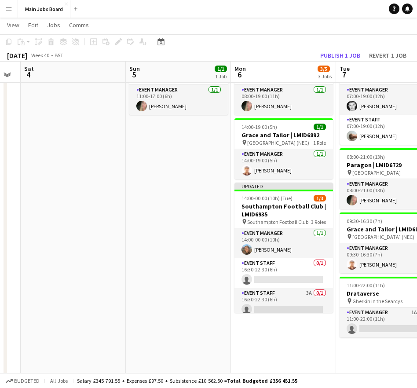
drag, startPoint x: 122, startPoint y: 266, endPoint x: -48, endPoint y: 266, distance: 170.5
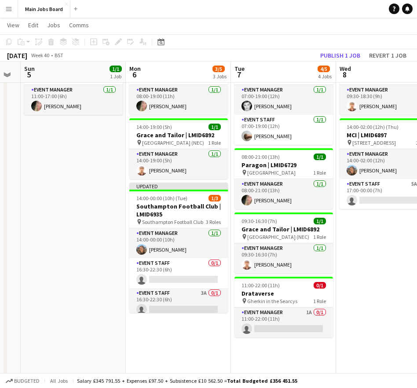
scroll to position [0, 294]
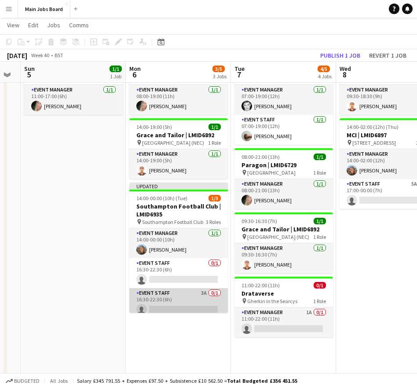
click at [204, 293] on app-card-role "Event Staff 3A 0/1 16:30-22:30 (6h) single-neutral-actions" at bounding box center [178, 303] width 98 height 30
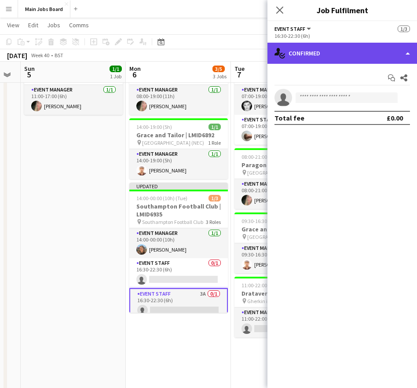
click at [364, 53] on div "single-neutral-actions-check-2 Confirmed" at bounding box center [341, 53] width 149 height 21
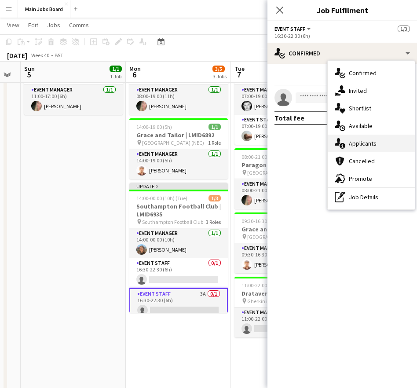
click at [372, 145] on span "Applicants" at bounding box center [362, 143] width 28 height 8
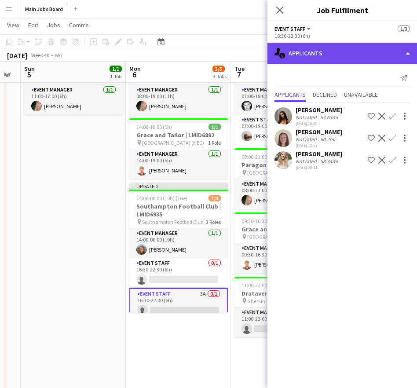
click at [325, 50] on div "single-neutral-actions-information Applicants" at bounding box center [341, 53] width 149 height 21
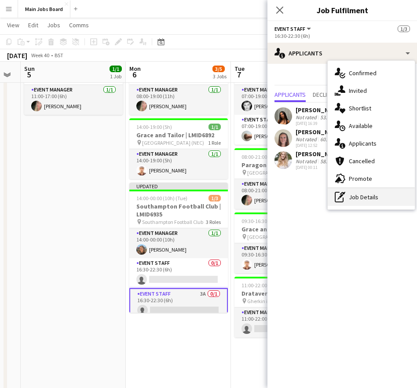
click at [357, 203] on div "pen-write Job Details" at bounding box center [370, 197] width 87 height 18
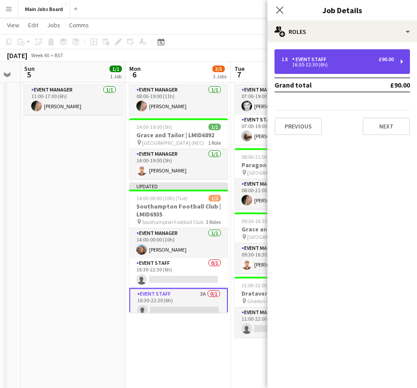
click at [319, 65] on div "16:30-22:30 (6h)" at bounding box center [337, 64] width 112 height 4
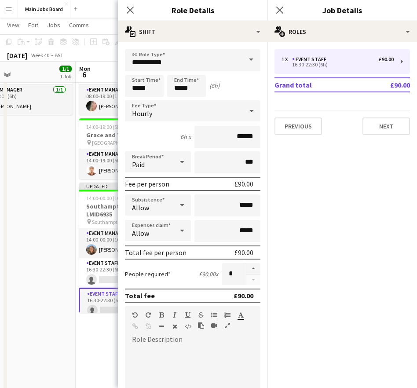
drag, startPoint x: 93, startPoint y: 268, endPoint x: 43, endPoint y: 268, distance: 50.1
click at [43, 268] on app-calendar-viewport "Thu 2 6/7 5 Jobs Fri 3 Sat 4 Sun 5 1/1 1 Job Mon 6 3/5 3 Jobs Tue 7 4/5 4 Jobs …" at bounding box center [208, 224] width 417 height 557
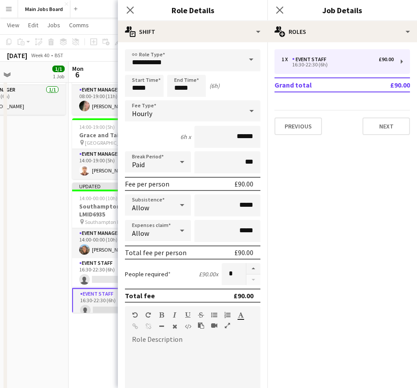
scroll to position [0, 352]
drag, startPoint x: 43, startPoint y: 268, endPoint x: 35, endPoint y: 268, distance: 7.5
click at [35, 268] on app-calendar-viewport "Thu 2 6/7 5 Jobs Fri 3 Sat 4 Sun 5 1/1 1 Job Mon 6 3/5 3 Jobs Tue 7 4/5 4 Jobs …" at bounding box center [208, 224] width 417 height 557
click at [148, 88] on input "*****" at bounding box center [144, 86] width 39 height 22
type input "*****"
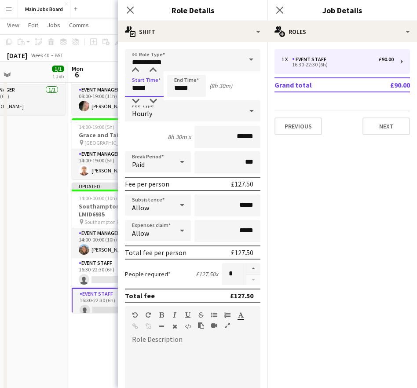
type input "*****"
click at [193, 89] on input "*****" at bounding box center [186, 86] width 39 height 22
type input "*****"
click at [163, 207] on div "Allow" at bounding box center [149, 204] width 48 height 21
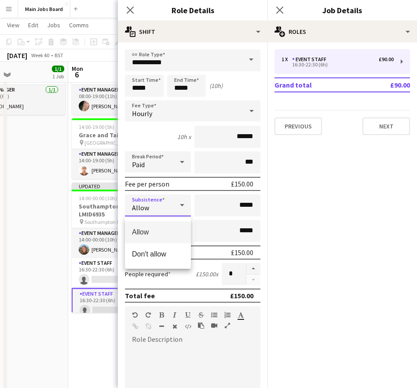
click at [163, 169] on div at bounding box center [208, 194] width 417 height 388
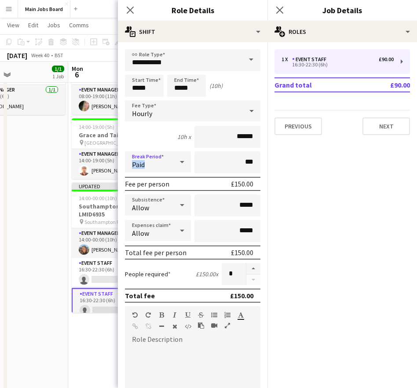
click at [163, 169] on div "Paid" at bounding box center [149, 161] width 48 height 21
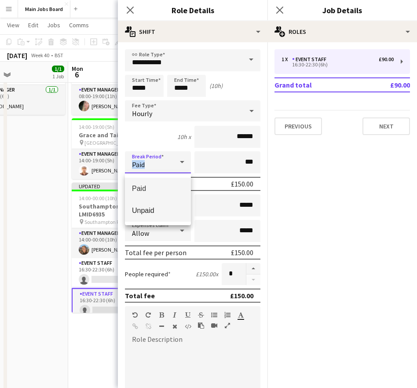
click at [160, 209] on span "Unpaid" at bounding box center [158, 210] width 52 height 8
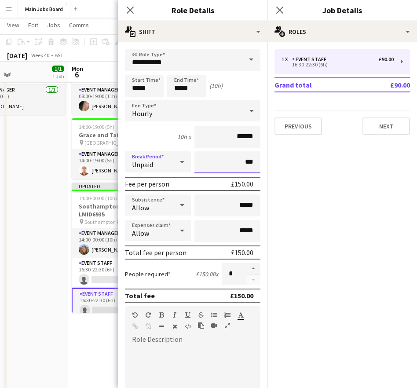
click at [230, 166] on input "***" at bounding box center [227, 162] width 66 height 22
type input "*****"
click at [369, 197] on mat-expansion-panel "pencil3 General details 1 x Event Staff £90.00 16:30-22:30 (6h) Grand total £90…" at bounding box center [341, 214] width 149 height 345
click at [378, 128] on button "Next" at bounding box center [385, 126] width 47 height 18
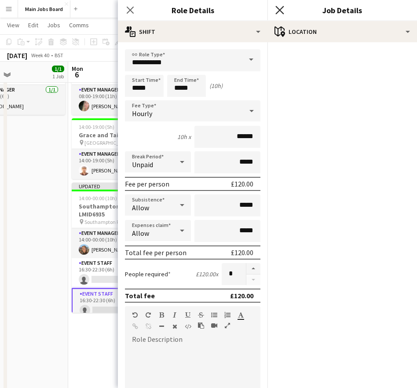
click at [278, 9] on icon "Close pop-in" at bounding box center [279, 10] width 8 height 8
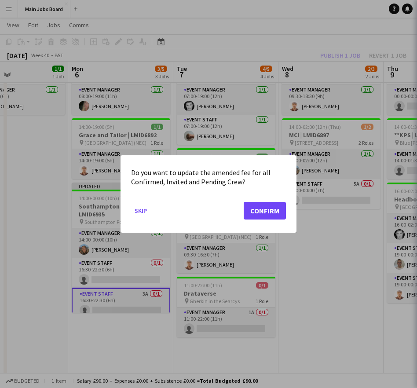
scroll to position [0, 0]
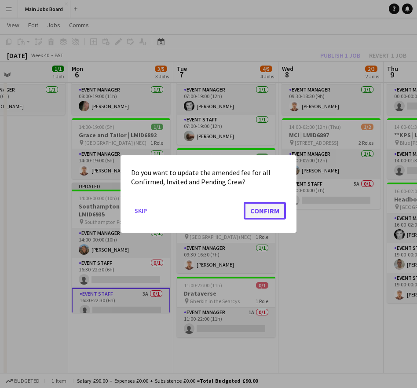
click at [267, 209] on button "Confirm" at bounding box center [264, 211] width 42 height 18
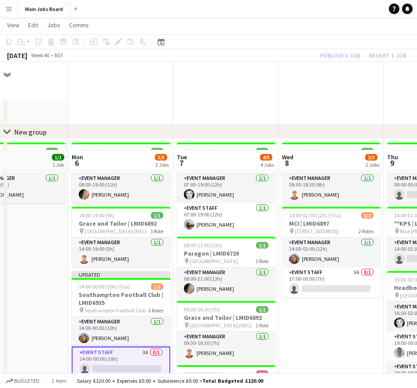
scroll to position [88, 0]
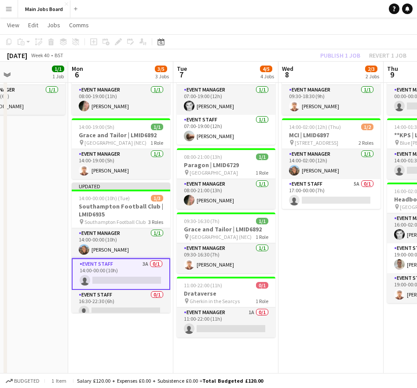
click at [144, 263] on app-card-role "Event Staff 3A 0/1 14:00-00:00 (10h) single-neutral-actions" at bounding box center [121, 274] width 98 height 32
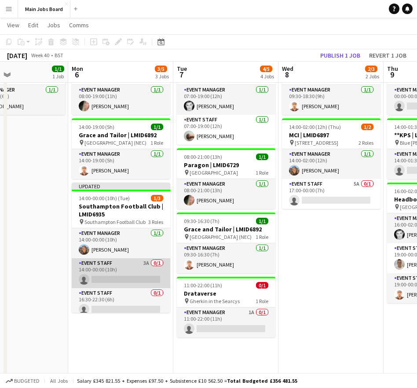
click at [144, 263] on app-card-role "Event Staff 3A 0/1 14:00-00:00 (10h) single-neutral-actions" at bounding box center [121, 273] width 98 height 30
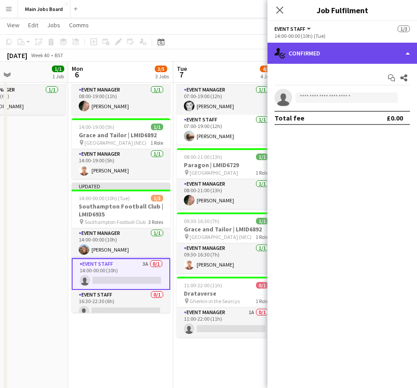
click at [328, 59] on div "single-neutral-actions-check-2 Confirmed" at bounding box center [341, 53] width 149 height 21
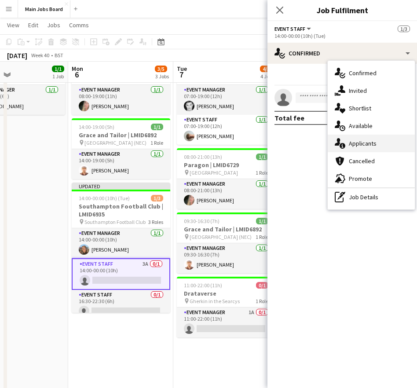
click at [370, 145] on span "Applicants" at bounding box center [362, 143] width 28 height 8
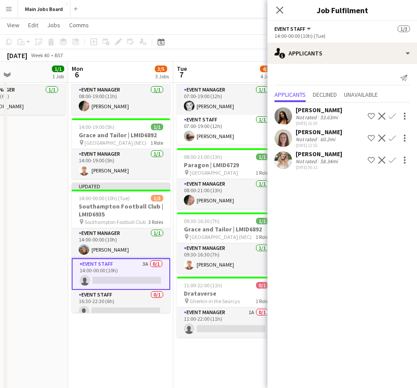
click at [395, 157] on app-icon "Confirm" at bounding box center [391, 159] width 7 height 7
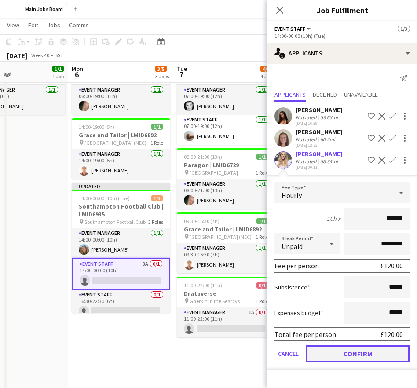
click at [343, 355] on button "Confirm" at bounding box center [357, 354] width 104 height 18
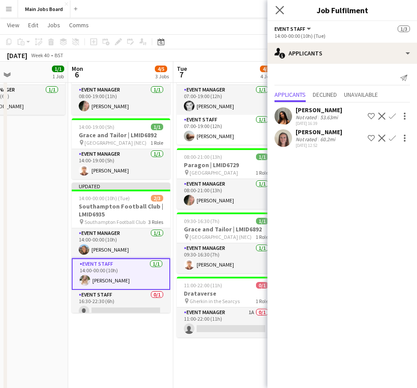
click at [282, 15] on app-icon "Close pop-in" at bounding box center [279, 10] width 13 height 13
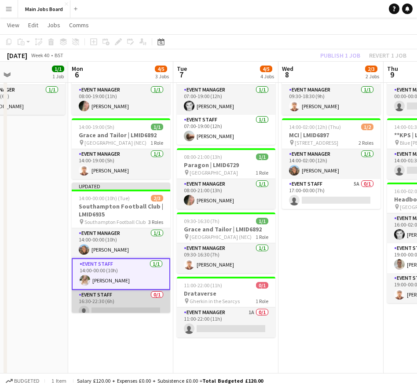
click at [122, 298] on app-card-role "Event Staff 0/1 16:30-22:30 (6h) single-neutral-actions" at bounding box center [121, 305] width 98 height 30
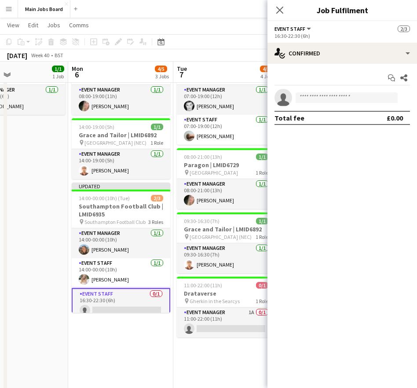
click at [336, 65] on div "Start chat Share single-neutral-actions Total fee £0.00" at bounding box center [341, 98] width 149 height 68
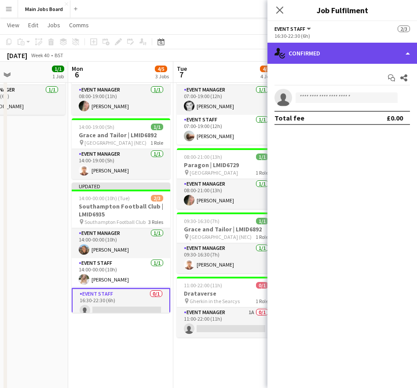
click at [339, 55] on div "single-neutral-actions-check-2 Confirmed" at bounding box center [341, 53] width 149 height 21
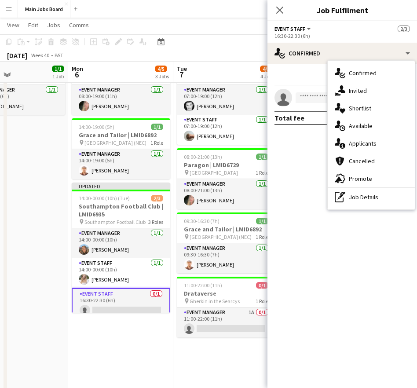
click at [346, 207] on div "single-neutral-actions-check-2 Confirmed single-neutral-actions-share-1 Invited…" at bounding box center [370, 135] width 87 height 149
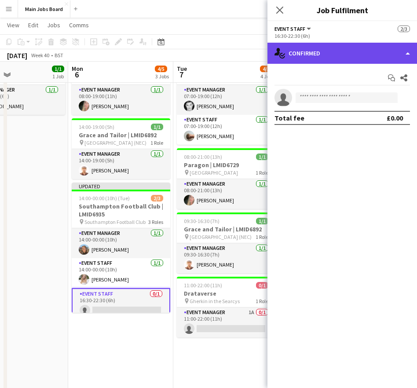
click at [343, 49] on div "single-neutral-actions-check-2 Confirmed" at bounding box center [341, 53] width 149 height 21
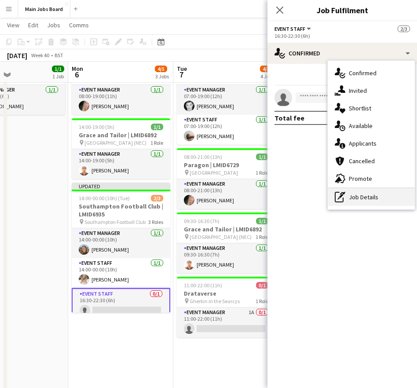
click at [352, 200] on div "pen-write Job Details" at bounding box center [370, 197] width 87 height 18
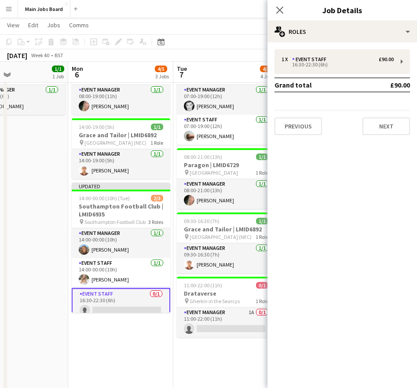
click at [345, 47] on div "1 x Event Staff £90.00 16:30-22:30 (6h) Grand total £90.00 Previous Next" at bounding box center [341, 92] width 149 height 100
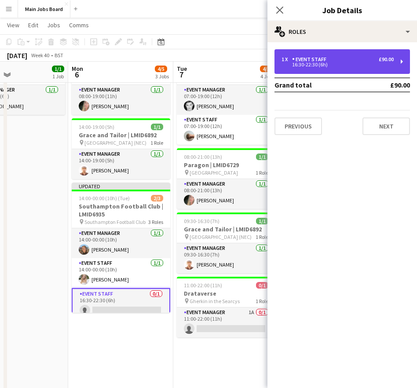
click at [339, 60] on div "1 x Event Staff £90.00" at bounding box center [337, 59] width 112 height 6
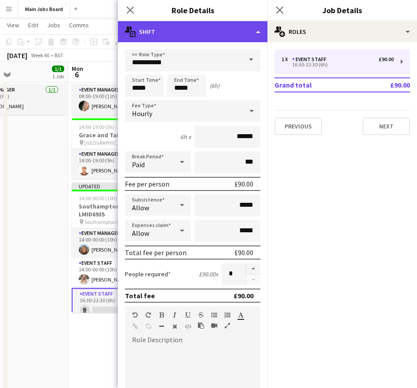
click at [231, 36] on div "multiple-actions-text Shift" at bounding box center [192, 31] width 149 height 21
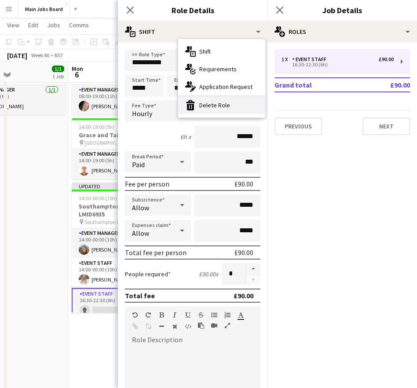
click at [221, 107] on div "bin-2 Delete Role" at bounding box center [221, 105] width 87 height 18
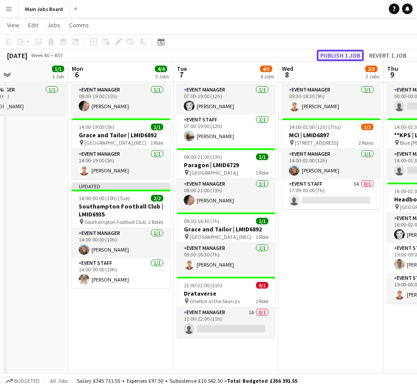
click at [332, 61] on button "Publish 1 job" at bounding box center [339, 55] width 47 height 11
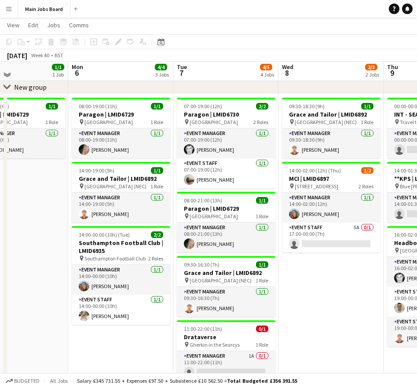
scroll to position [38, 0]
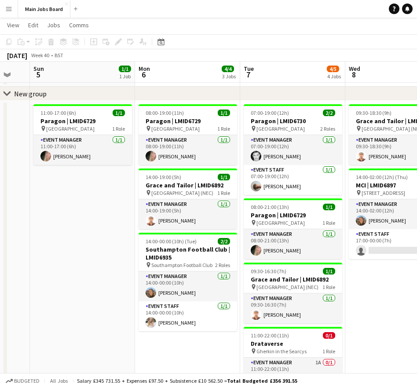
drag, startPoint x: 310, startPoint y: 305, endPoint x: 267, endPoint y: 305, distance: 43.1
click at [267, 305] on app-calendar-viewport "Thu 2 6/7 5 Jobs Fri 3 Sat 4 Sun 5 1/1 1 Job Mon 6 4/4 3 Jobs Tue 7 4/5 4 Jobs …" at bounding box center [208, 274] width 417 height 557
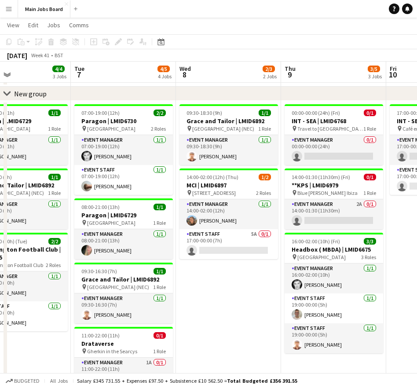
scroll to position [0, 352]
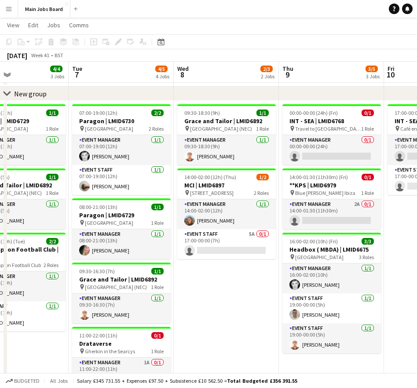
drag, startPoint x: 280, startPoint y: 307, endPoint x: 222, endPoint y: 307, distance: 58.4
click at [222, 307] on app-calendar-viewport "Fri 3 Sat 4 Sun 5 1/1 1 Job Mon 6 4/4 3 Jobs Tue 7 4/5 4 Jobs Wed 8 2/3 2 Jobs …" at bounding box center [208, 274] width 417 height 557
click at [32, 187] on h3 "Grace and Tailor | LMID6892" at bounding box center [16, 185] width 98 height 8
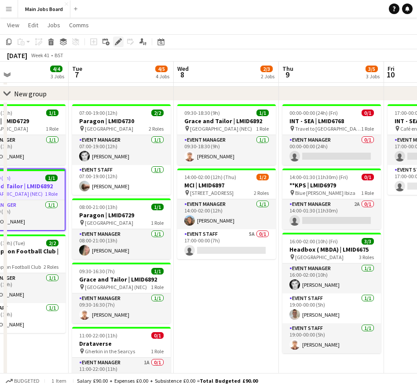
click at [118, 46] on div "Edit" at bounding box center [118, 41] width 11 height 11
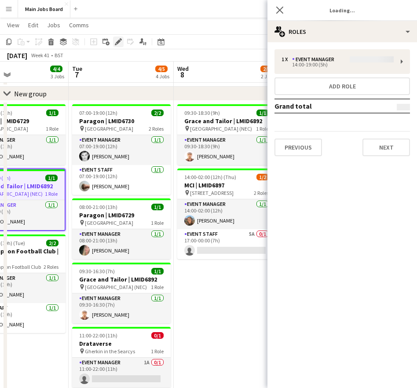
type input "**********"
click at [368, 149] on button "Next" at bounding box center [385, 147] width 47 height 18
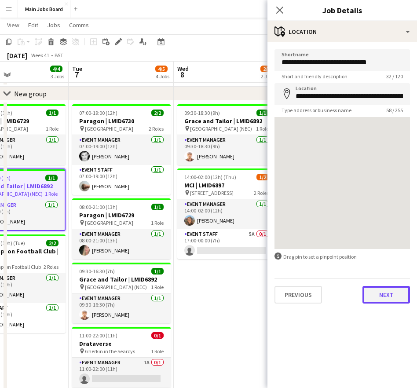
click at [383, 292] on button "Next" at bounding box center [385, 295] width 47 height 18
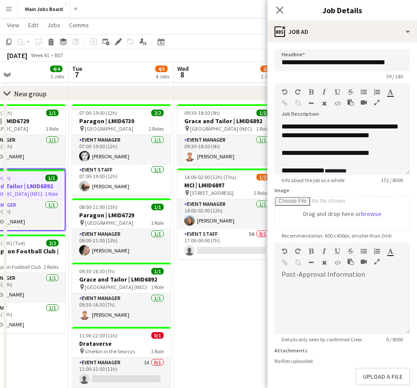
scroll to position [44, 0]
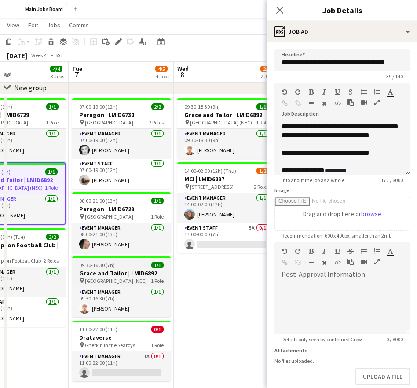
click at [111, 267] on span "09:30-16:30 (7h)" at bounding box center [97, 264] width 36 height 7
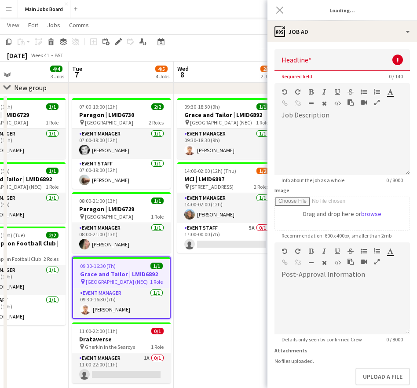
type input "**********"
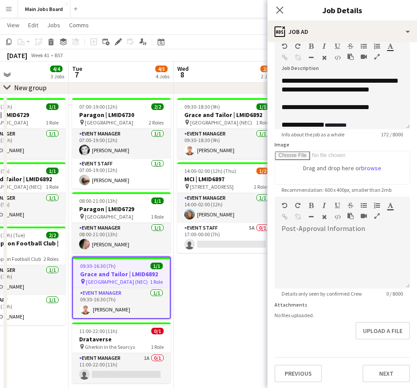
scroll to position [48, 0]
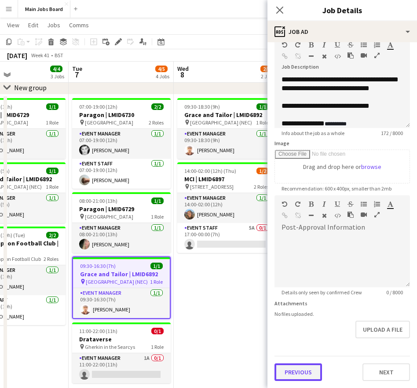
click at [305, 364] on button "Previous" at bounding box center [297, 372] width 47 height 18
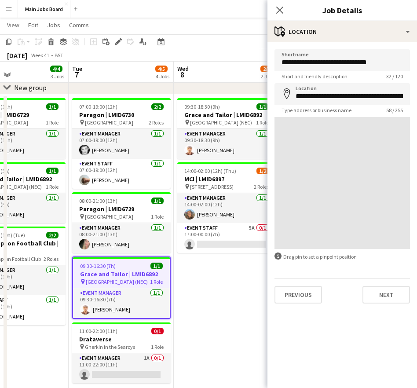
scroll to position [0, 0]
click at [301, 292] on button "Previous" at bounding box center [297, 295] width 47 height 18
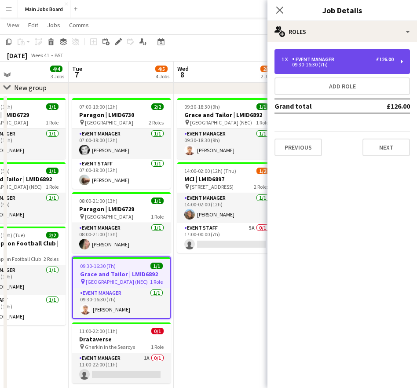
click at [316, 58] on div "Event Manager" at bounding box center [315, 59] width 46 height 6
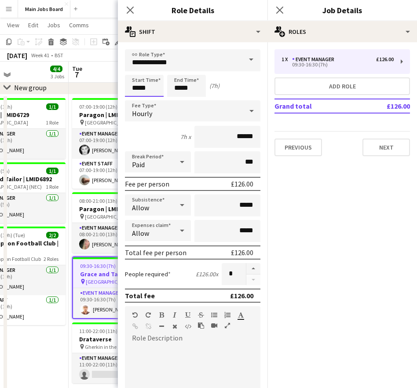
click at [136, 87] on input "*****" at bounding box center [144, 86] width 39 height 22
type input "*****"
click at [180, 87] on input "*****" at bounding box center [186, 86] width 39 height 22
type input "*****"
click at [320, 206] on mat-expansion-panel "pencil3 General details 1 x Event Manager £126.00 09:30-16:30 (7h) Add role Gra…" at bounding box center [341, 214] width 149 height 345
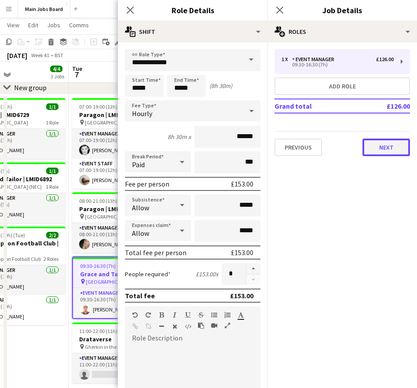
click at [377, 142] on button "Next" at bounding box center [385, 147] width 47 height 18
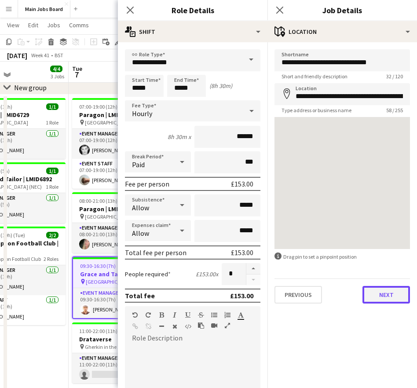
click at [388, 292] on button "Next" at bounding box center [385, 295] width 47 height 18
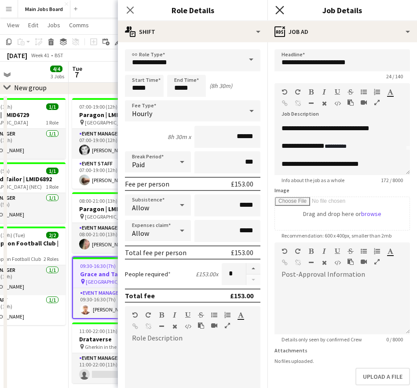
click at [279, 10] on icon at bounding box center [279, 10] width 8 height 8
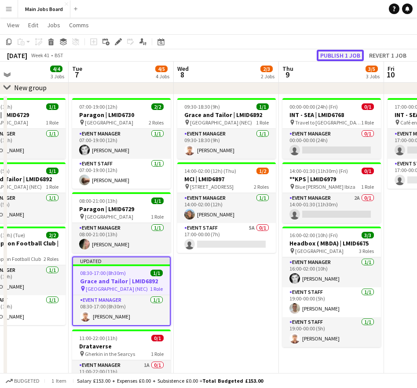
click at [332, 54] on button "Publish 1 job" at bounding box center [339, 55] width 47 height 11
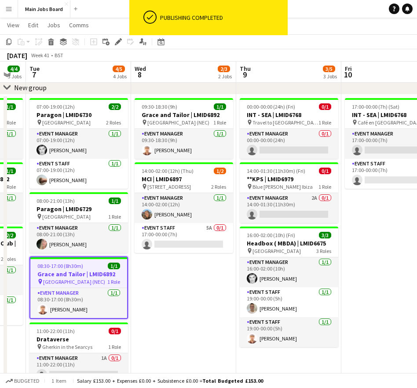
drag, startPoint x: 247, startPoint y: 292, endPoint x: 203, endPoint y: 292, distance: 43.5
click at [203, 292] on app-calendar-viewport "Sat 4 Sun 5 1/1 1 Job Mon 6 4/4 3 Jobs Tue 7 4/5 4 Jobs Wed 8 2/3 2 Jobs Thu 9 …" at bounding box center [208, 268] width 417 height 557
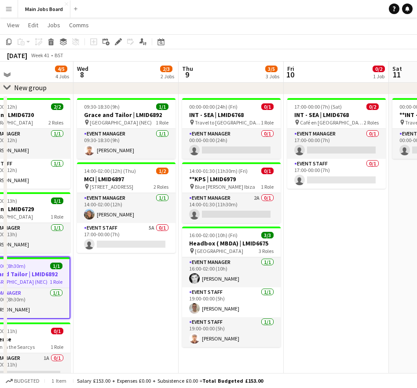
drag, startPoint x: 176, startPoint y: 289, endPoint x: 90, endPoint y: 289, distance: 86.1
click at [90, 289] on app-calendar-viewport "Sat 4 Sun 5 1/1 1 Job Mon 6 4/4 3 Jobs Tue 7 4/5 4 Jobs Wed 8 2/3 2 Jobs Thu 9 …" at bounding box center [208, 268] width 417 height 557
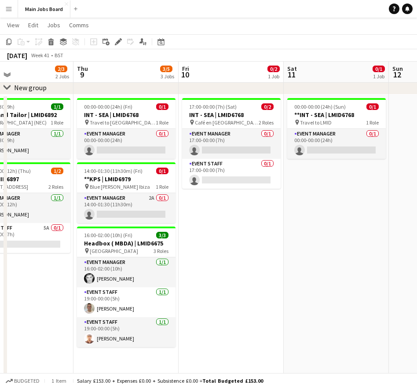
scroll to position [0, 271]
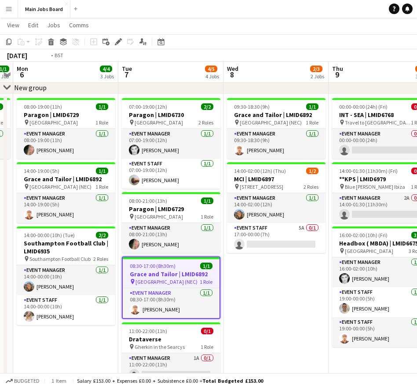
drag, startPoint x: 111, startPoint y: 308, endPoint x: 307, endPoint y: 305, distance: 196.0
click at [301, 305] on app-calendar-viewport "Sat 4 Sun 5 1/1 1 Job Mon 6 4/4 3 Jobs Tue 7 4/5 4 Jobs Wed 8 2/3 2 Jobs Thu 9 …" at bounding box center [208, 268] width 417 height 557
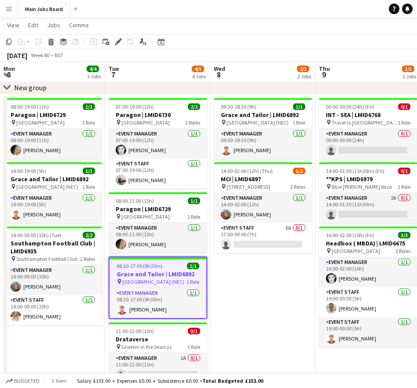
scroll to position [0, 180]
drag, startPoint x: 178, startPoint y: 305, endPoint x: 289, endPoint y: 305, distance: 110.7
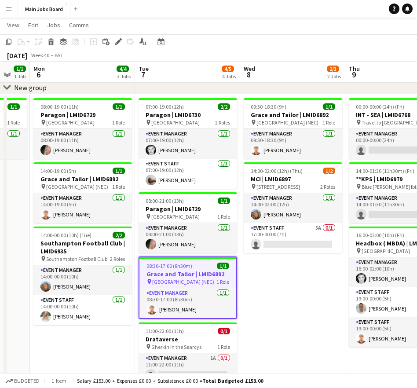
click at [289, 305] on app-calendar-viewport "Sat 4 Sun 5 1/1 1 Job Mon 6 4/4 3 Jobs Tue 7 4/5 4 Jobs Wed 8 2/3 2 Jobs Thu 9 …" at bounding box center [208, 268] width 417 height 557
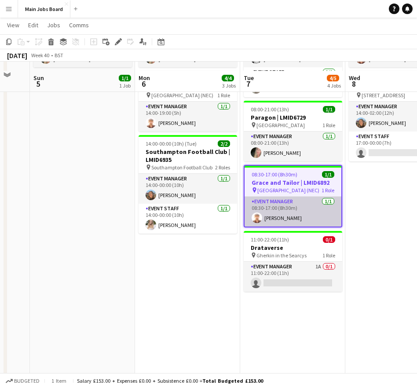
scroll to position [163, 0]
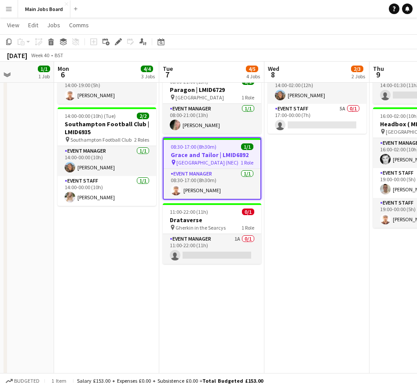
drag, startPoint x: 154, startPoint y: 288, endPoint x: 352, endPoint y: 287, distance: 198.6
click at [336, 287] on app-calendar-viewport "Fri 3 Sat 4 Sun 5 1/1 1 Job Mon 6 4/4 3 Jobs Tue 7 4/5 4 Jobs Wed 8 2/3 2 Jobs …" at bounding box center [208, 149] width 417 height 557
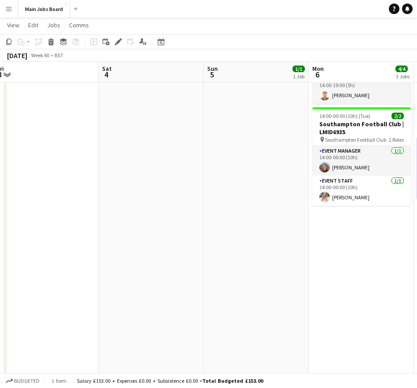
drag, startPoint x: 268, startPoint y: 287, endPoint x: 300, endPoint y: 287, distance: 32.1
click at [293, 287] on app-calendar-viewport "Wed 1 7/7 5 Jobs Thu 2 6/7 5 Jobs Fri 3 Sat 4 Sun 5 1/1 1 Job Mon 6 4/4 3 Jobs …" at bounding box center [208, 149] width 417 height 557
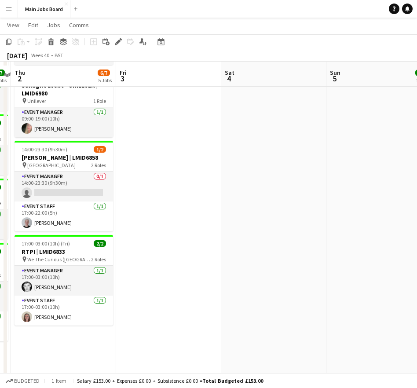
scroll to position [206, 0]
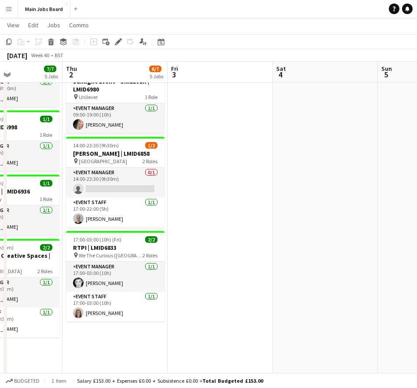
drag, startPoint x: 205, startPoint y: 270, endPoint x: 401, endPoint y: 268, distance: 196.0
click at [398, 268] on app-calendar-viewport "Mon 29 3/3 2 Jobs Tue 30 4/4 2 Jobs Wed 1 7/7 5 Jobs Thu 2 6/7 5 Jobs Fri 3 Sat…" at bounding box center [208, 106] width 417 height 557
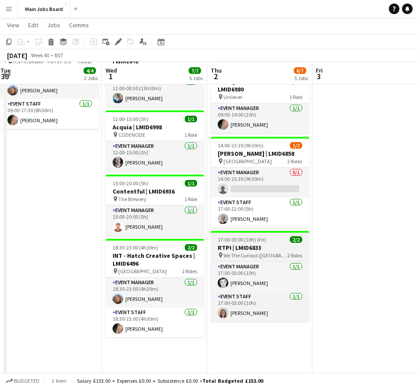
scroll to position [208, 0]
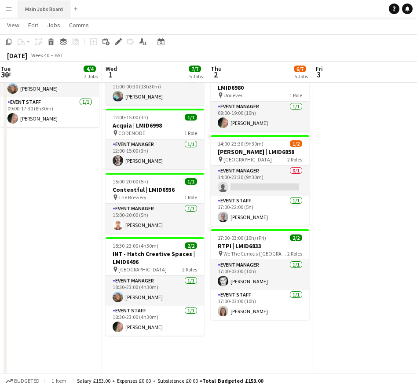
click at [48, 5] on button "Main Jobs Board Close" at bounding box center [44, 8] width 52 height 17
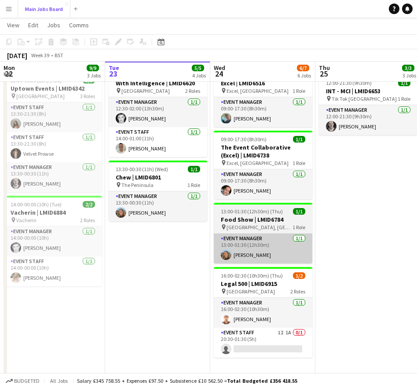
scroll to position [218, 0]
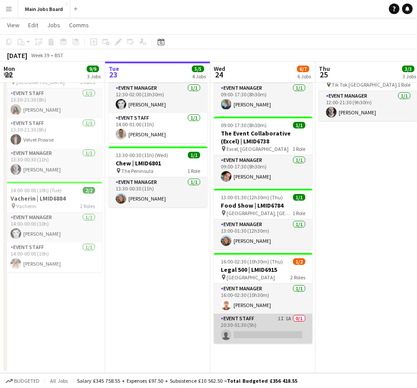
click at [287, 320] on app-card-role "Event Staff 1I 1A 0/1 20:30-01:30 (5h) single-neutral-actions" at bounding box center [263, 328] width 98 height 30
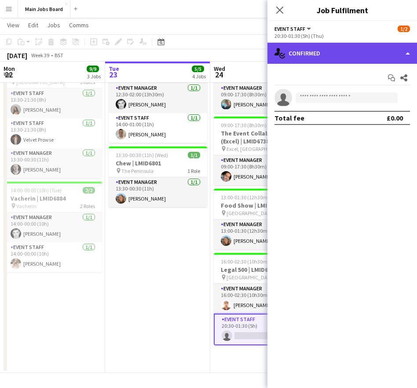
click at [339, 56] on div "single-neutral-actions-check-2 Confirmed" at bounding box center [341, 53] width 149 height 21
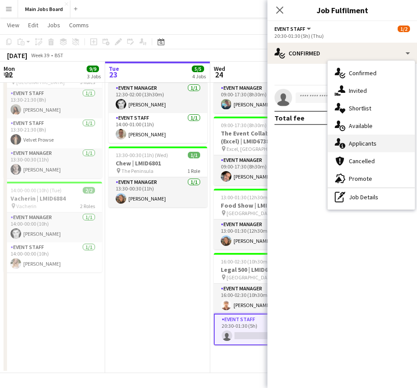
click at [376, 143] on div "single-neutral-actions-information Applicants" at bounding box center [370, 143] width 87 height 18
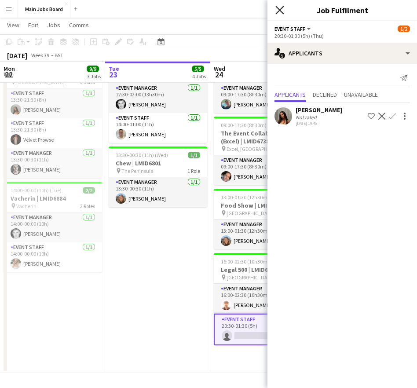
click at [279, 7] on icon "Close pop-in" at bounding box center [279, 10] width 8 height 8
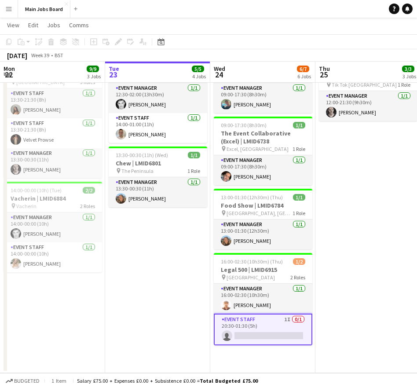
click at [155, 261] on app-date-cell "12:00-17:00 (5h) 1/1 Excel | LMID6516 pin Excel, London 1 Role Event Manager 1/…" at bounding box center [157, 146] width 105 height 452
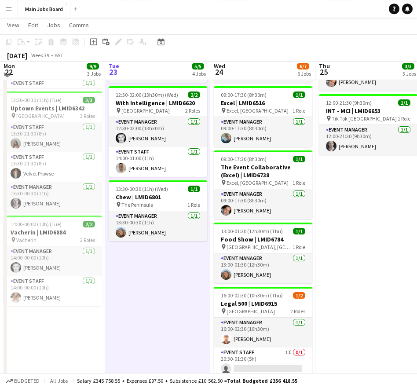
scroll to position [182, 0]
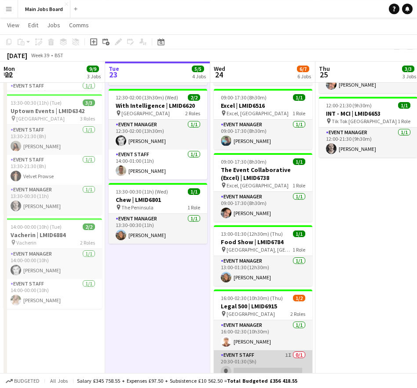
click at [251, 359] on app-card-role "Event Staff 1I 0/1 20:30-01:30 (5h) single-neutral-actions" at bounding box center [263, 365] width 98 height 30
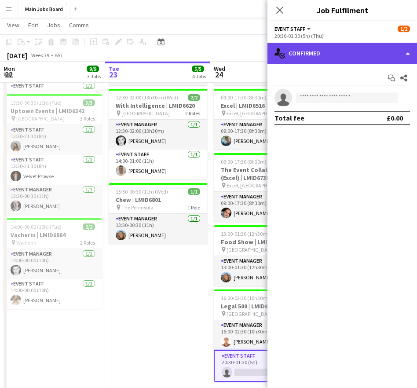
click at [360, 54] on div "single-neutral-actions-check-2 Confirmed" at bounding box center [341, 53] width 149 height 21
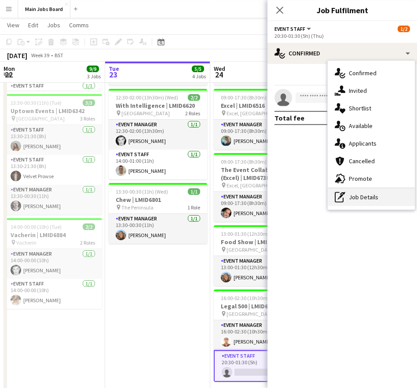
click at [364, 192] on div "pen-write Job Details" at bounding box center [370, 197] width 87 height 18
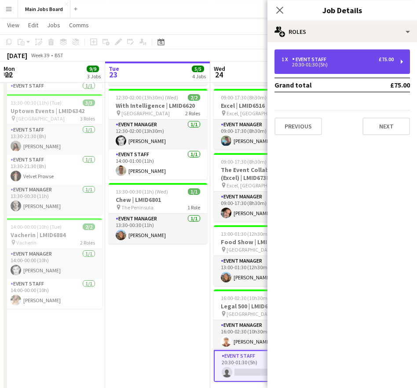
click at [348, 64] on div "20:30-01:30 (5h)" at bounding box center [337, 64] width 112 height 4
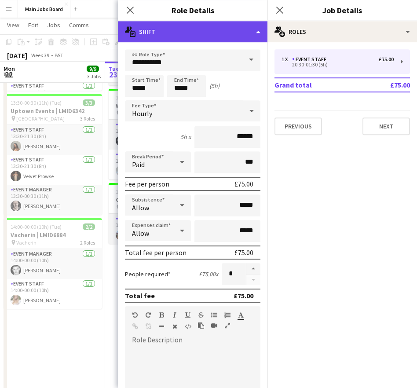
click at [236, 34] on div "multiple-actions-text Shift" at bounding box center [192, 31] width 149 height 21
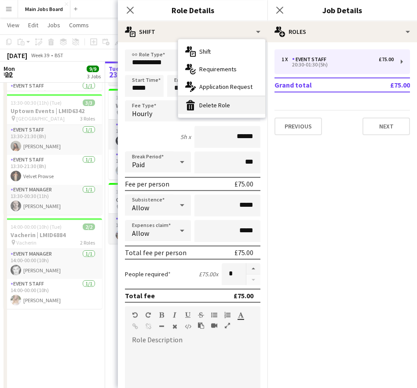
click at [236, 103] on div "bin-2 Delete Role" at bounding box center [221, 105] width 87 height 18
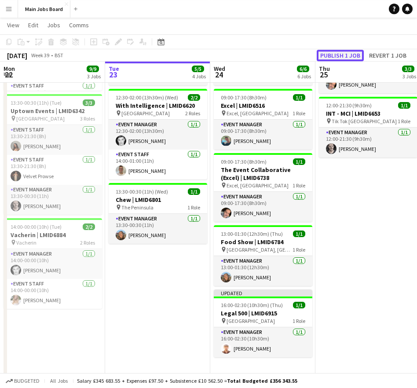
click at [332, 55] on button "Publish 1 job" at bounding box center [339, 55] width 47 height 11
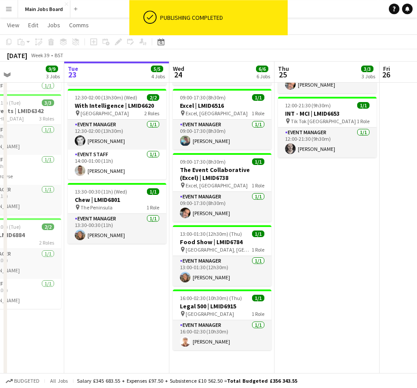
drag, startPoint x: 359, startPoint y: 263, endPoint x: 259, endPoint y: 263, distance: 99.8
click at [259, 263] on app-calendar-viewport "Sat 20 Sun 21 Mon 22 9/9 3 Jobs Tue 23 5/5 4 Jobs Wed 24 6/6 6 Jobs Thu 25 3/3 …" at bounding box center [208, 119] width 417 height 534
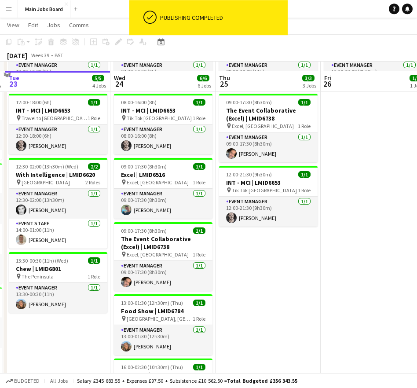
scroll to position [82, 0]
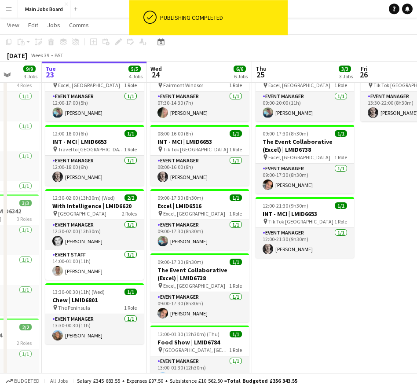
drag, startPoint x: 315, startPoint y: 287, endPoint x: 131, endPoint y: 287, distance: 184.6
click at [138, 287] on app-calendar-viewport "Sat 20 Sun 21 Mon 22 9/9 3 Jobs Tue 23 5/5 4 Jobs Wed 24 6/6 6 Jobs Thu 25 3/3 …" at bounding box center [208, 220] width 417 height 534
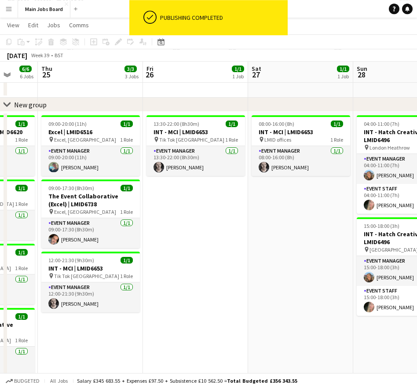
scroll to position [15, 0]
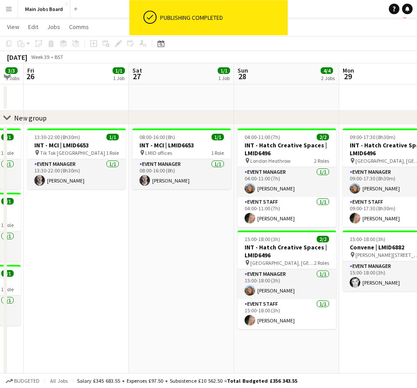
drag, startPoint x: 277, startPoint y: 269, endPoint x: 83, endPoint y: 268, distance: 193.4
click at [83, 268] on app-calendar-viewport "Tue 23 5/5 4 Jobs Wed 24 6/6 6 Jobs Thu 25 3/3 3 Jobs Fri 26 1/1 1 Job Sat 27 1…" at bounding box center [208, 305] width 417 height 484
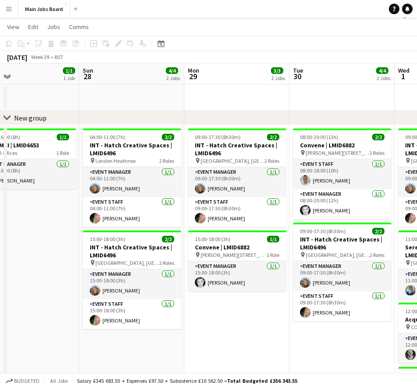
drag, startPoint x: 296, startPoint y: 313, endPoint x: 65, endPoint y: 311, distance: 230.3
click at [66, 311] on app-calendar-viewport "Wed 24 6/6 6 Jobs Thu 25 3/3 3 Jobs Fri 26 1/1 1 Job Sat 27 1/1 1 Job Sun 28 4/…" at bounding box center [208, 310] width 417 height 495
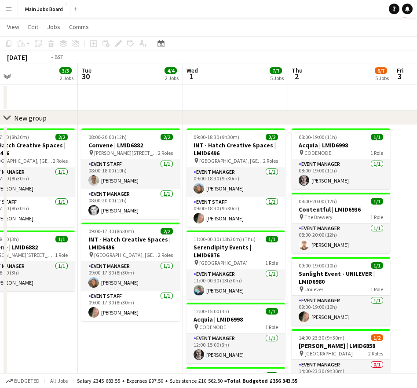
drag, startPoint x: 211, startPoint y: 294, endPoint x: 40, endPoint y: 294, distance: 170.9
click at [40, 294] on app-calendar-viewport "Fri 26 1/1 1 Job Sat 27 1/1 1 Job Sun 28 4/4 2 Jobs Mon 29 3/3 2 Jobs Tue 30 4/…" at bounding box center [208, 310] width 417 height 495
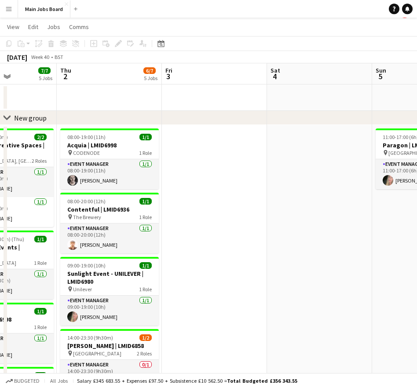
drag, startPoint x: 249, startPoint y: 284, endPoint x: 48, endPoint y: 284, distance: 200.4
click at [48, 284] on app-calendar-viewport "Mon 29 3/3 2 Jobs Tue 30 4/4 2 Jobs Wed 1 7/7 5 Jobs Thu 2 6/7 5 Jobs Fri 3 Sat…" at bounding box center [208, 310] width 417 height 495
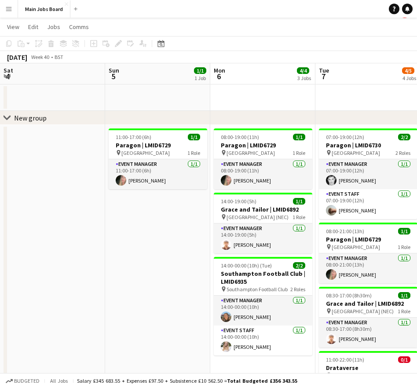
scroll to position [0, 305]
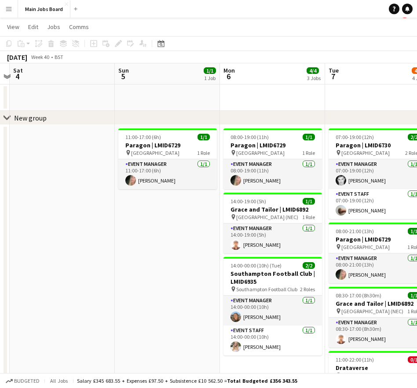
drag, startPoint x: 230, startPoint y: 251, endPoint x: -26, endPoint y: 251, distance: 256.2
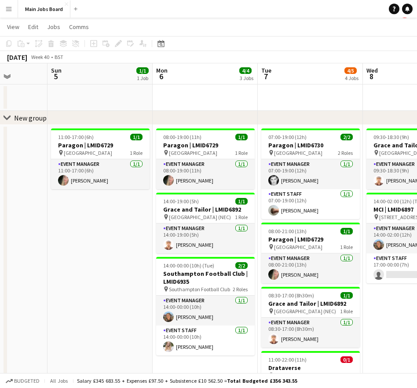
scroll to position [0, 304]
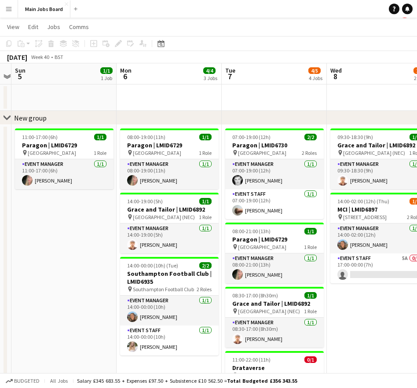
drag, startPoint x: 105, startPoint y: 246, endPoint x: 1, endPoint y: 246, distance: 103.3
click at [1, 246] on app-calendar-viewport "Thu 2 6/7 5 Jobs Fri 3 Sat 4 Sun 5 1/1 1 Job Mon 6 4/4 3 Jobs Tue 7 4/5 4 Jobs …" at bounding box center [208, 310] width 417 height 495
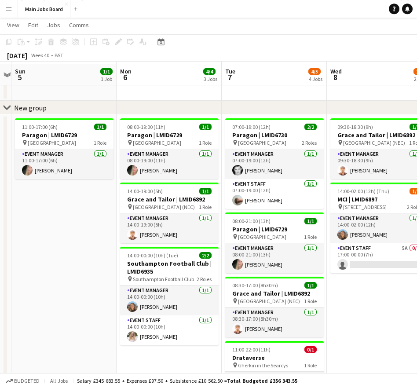
scroll to position [30, 0]
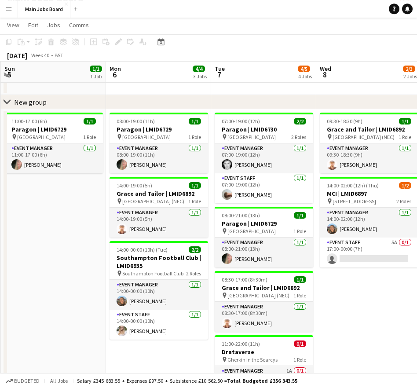
drag, startPoint x: 102, startPoint y: 252, endPoint x: 88, endPoint y: 252, distance: 14.1
click at [88, 252] on app-calendar-viewport "Thu 2 6/7 5 Jobs Fri 3 Sat 4 Sun 5 1/1 1 Job Mon 6 4/4 3 Jobs Tue 7 4/5 4 Jobs …" at bounding box center [208, 273] width 417 height 538
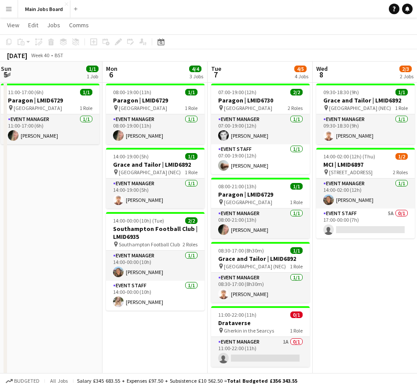
scroll to position [39, 0]
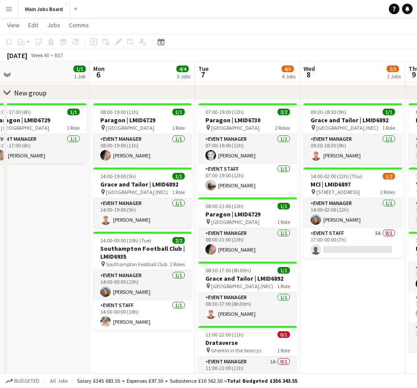
drag, startPoint x: 351, startPoint y: 288, endPoint x: 338, endPoint y: 287, distance: 13.2
click at [338, 287] on app-calendar-viewport "Thu 2 6/7 5 Jobs Fri 3 Sat 4 Sun 5 1/1 1 Job Mon 6 4/4 3 Jobs Tue 7 4/5 4 Jobs …" at bounding box center [208, 264] width 417 height 538
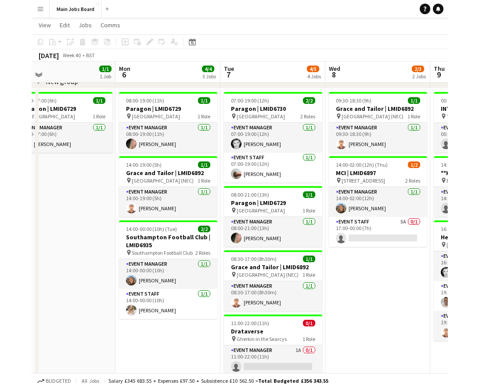
scroll to position [0, 338]
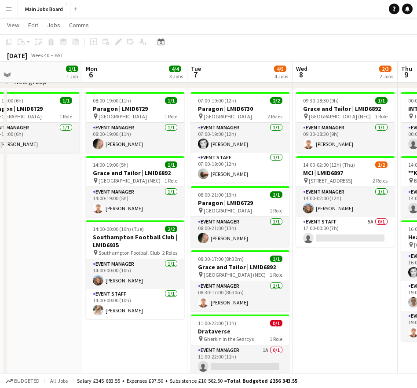
drag, startPoint x: 343, startPoint y: 291, endPoint x: 336, endPoint y: 291, distance: 7.0
click at [336, 291] on app-calendar-viewport "Thu 2 6/7 5 Jobs Fri 3 Sat 4 Sun 5 1/1 1 Job Mon 6 4/4 3 Jobs Tue 7 4/5 4 Jobs …" at bounding box center [208, 253] width 417 height 538
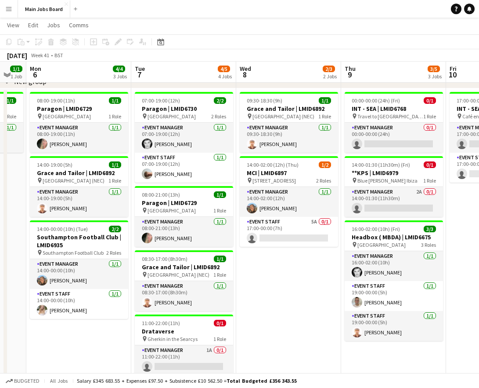
drag, startPoint x: 239, startPoint y: 289, endPoint x: 288, endPoint y: 289, distance: 48.8
click at [288, 289] on app-calendar-viewport "Fri 3 Sat 4 Sun 5 1/1 1 Job Mon 6 4/4 3 Jobs Tue 7 4/5 4 Jobs Wed 8 2/3 2 Jobs …" at bounding box center [239, 253] width 479 height 538
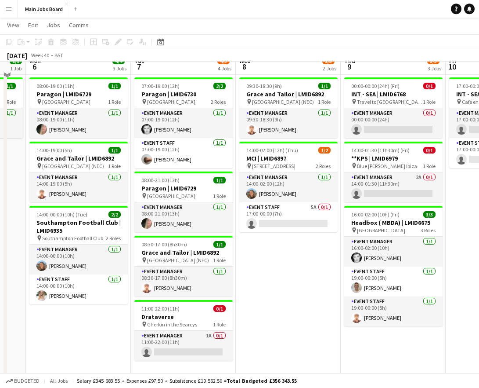
scroll to position [54, 0]
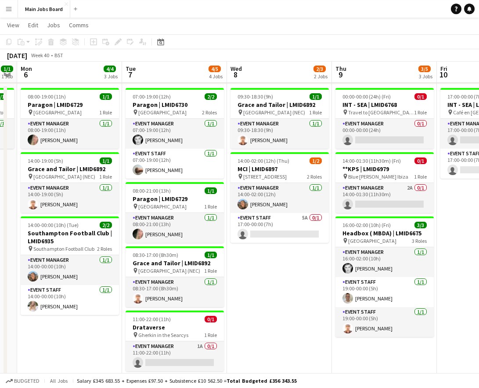
drag, startPoint x: 319, startPoint y: 291, endPoint x: 309, endPoint y: 291, distance: 10.1
click at [309, 291] on app-calendar-viewport "Fri 3 Sat 4 Sun 5 1/1 1 Job Mon 6 4/4 3 Jobs Tue 7 4/5 4 Jobs Wed 8 2/3 2 Jobs …" at bounding box center [239, 249] width 479 height 538
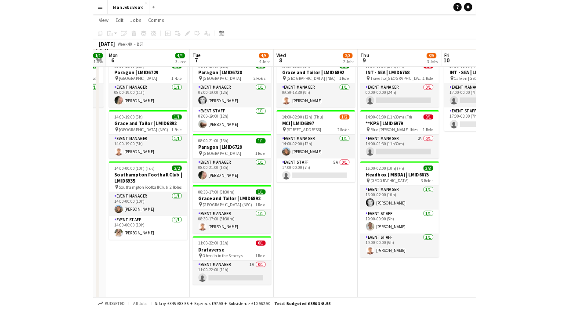
scroll to position [71, 0]
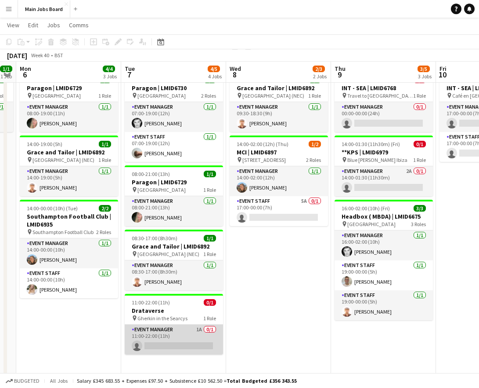
click at [196, 329] on app-card-role "Event Manager 1A 0/1 11:00-22:00 (11h) single-neutral-actions" at bounding box center [174, 339] width 98 height 30
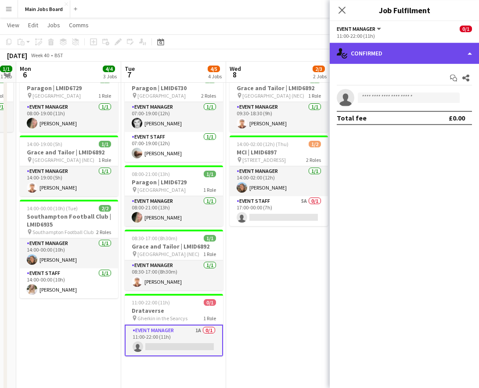
click at [382, 57] on div "single-neutral-actions-check-2 Confirmed" at bounding box center [404, 53] width 149 height 21
